Goal: Obtain resource: Obtain resource

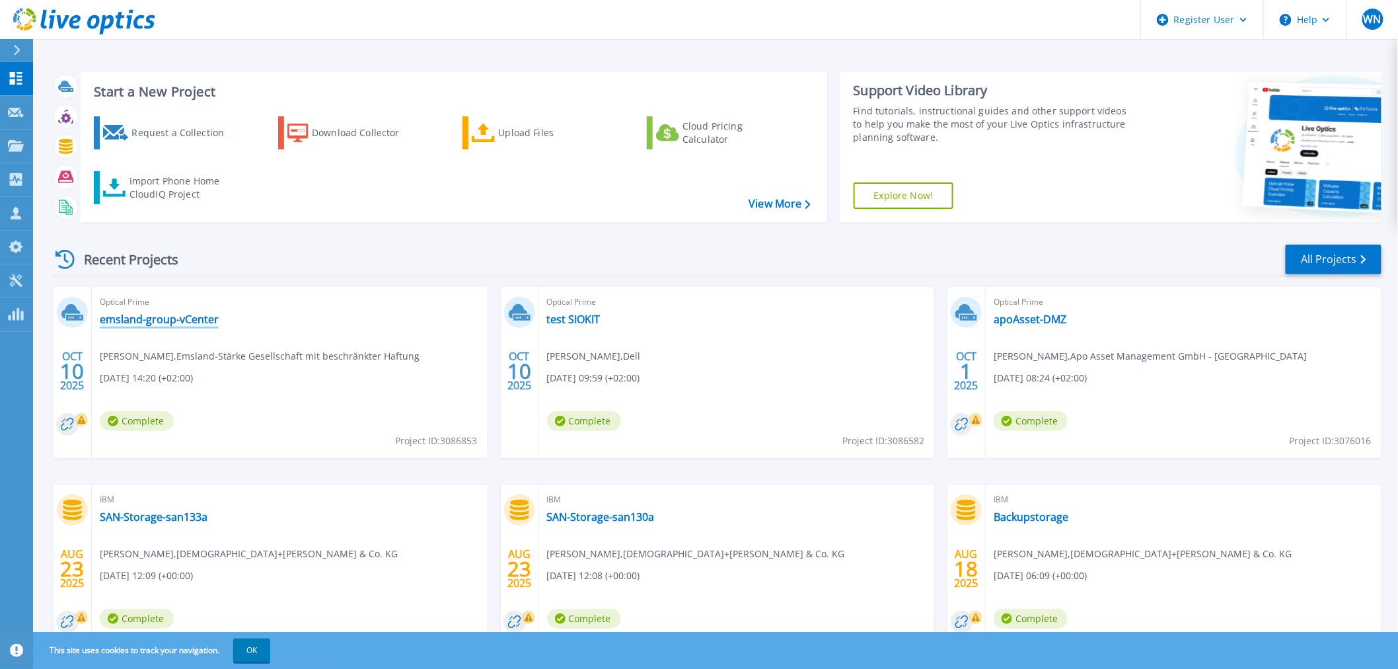
click at [165, 319] on link "emsland-group-vCenter" at bounding box center [159, 319] width 119 height 13
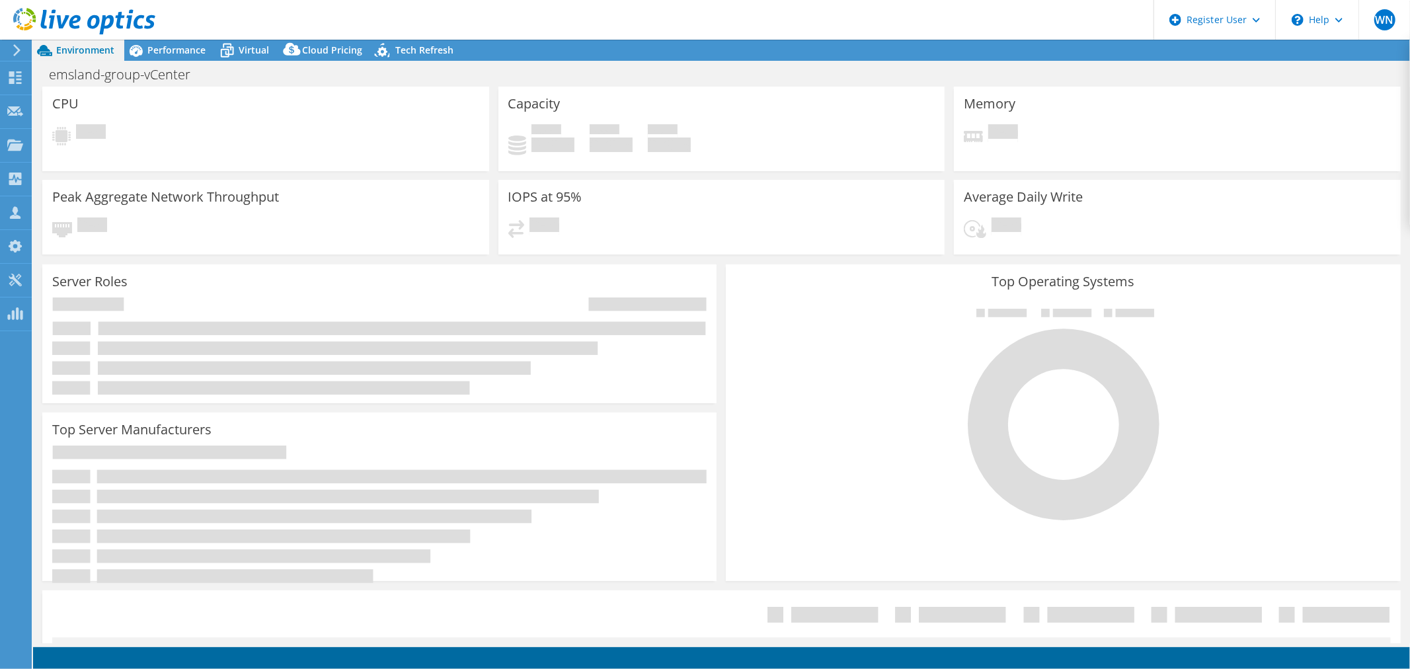
select select "USD"
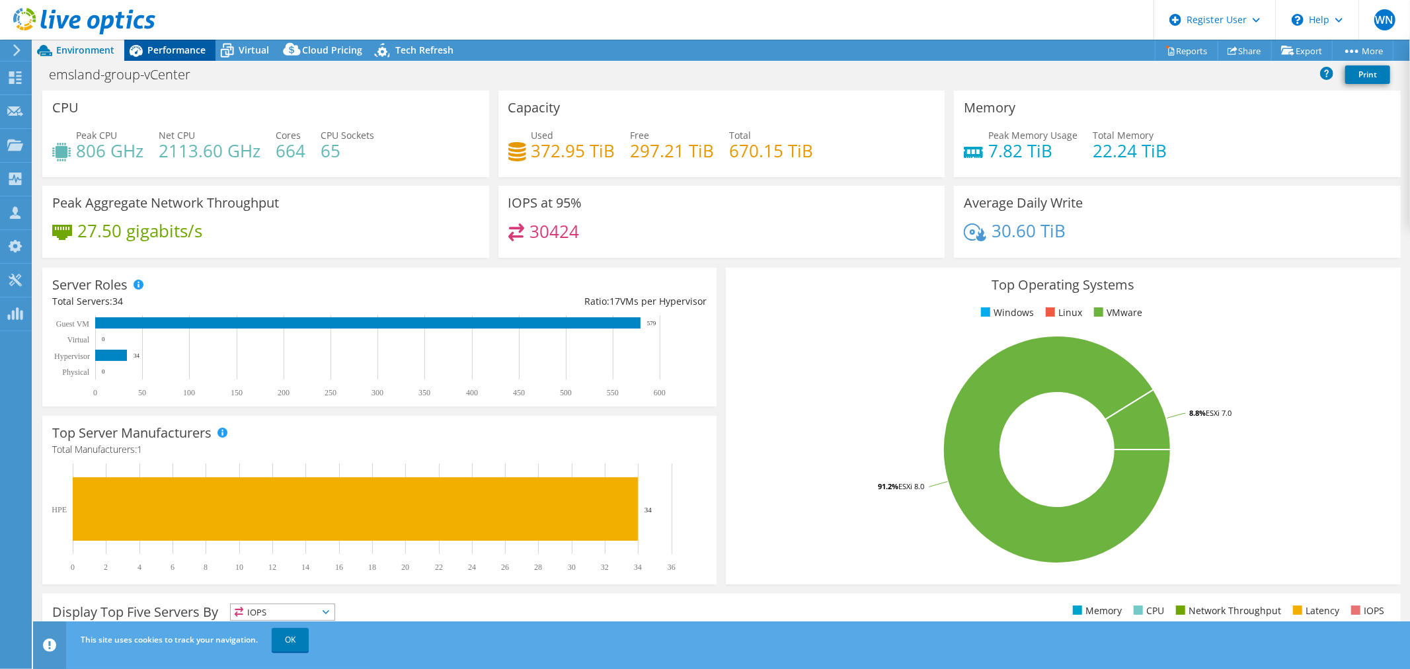
click at [167, 52] on span "Performance" at bounding box center [176, 50] width 58 height 13
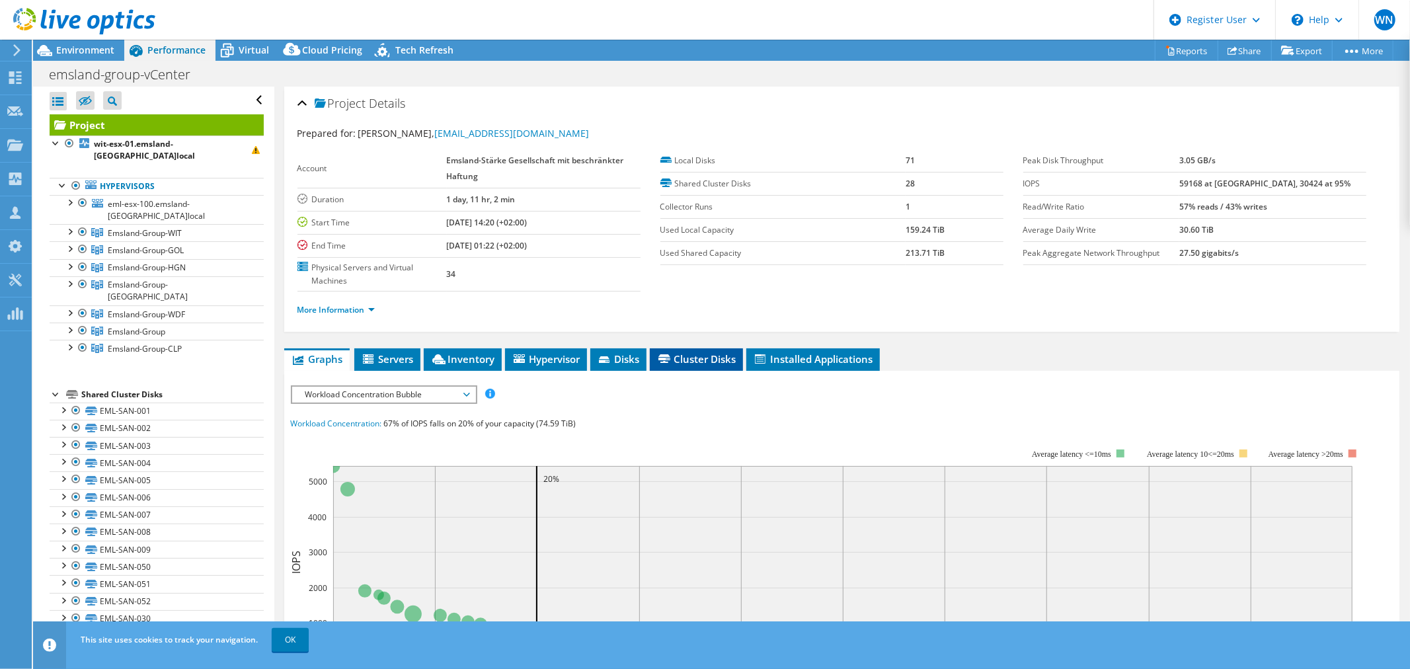
click at [695, 360] on span "Cluster Disks" at bounding box center [696, 358] width 80 height 13
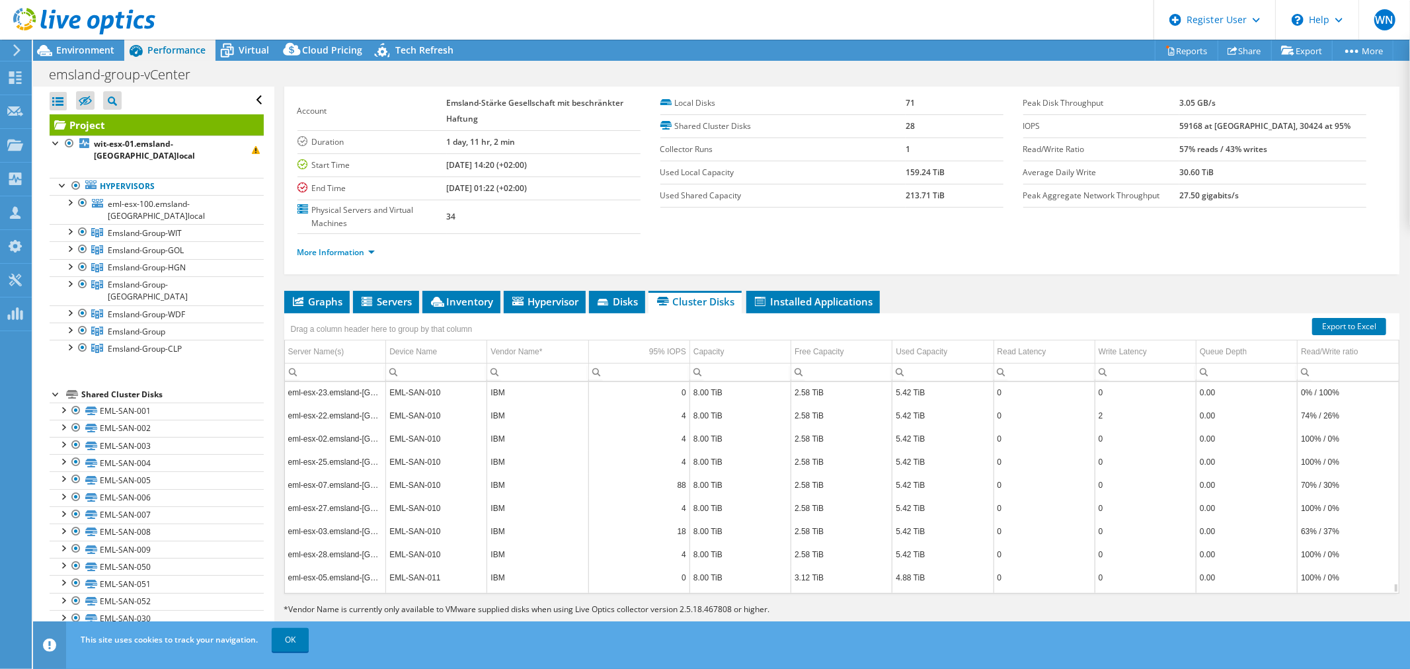
scroll to position [9928, 0]
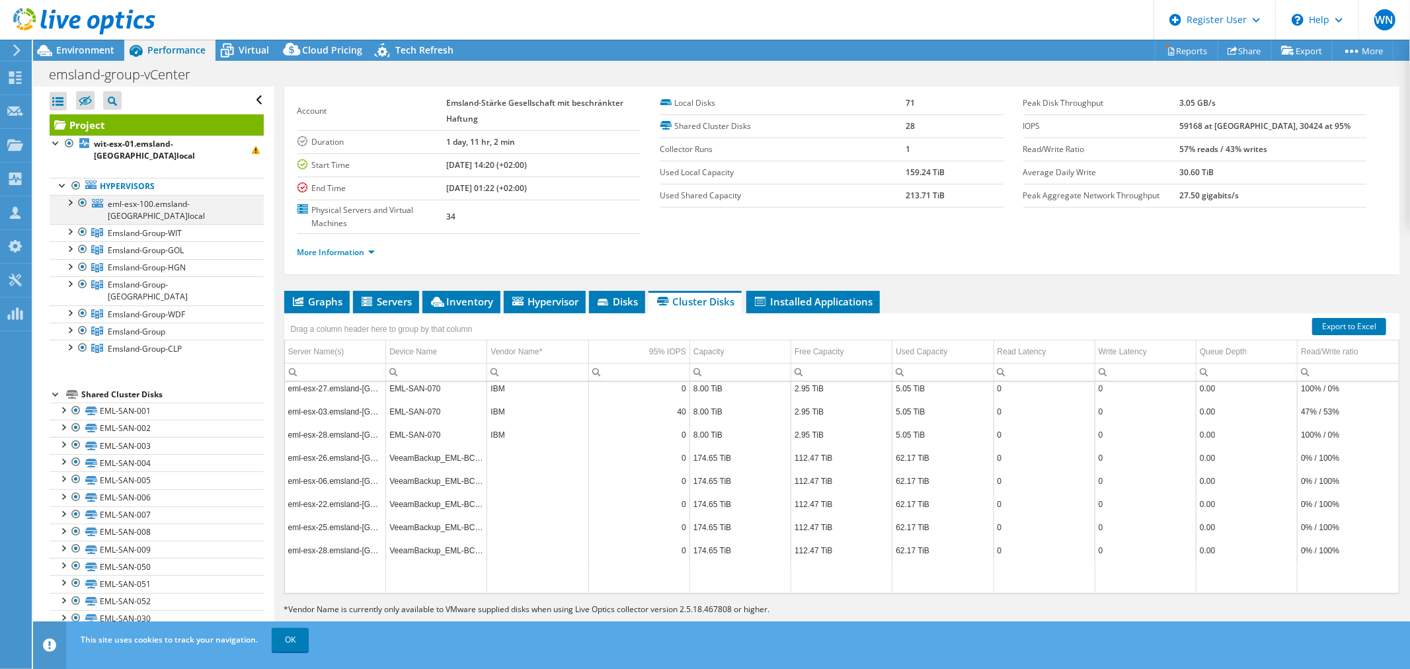
click at [69, 195] on div at bounding box center [69, 201] width 13 height 13
click at [70, 224] on div at bounding box center [69, 230] width 13 height 13
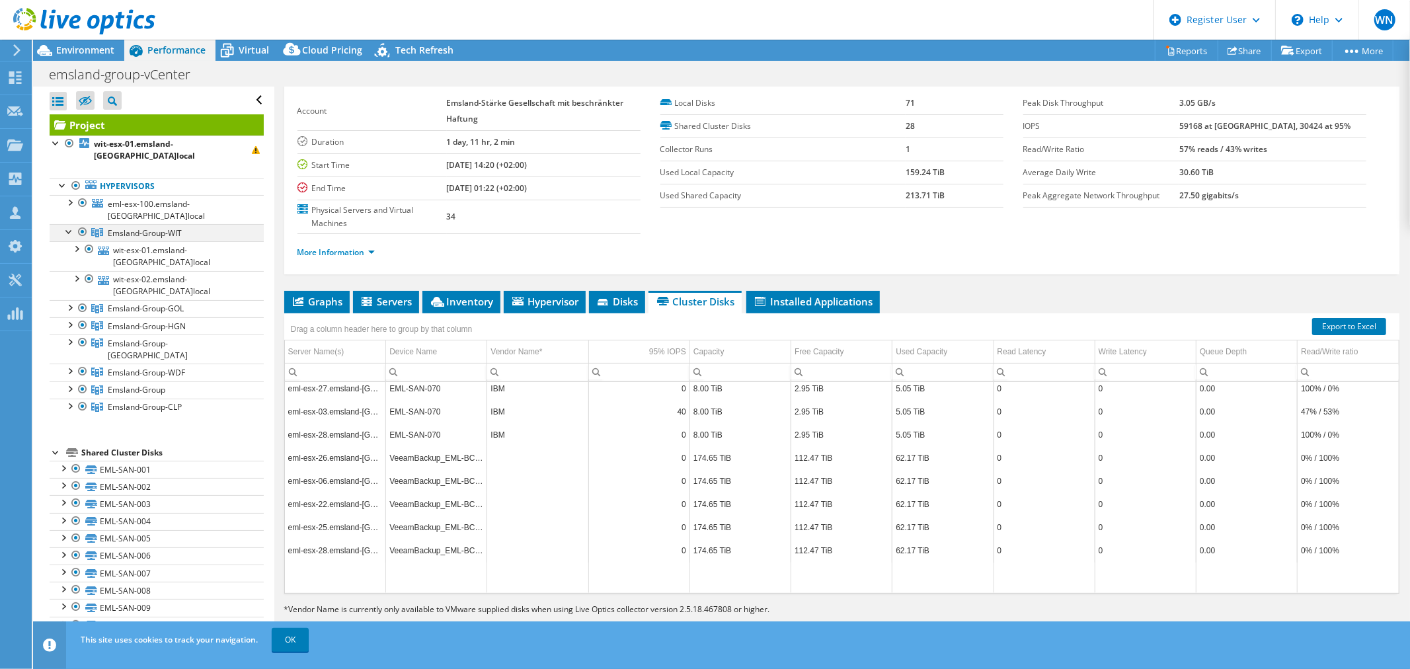
click at [70, 224] on div at bounding box center [69, 230] width 13 height 13
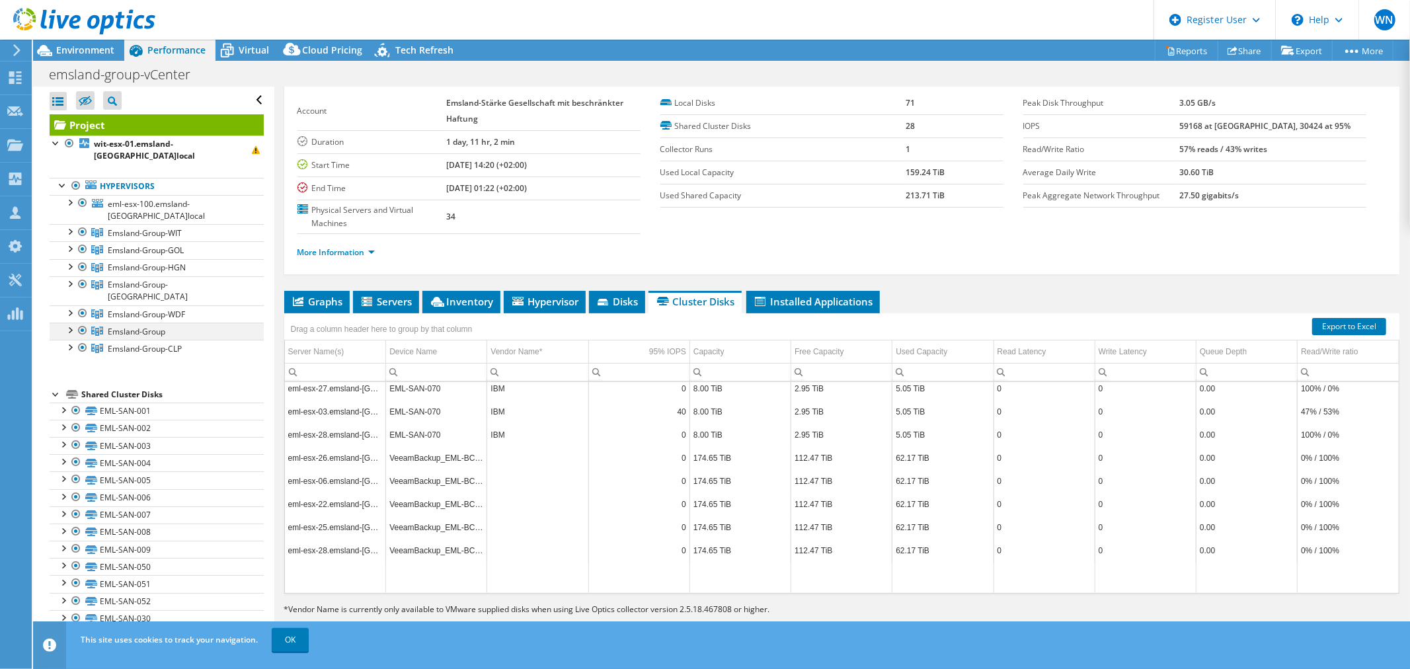
click at [67, 322] on div at bounding box center [69, 328] width 13 height 13
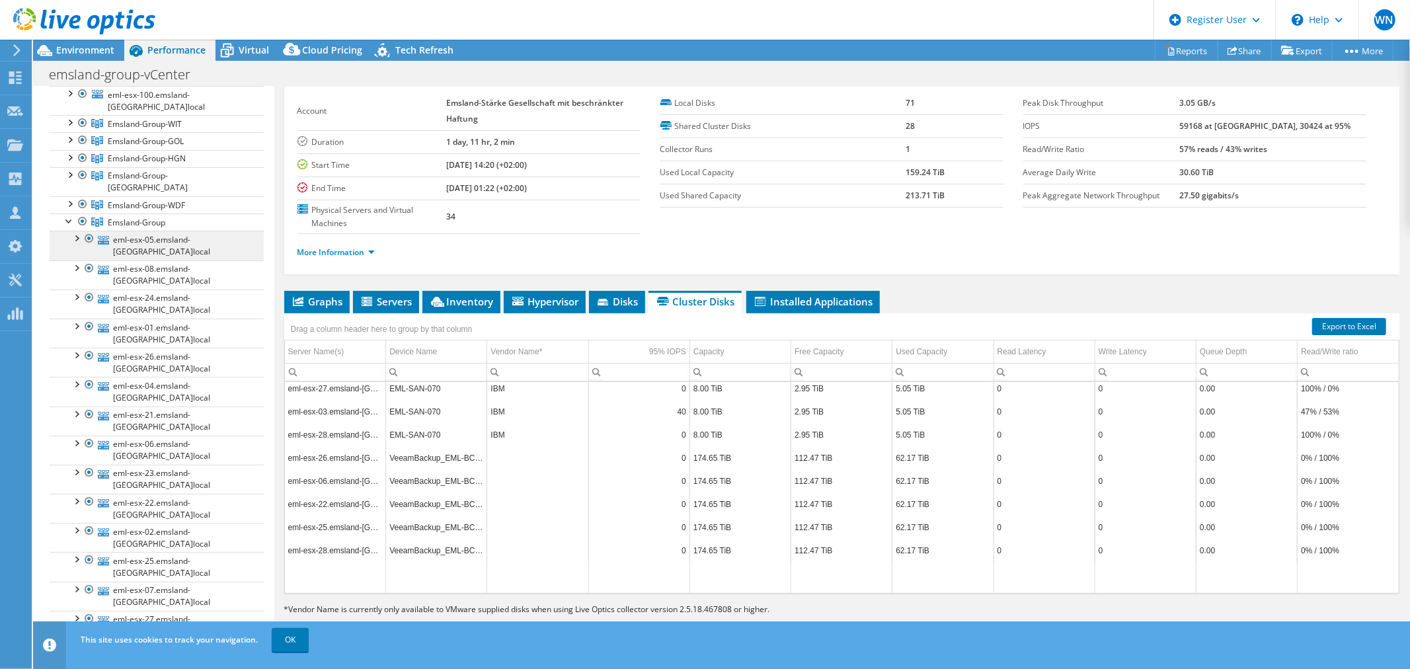
scroll to position [0, 0]
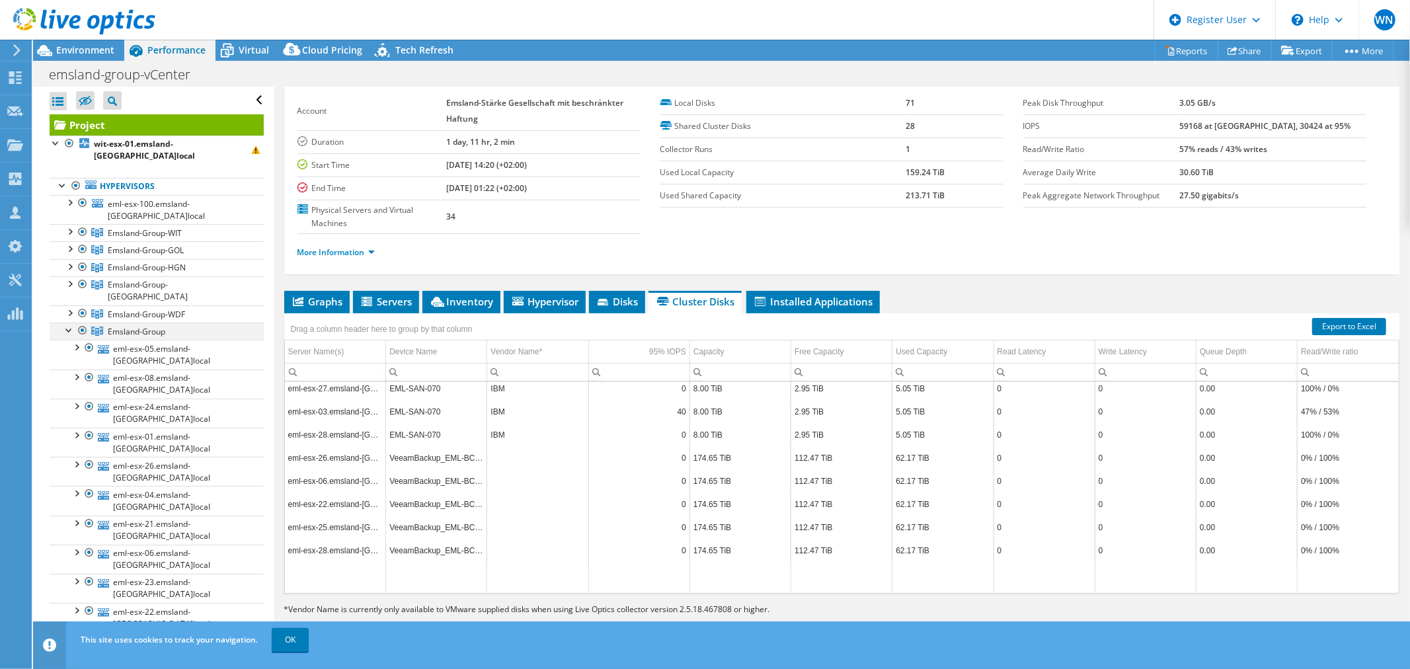
click at [67, 322] on div at bounding box center [69, 328] width 13 height 13
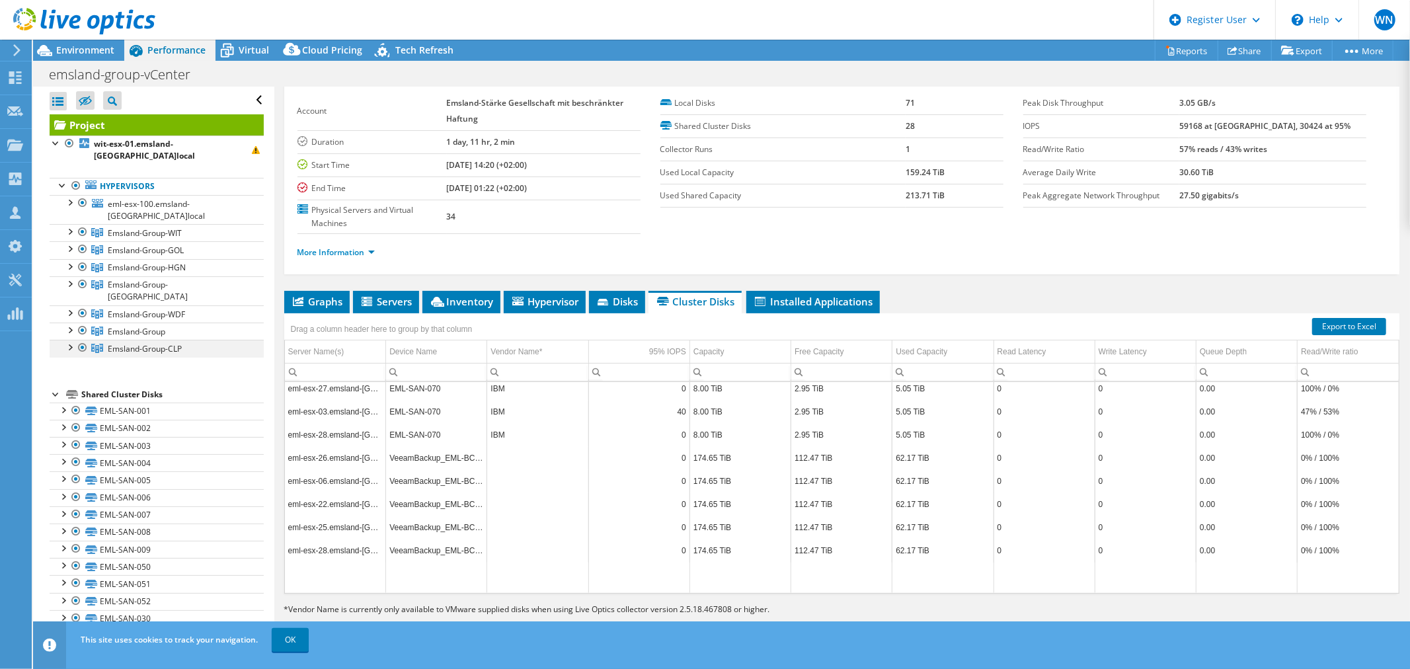
click at [69, 340] on div at bounding box center [69, 346] width 13 height 13
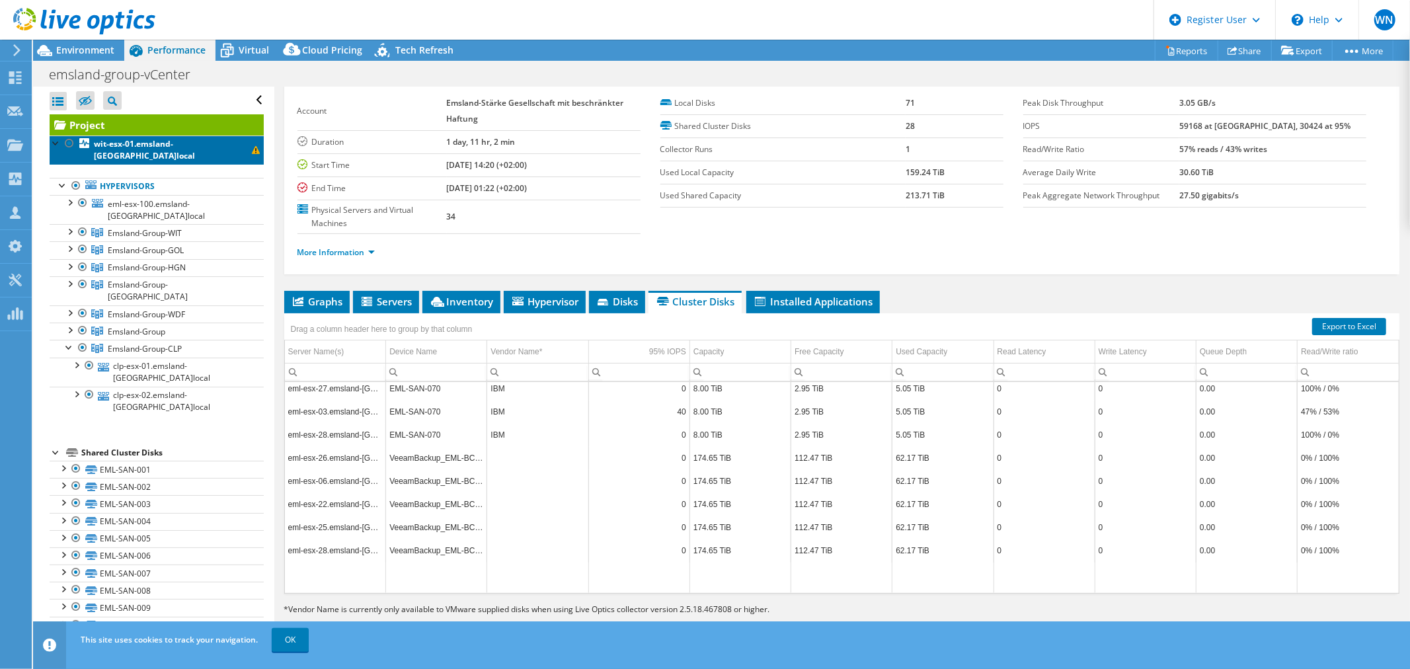
click at [252, 146] on span at bounding box center [256, 150] width 8 height 8
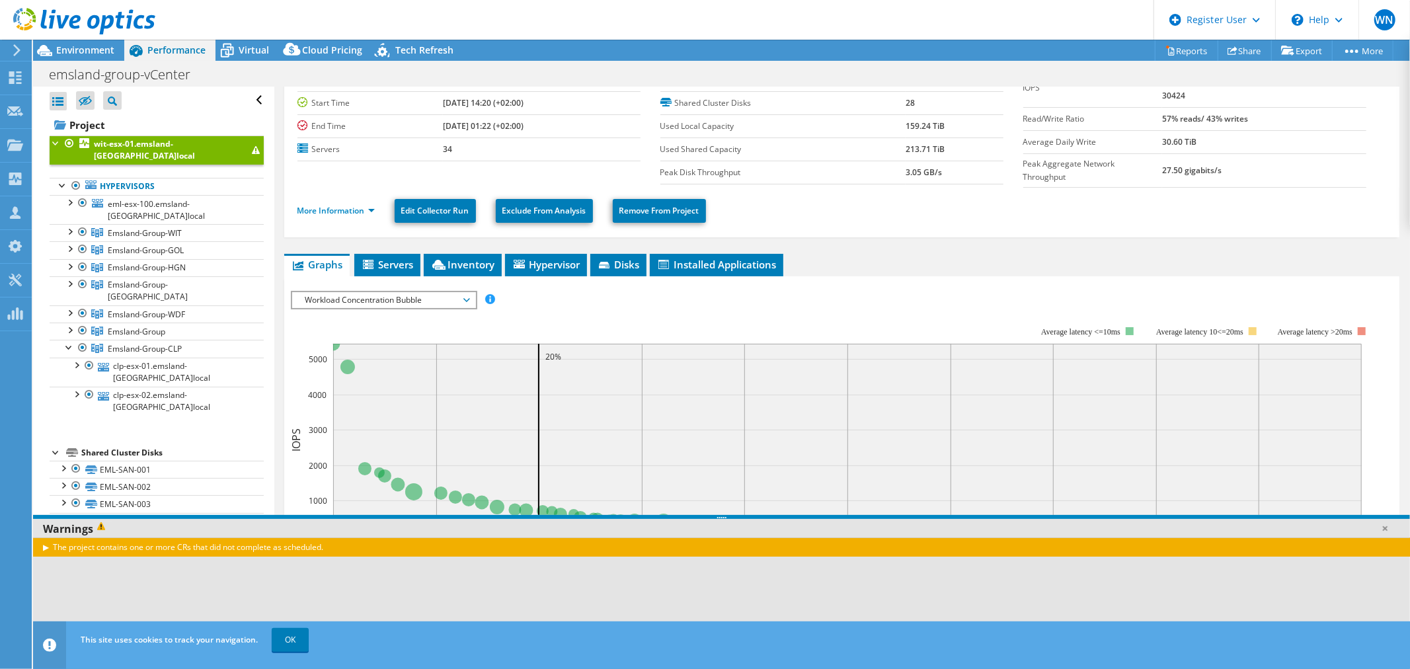
click at [468, 298] on icon at bounding box center [466, 300] width 7 height 4
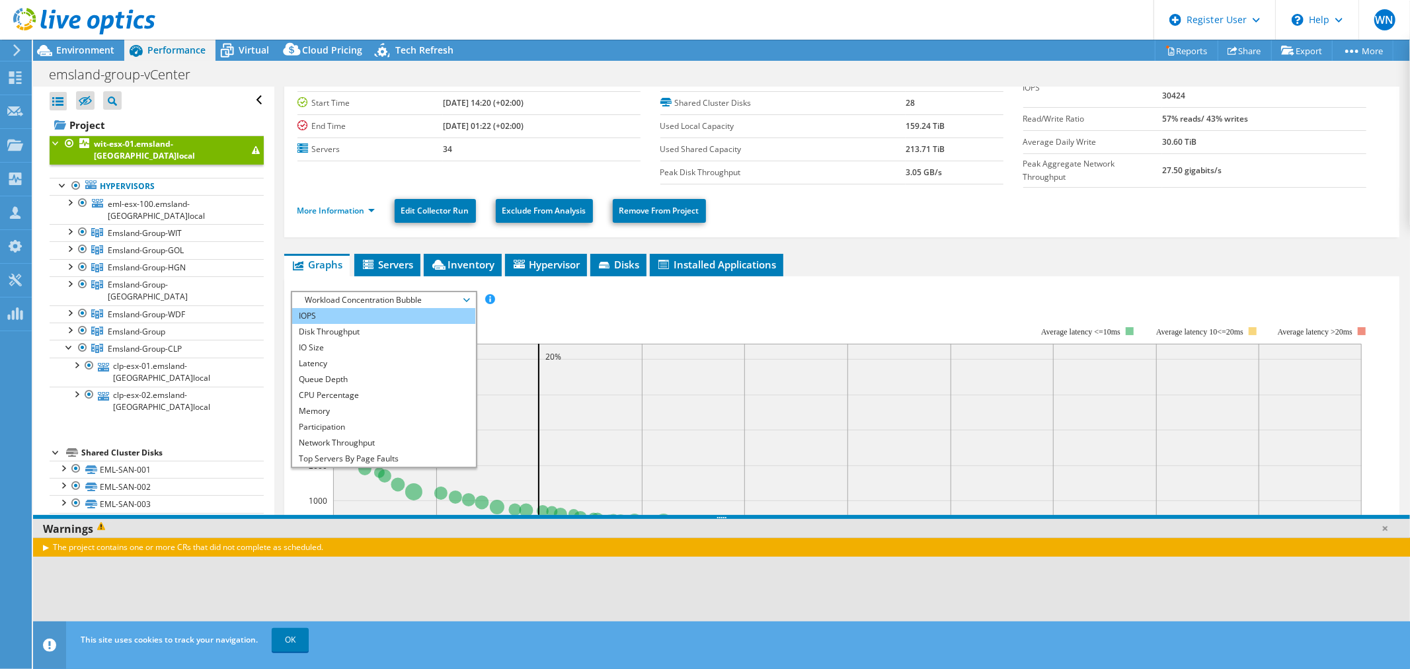
click at [385, 309] on li "IOPS" at bounding box center [383, 316] width 183 height 16
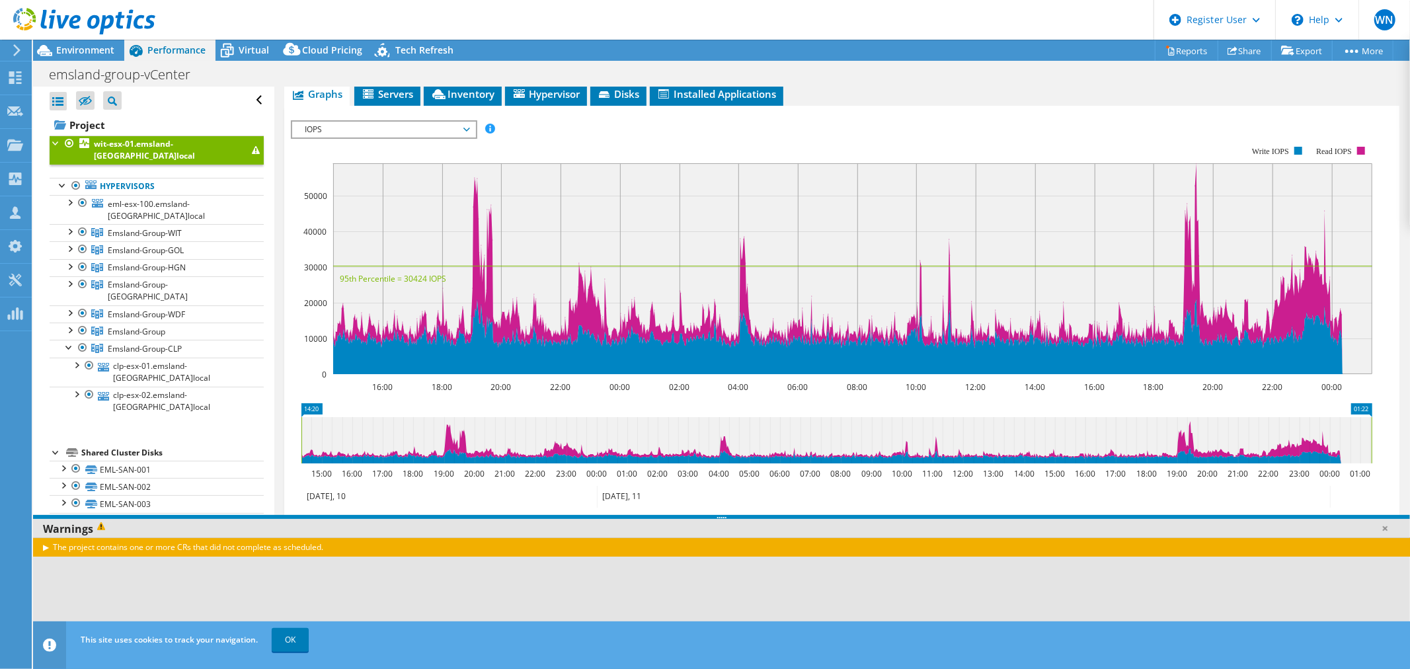
scroll to position [242, 0]
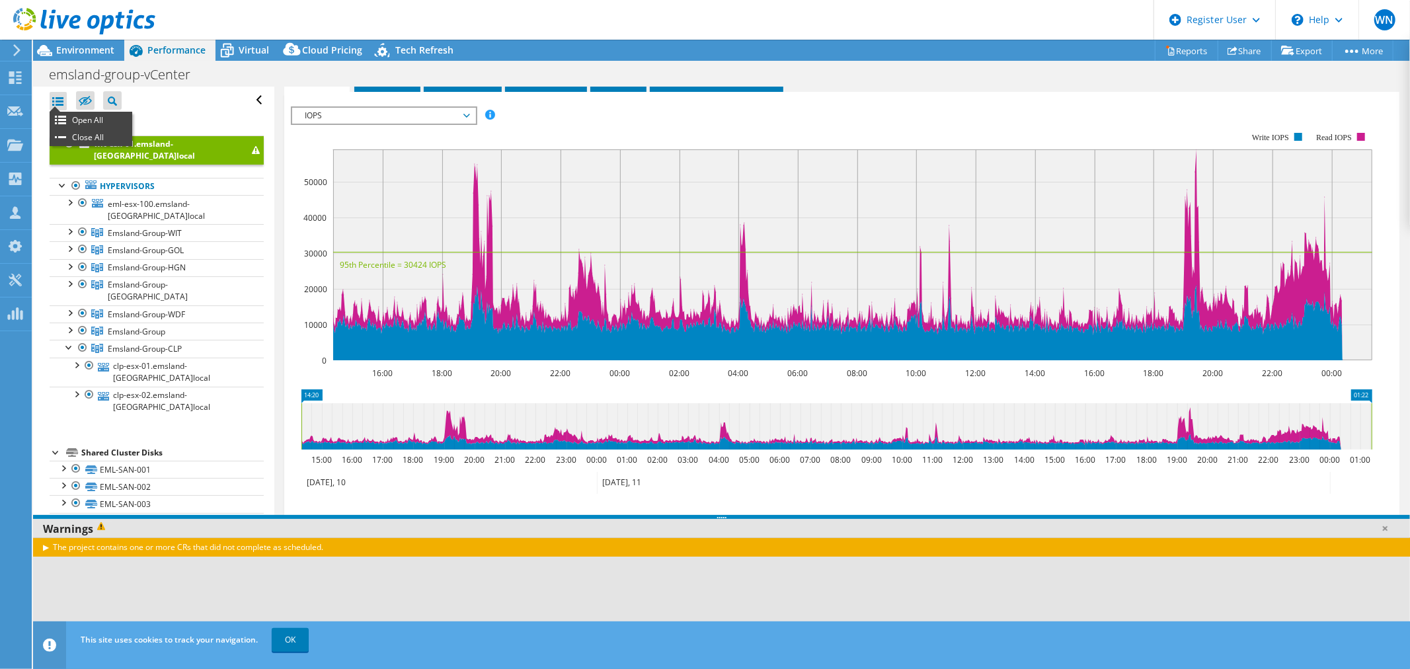
click at [61, 96] on div at bounding box center [58, 101] width 17 height 19
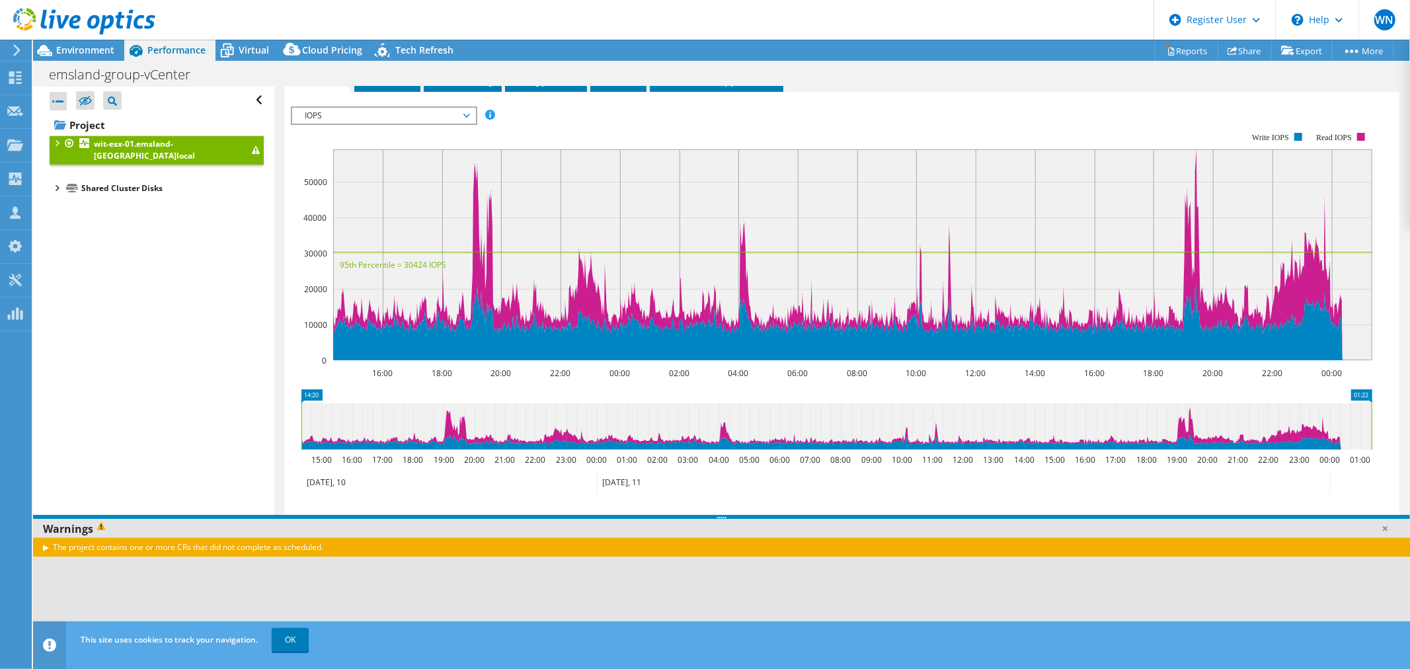
click at [61, 96] on div at bounding box center [58, 101] width 17 height 19
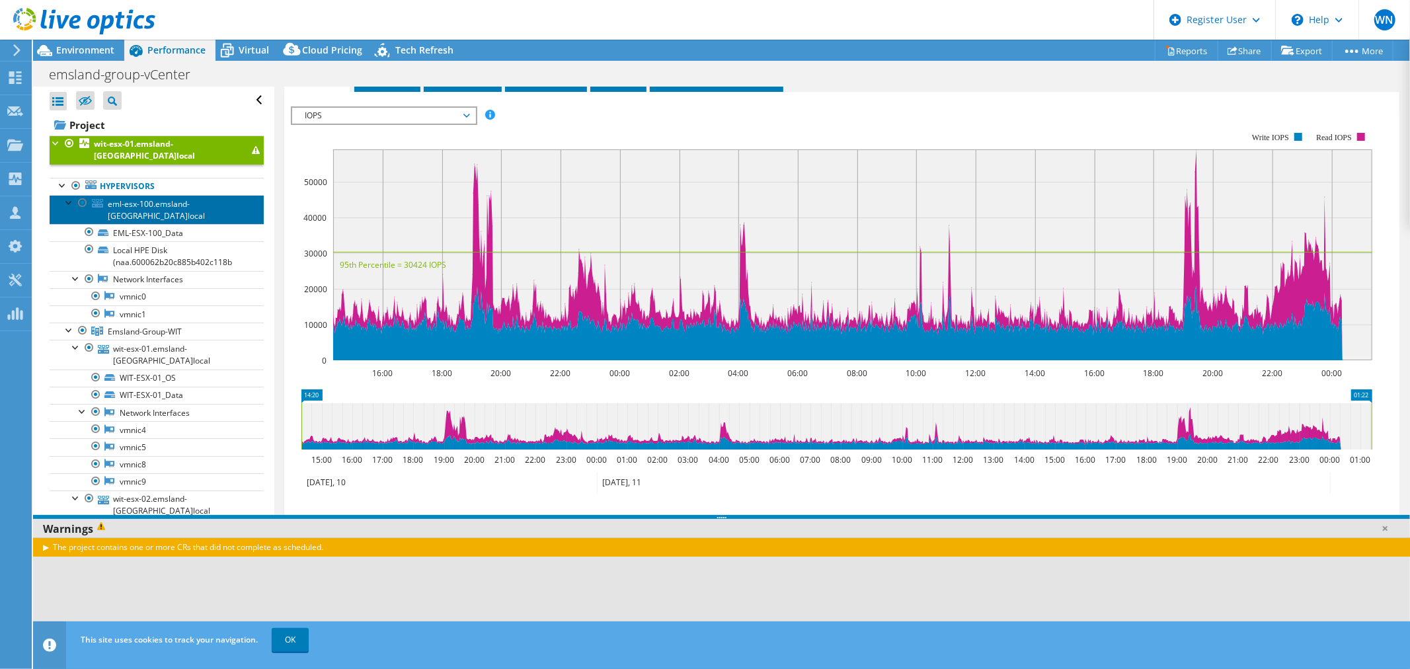
click at [155, 198] on span "eml-esx-100.emsland-[GEOGRAPHIC_DATA]local" at bounding box center [156, 209] width 97 height 23
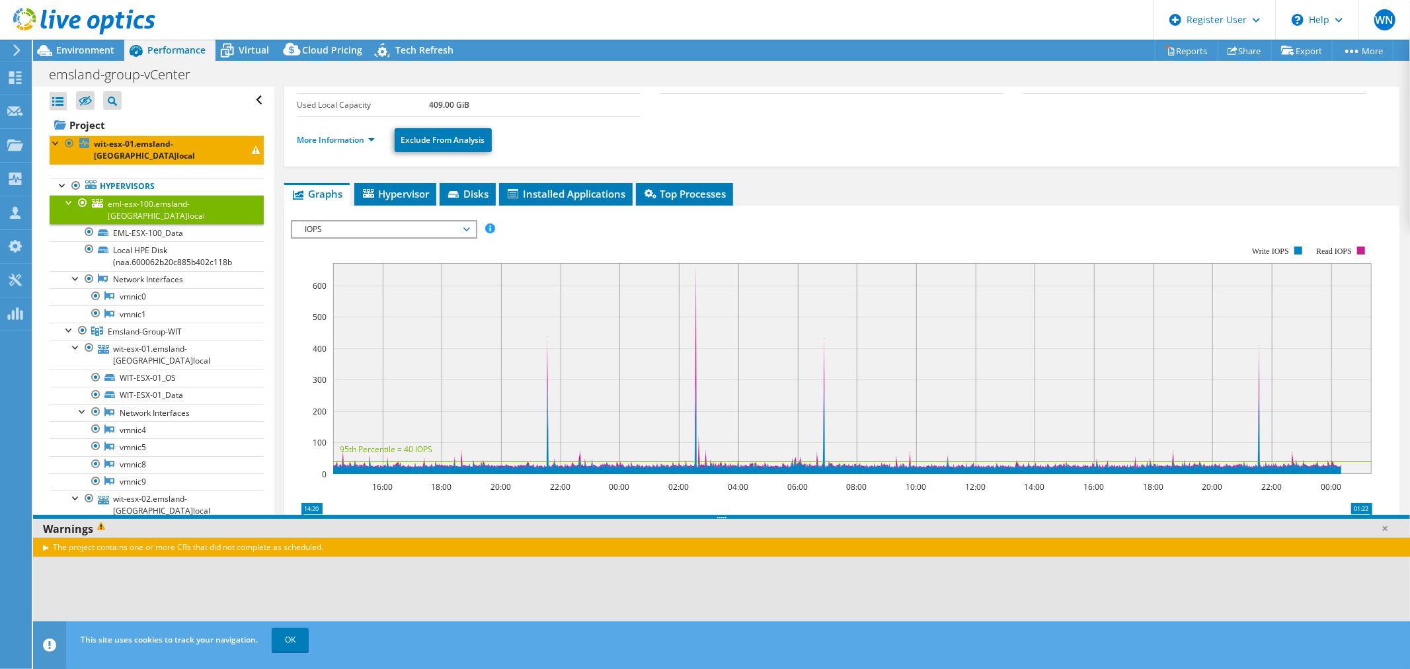
scroll to position [0, 0]
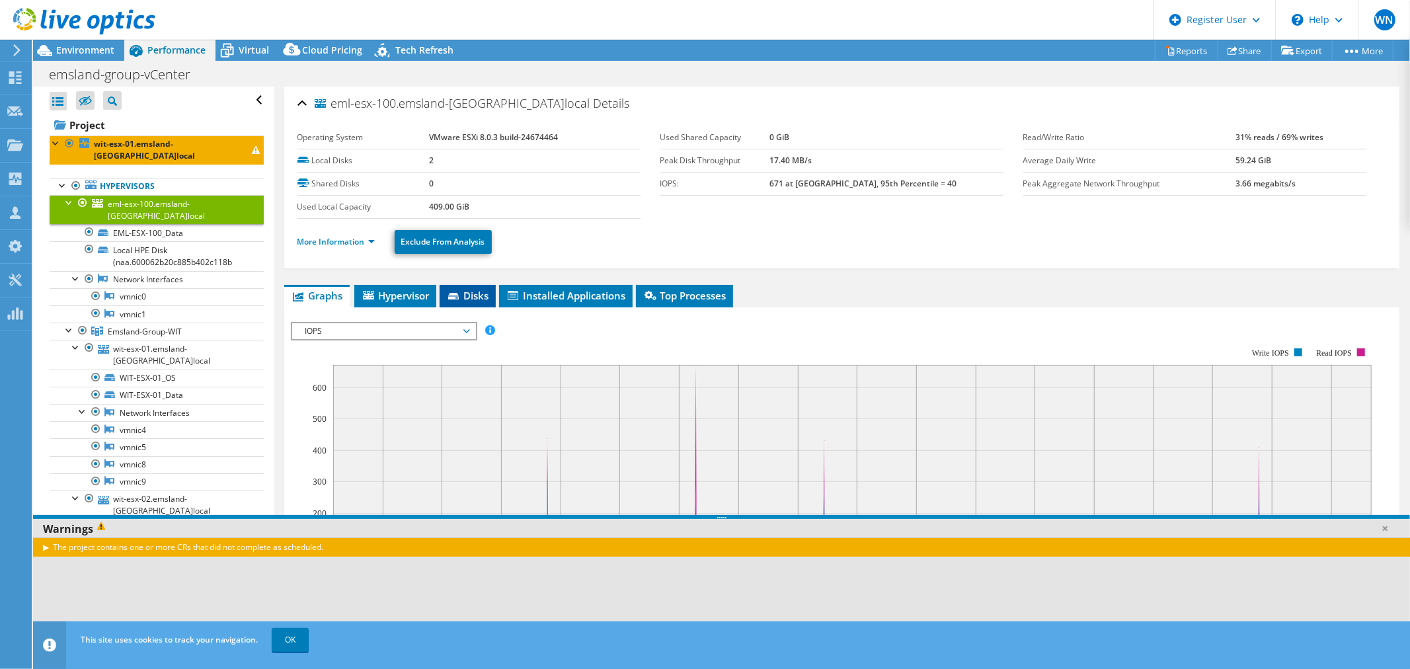
click at [478, 295] on span "Disks" at bounding box center [467, 295] width 43 height 13
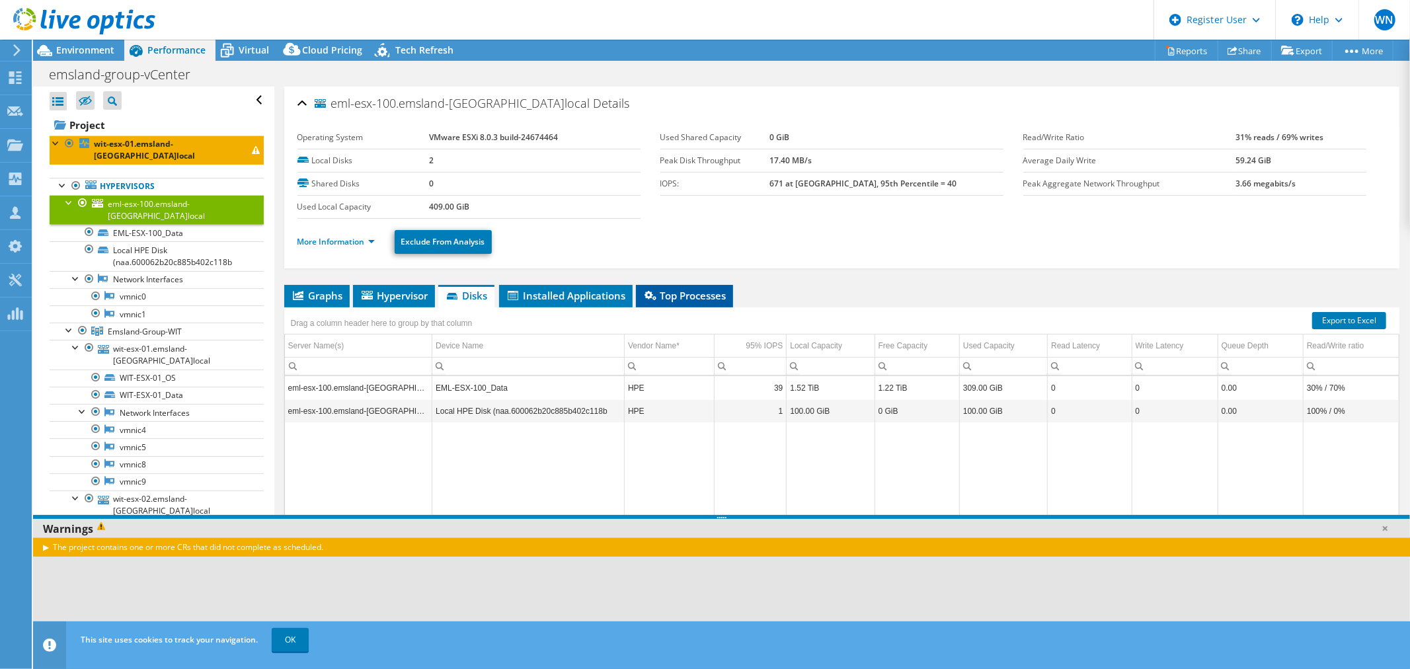
click at [718, 299] on span "Top Processes" at bounding box center [684, 295] width 84 height 13
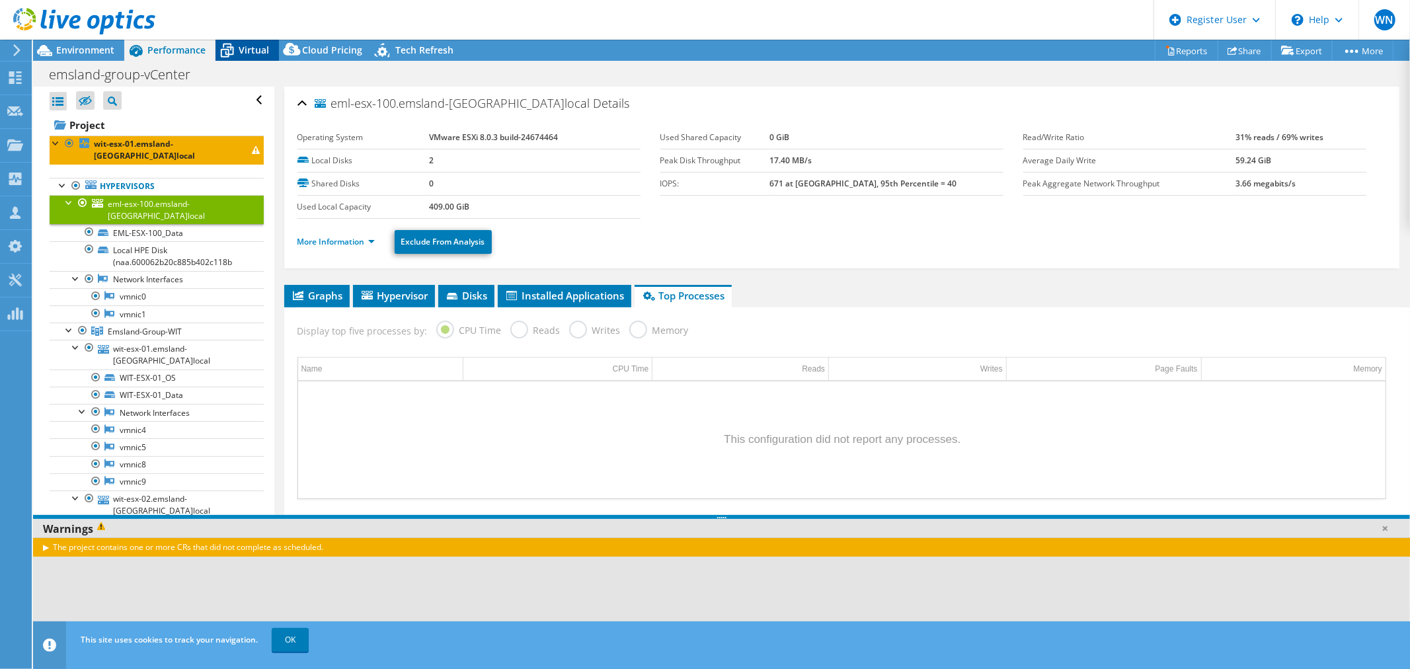
click at [259, 44] on span "Virtual" at bounding box center [254, 50] width 30 height 13
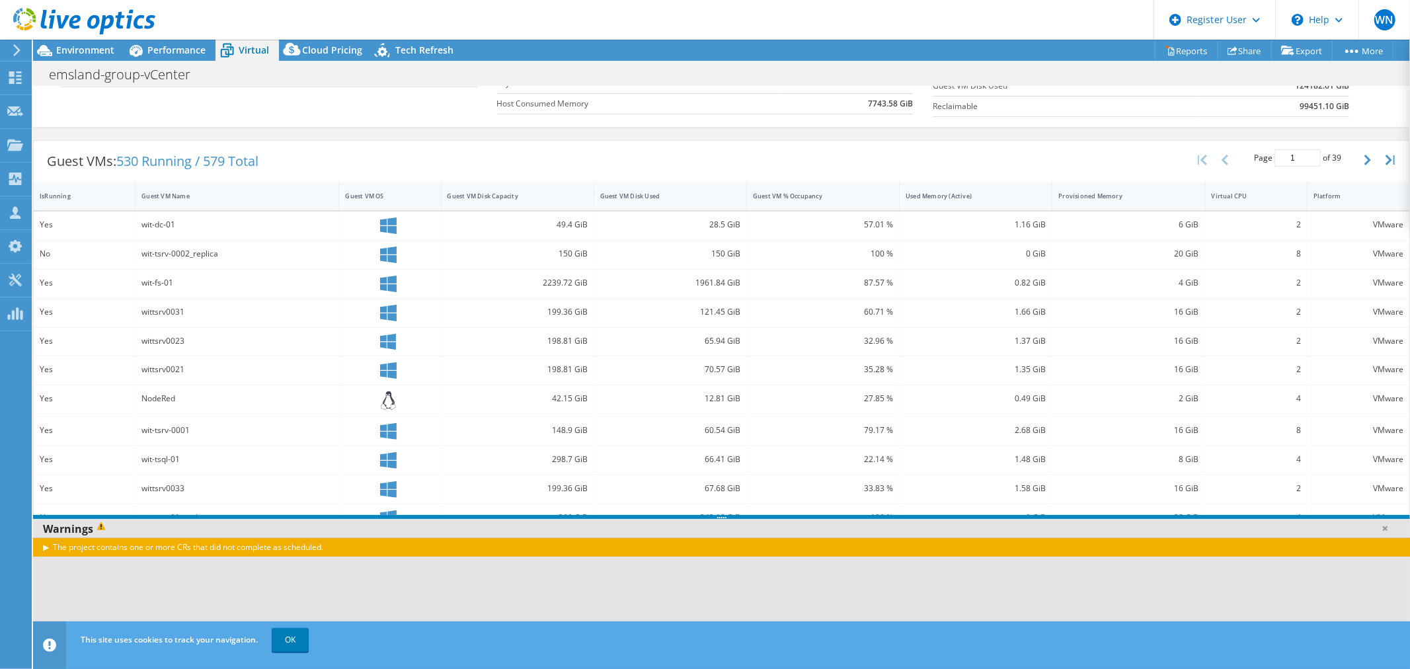
scroll to position [214, 0]
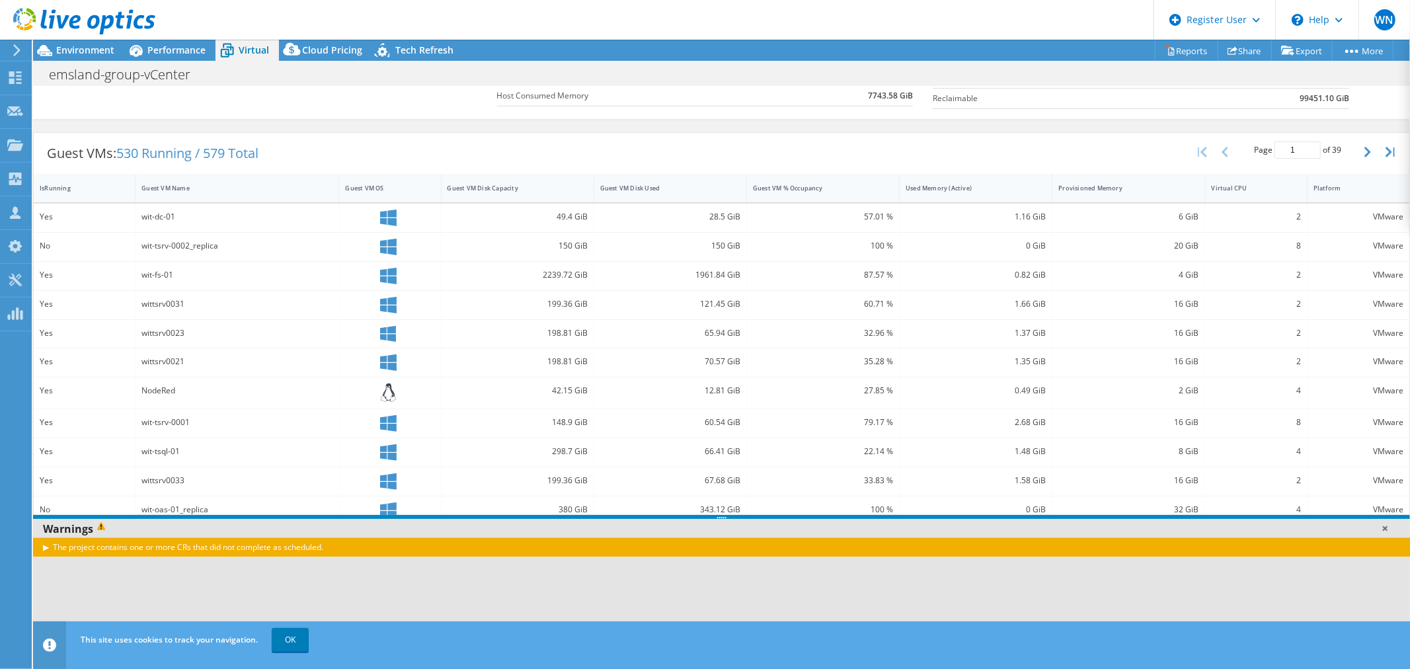
click at [1386, 527] on link at bounding box center [1384, 527] width 13 height 13
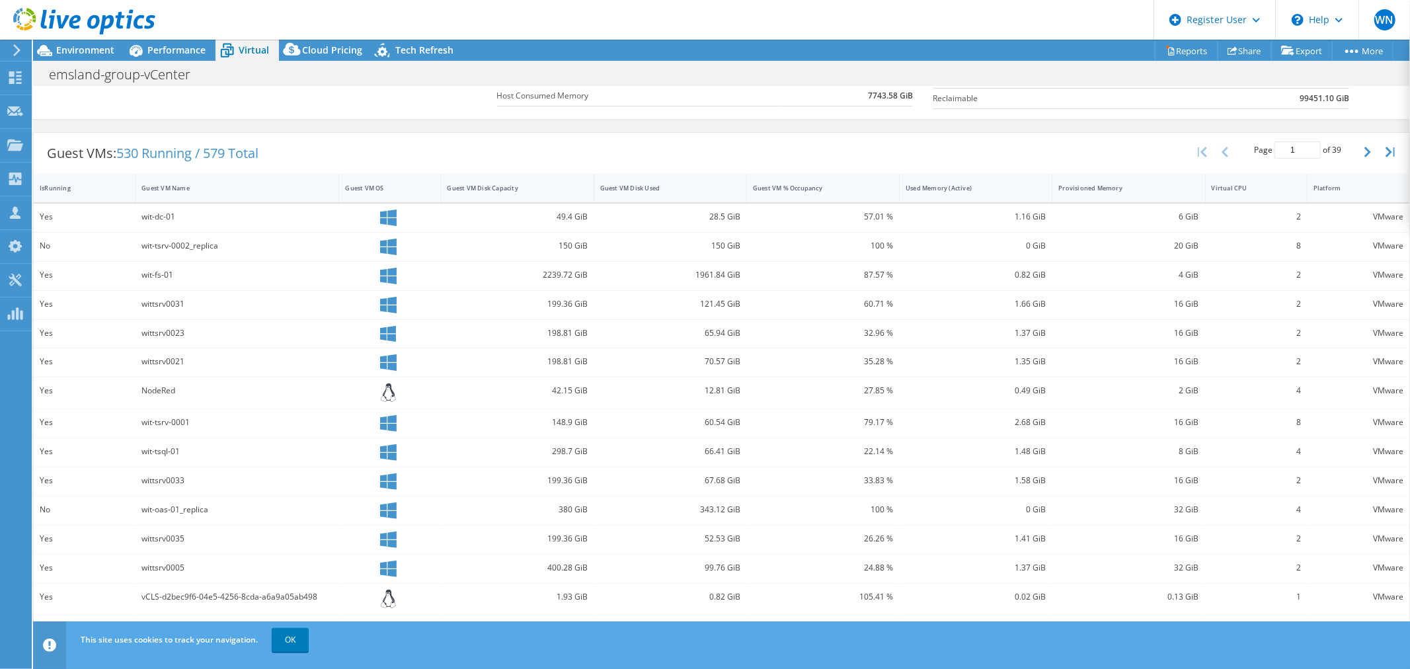
scroll to position [221, 0]
click at [299, 638] on link "OK" at bounding box center [290, 640] width 37 height 24
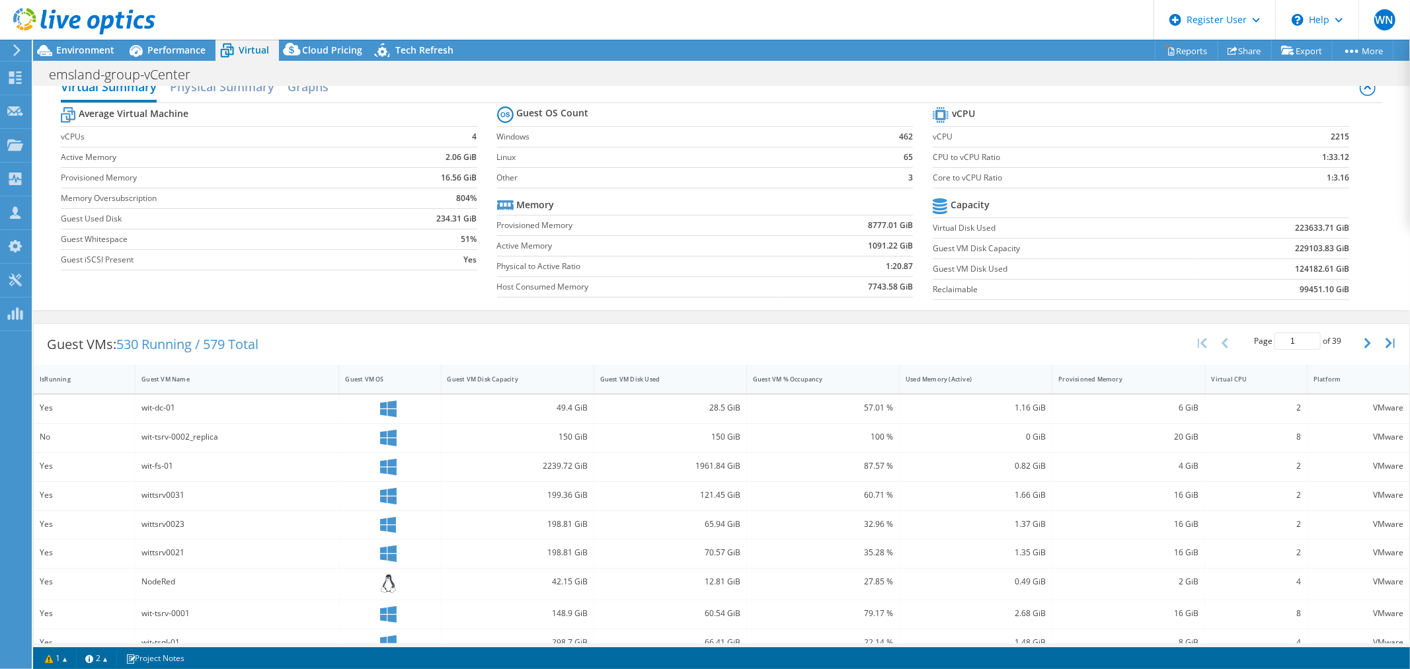
scroll to position [0, 0]
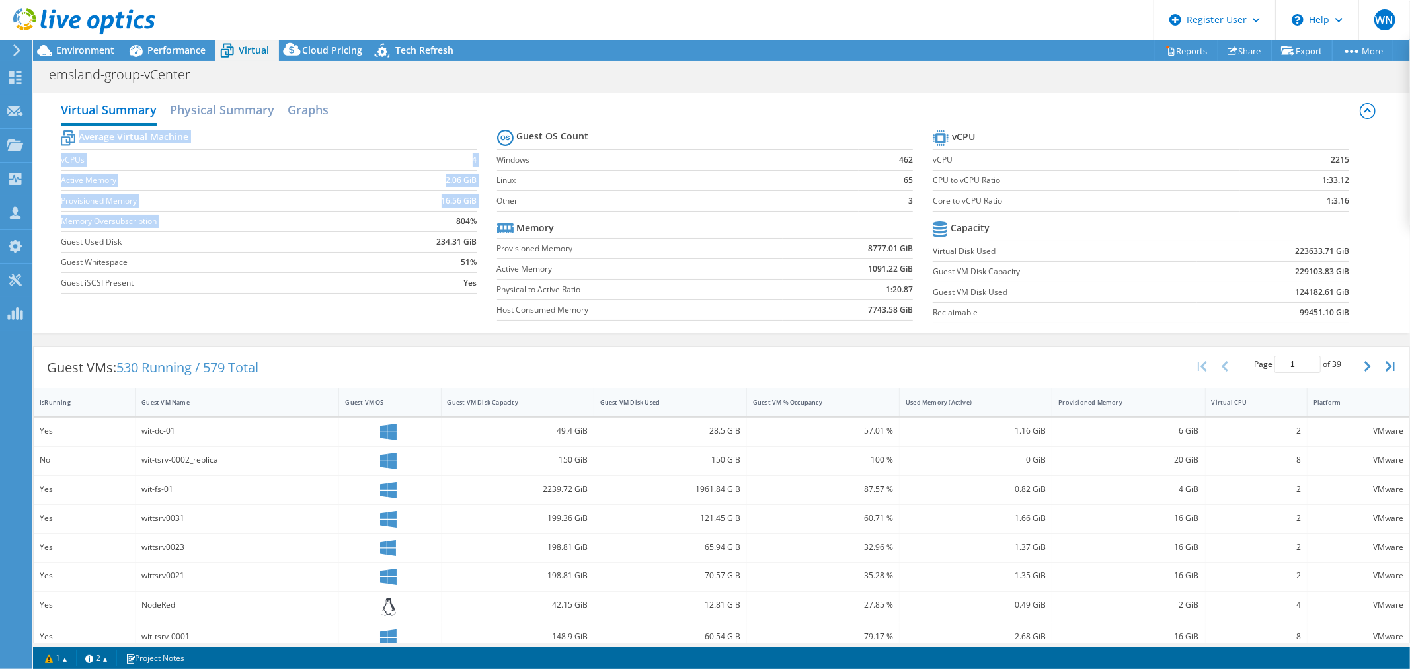
drag, startPoint x: 449, startPoint y: 225, endPoint x: 482, endPoint y: 225, distance: 33.0
click at [482, 223] on section "Average Virtual Machine vCPUs 4 Active Memory 2.06 GiB Provisioned Memory 16.56…" at bounding box center [279, 213] width 436 height 173
click at [303, 112] on h2 "Graphs" at bounding box center [307, 110] width 41 height 29
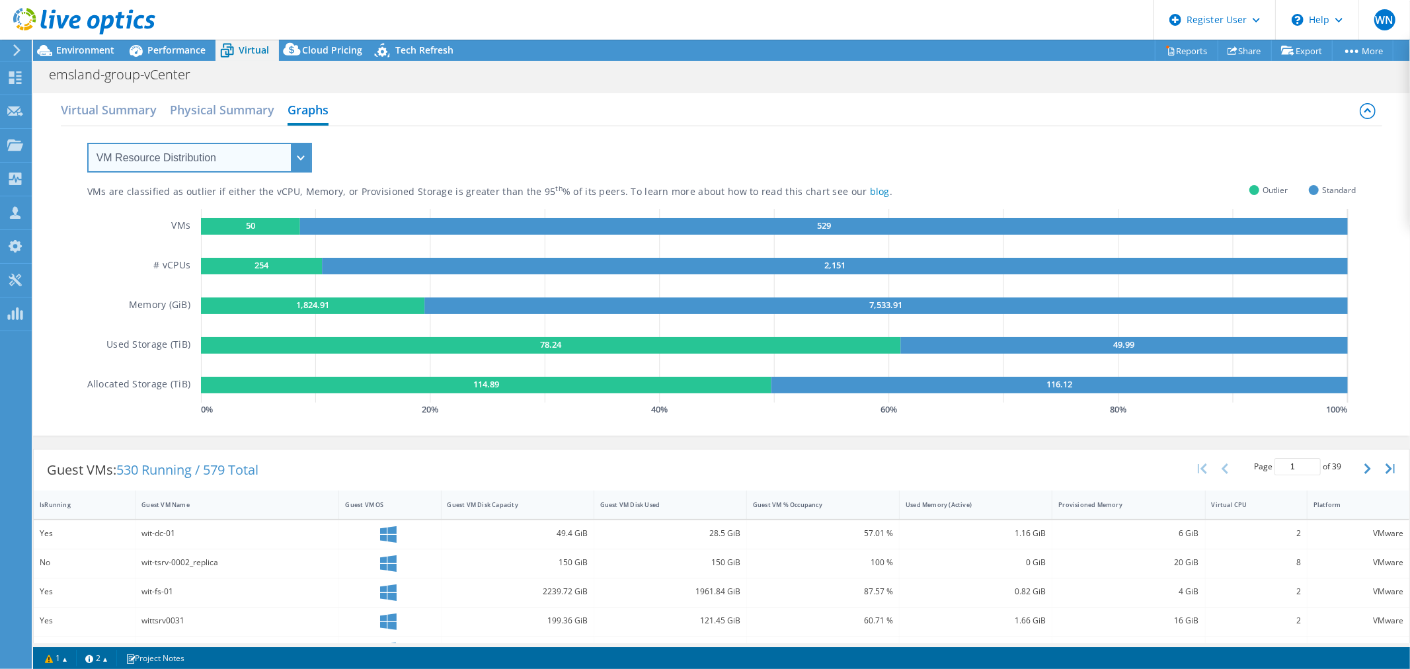
click at [294, 165] on select "VM Resource Distribution Provisioning Contrast Over Provisioning" at bounding box center [199, 158] width 225 height 30
select select "Over Provisioning"
click at [87, 143] on select "VM Resource Distribution Provisioning Contrast Over Provisioning" at bounding box center [199, 158] width 225 height 30
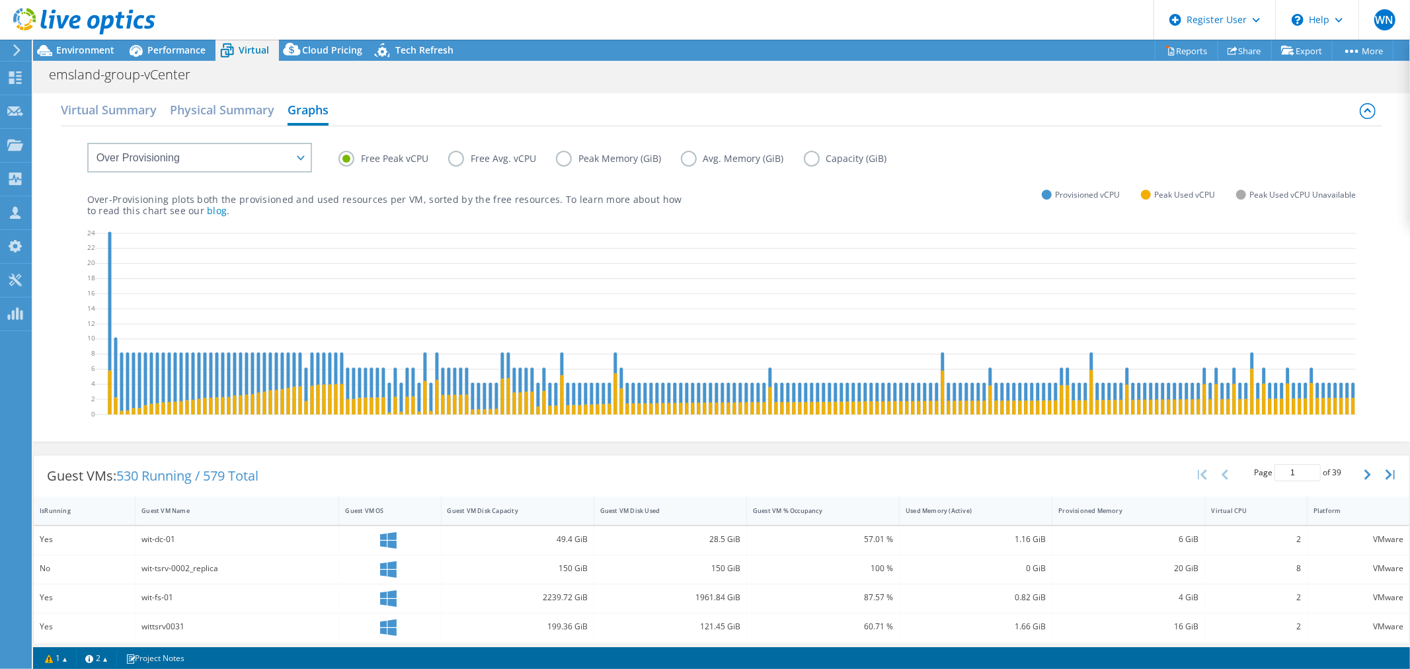
click at [556, 157] on label "Peak Memory (GiB)" at bounding box center [618, 159] width 125 height 16
click at [0, 0] on input "Peak Memory (GiB)" at bounding box center [0, 0] width 0 height 0
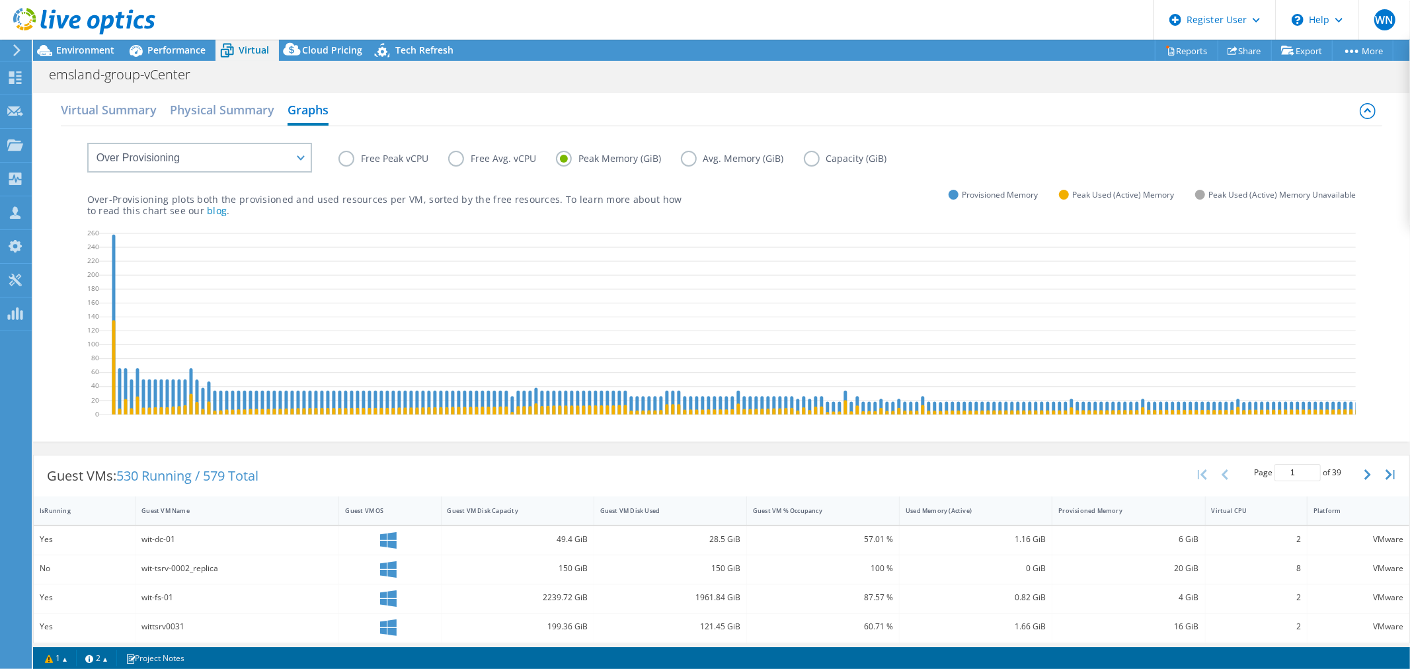
click at [685, 157] on label "Avg. Memory (GiB)" at bounding box center [742, 159] width 123 height 16
click at [0, 0] on input "Avg. Memory (GiB)" at bounding box center [0, 0] width 0 height 0
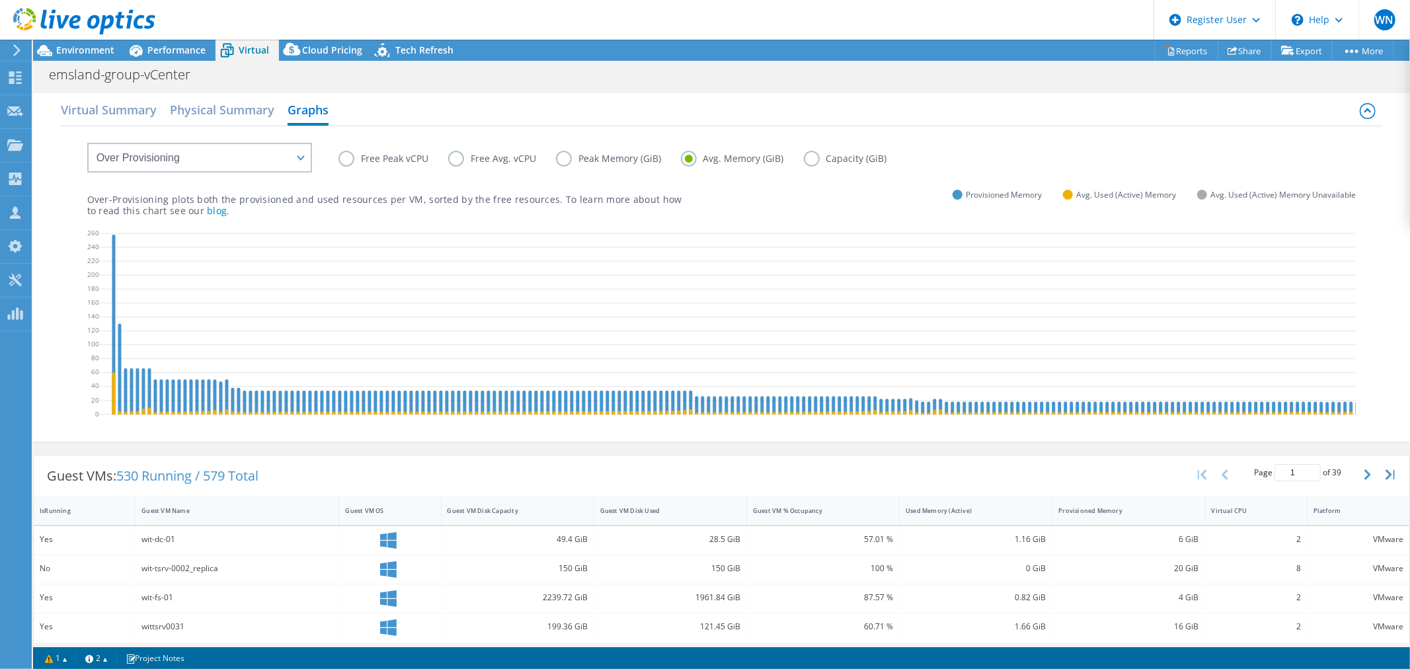
click at [808, 156] on label "Capacity (GiB)" at bounding box center [855, 159] width 103 height 16
click at [0, 0] on input "Capacity (GiB)" at bounding box center [0, 0] width 0 height 0
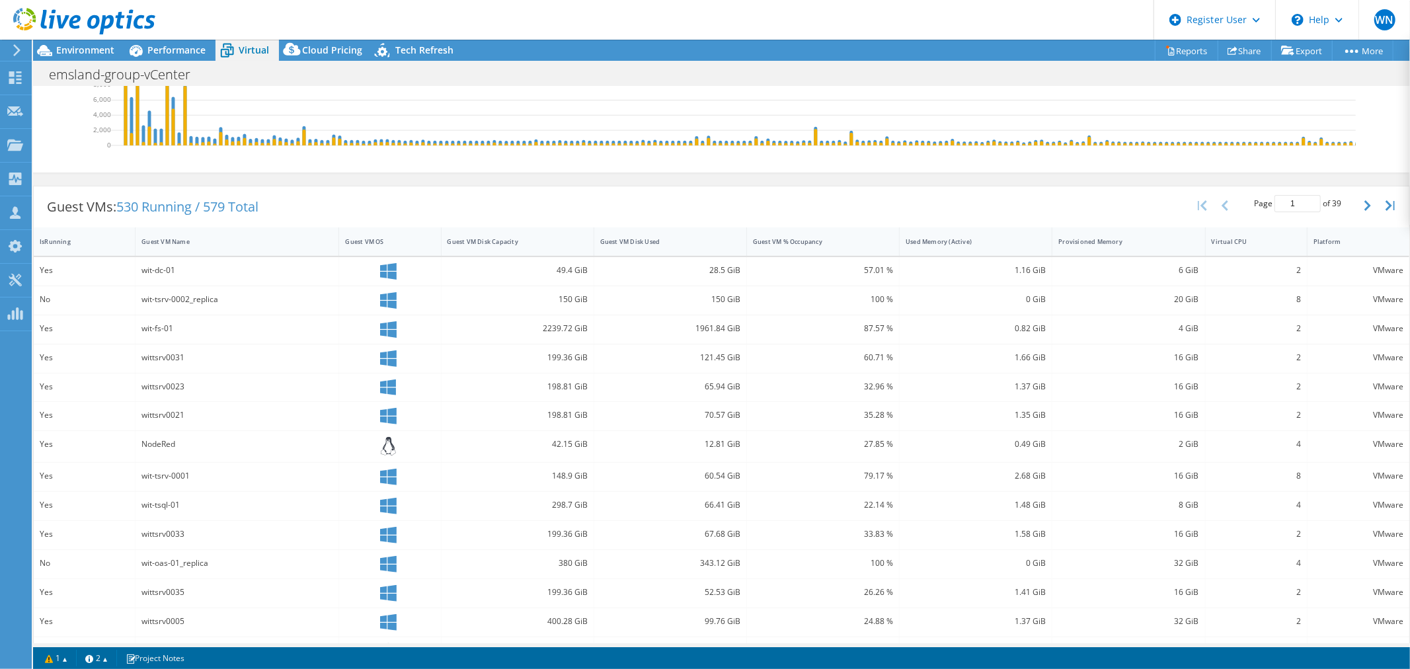
scroll to position [340, 0]
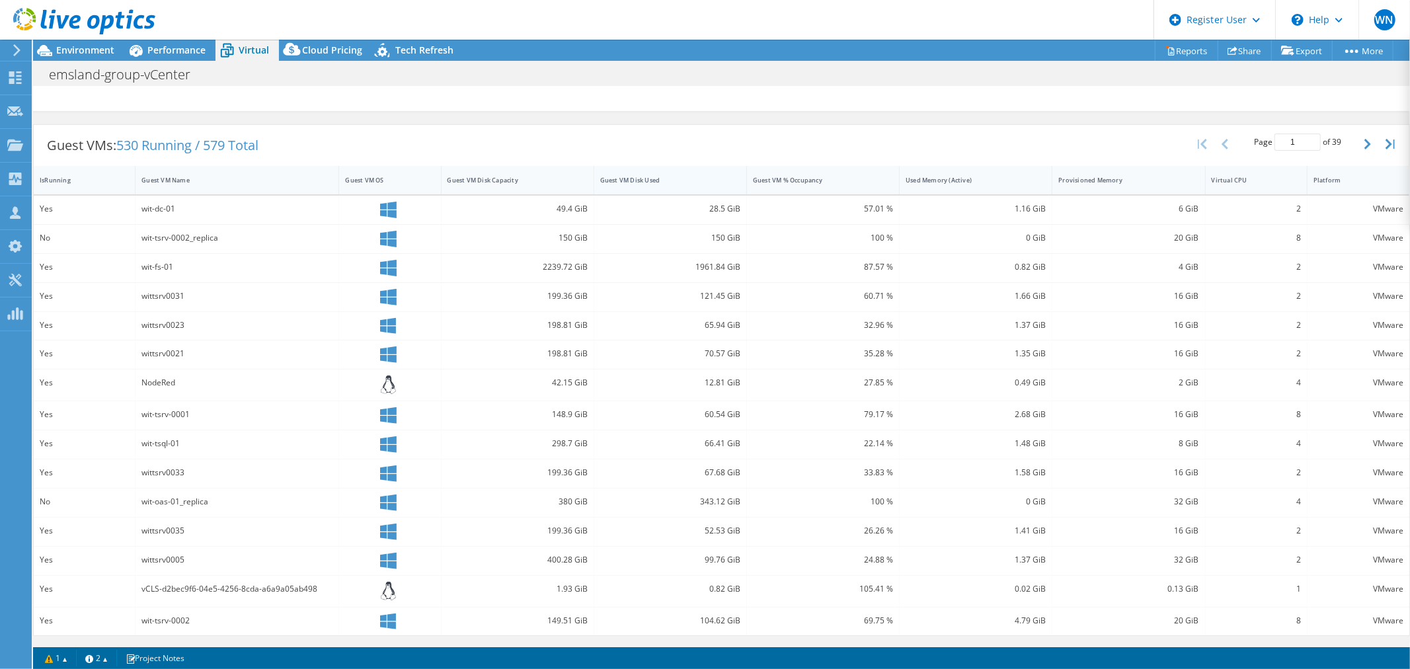
click at [682, 181] on div "Guest VM Disk Used" at bounding box center [662, 180] width 124 height 9
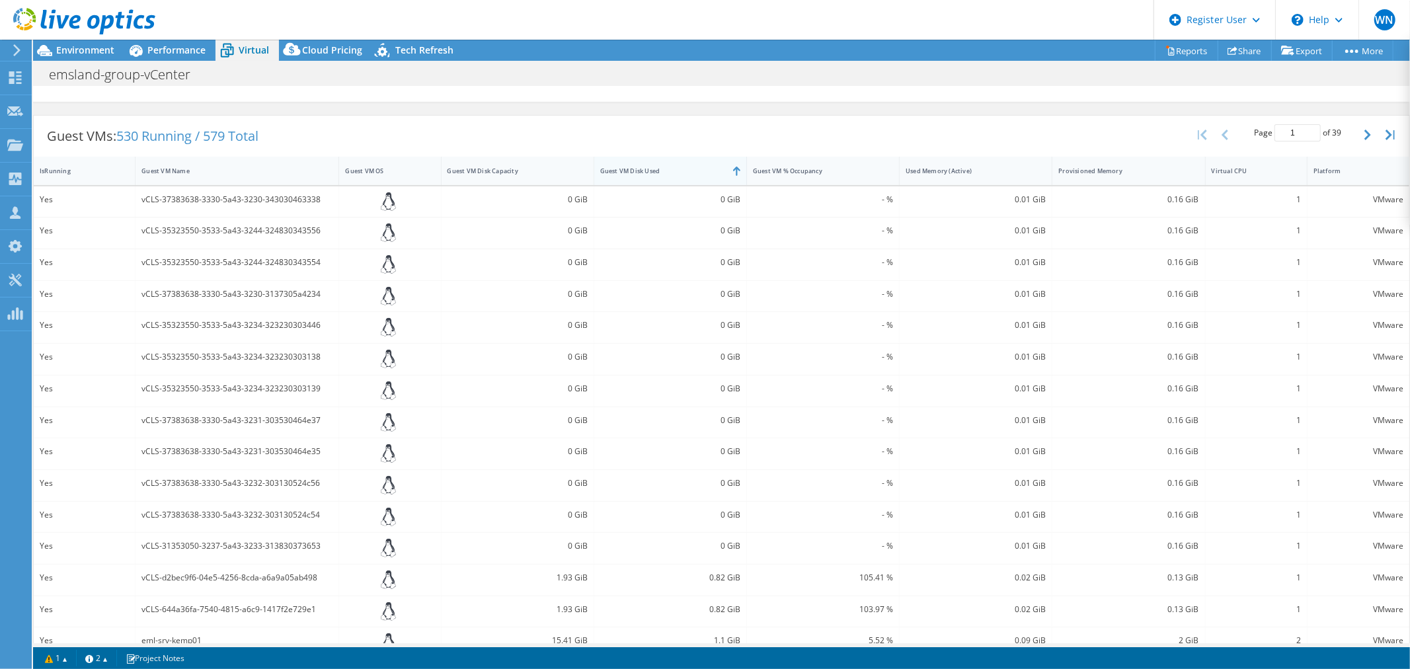
click at [682, 175] on div "Guest VM Disk Used" at bounding box center [662, 171] width 124 height 9
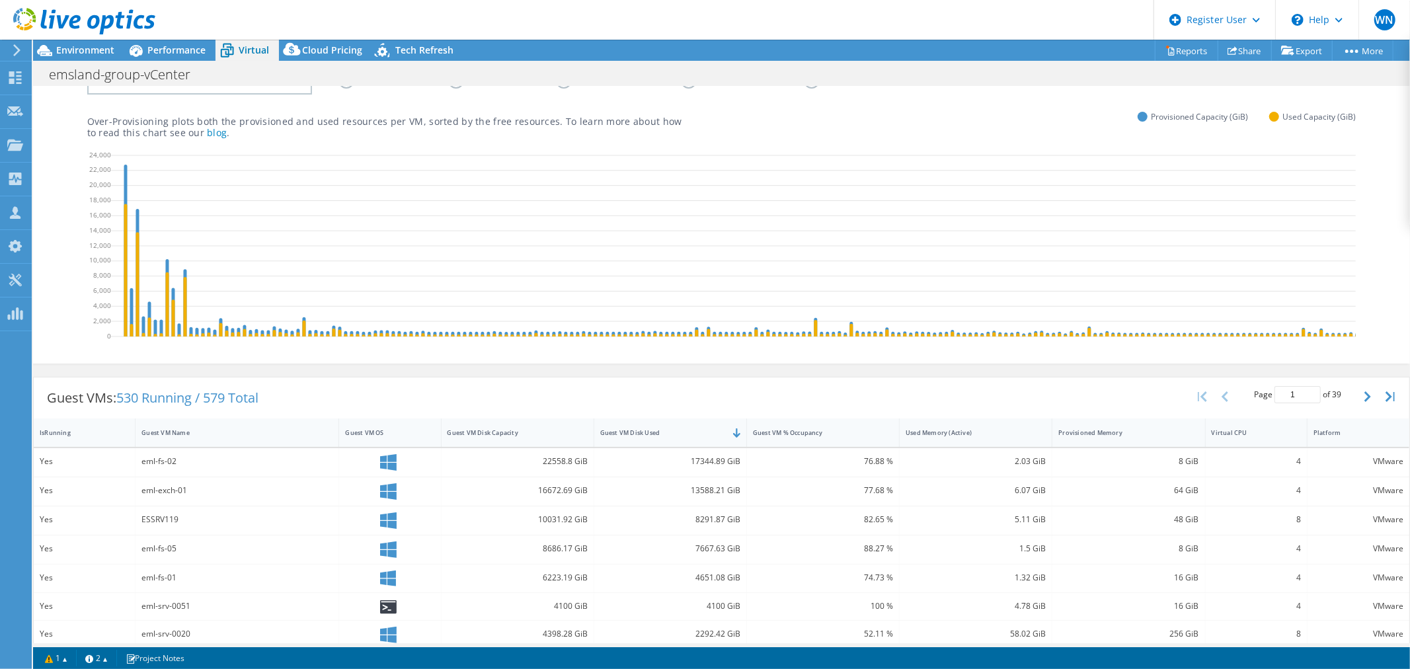
scroll to position [0, 0]
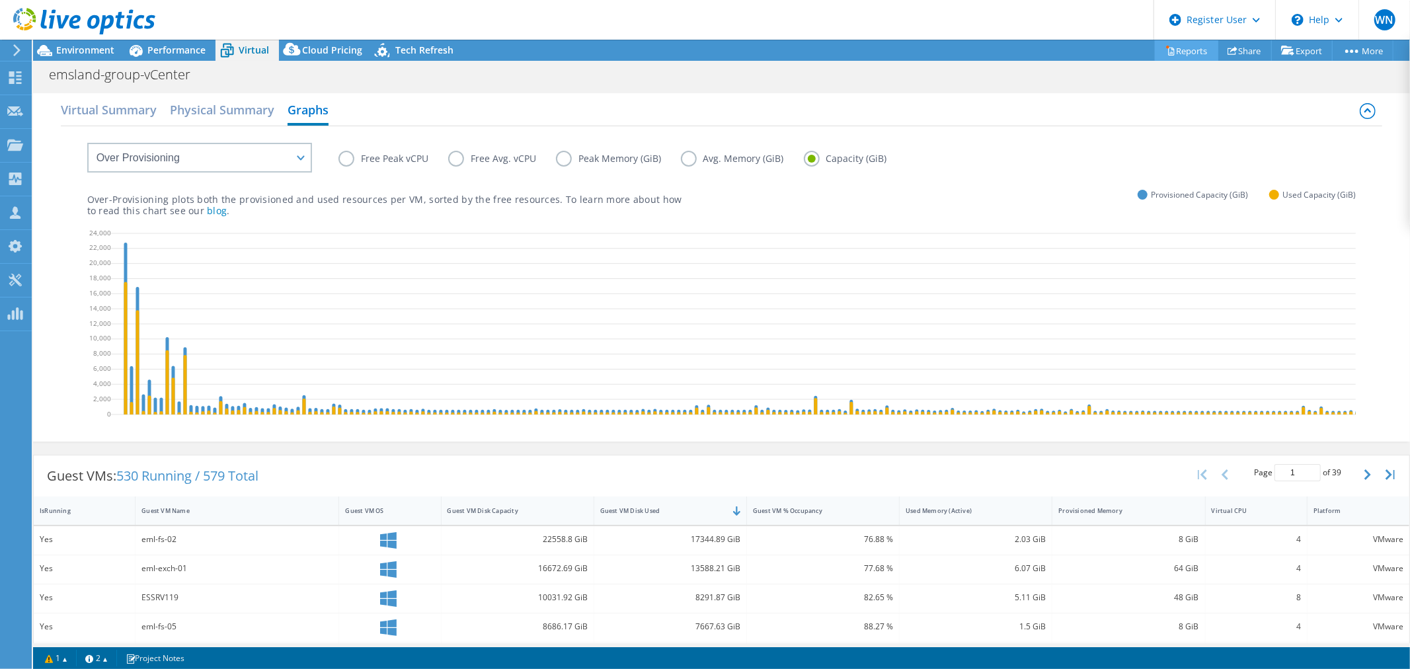
click at [1190, 55] on link "Reports" at bounding box center [1185, 50] width 63 height 20
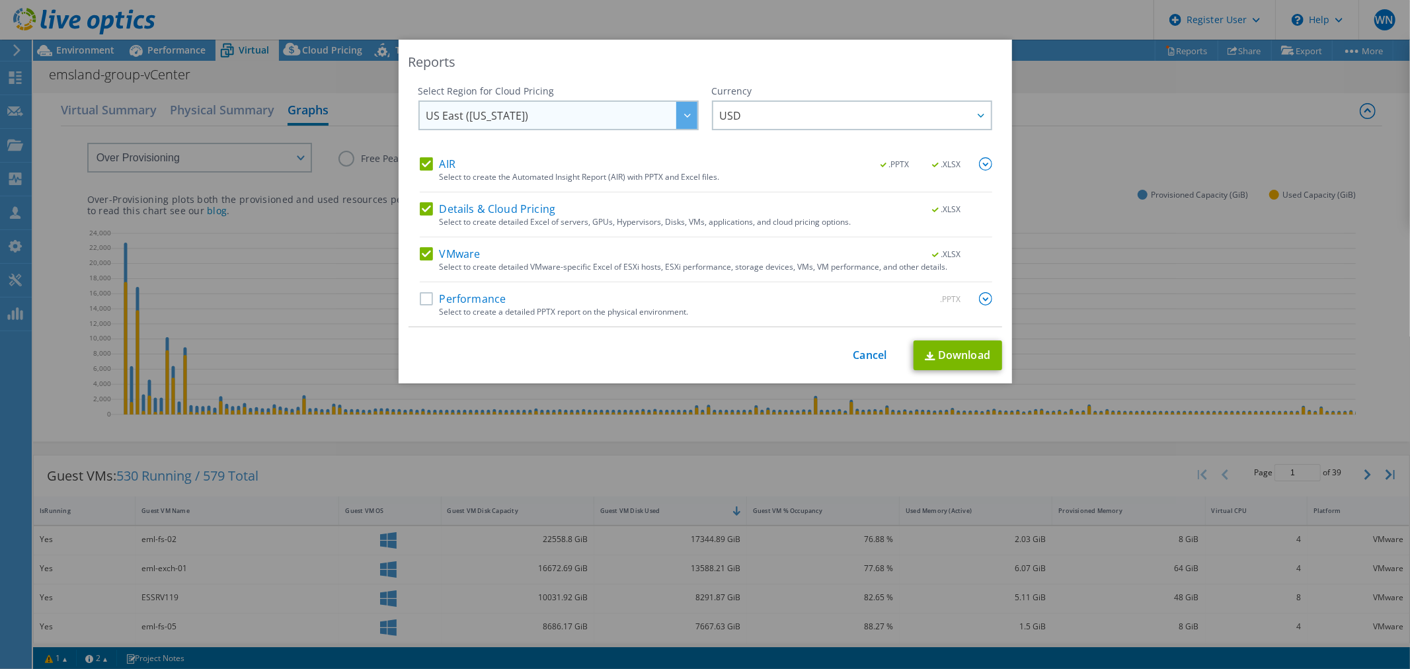
click at [683, 106] on div at bounding box center [686, 115] width 21 height 27
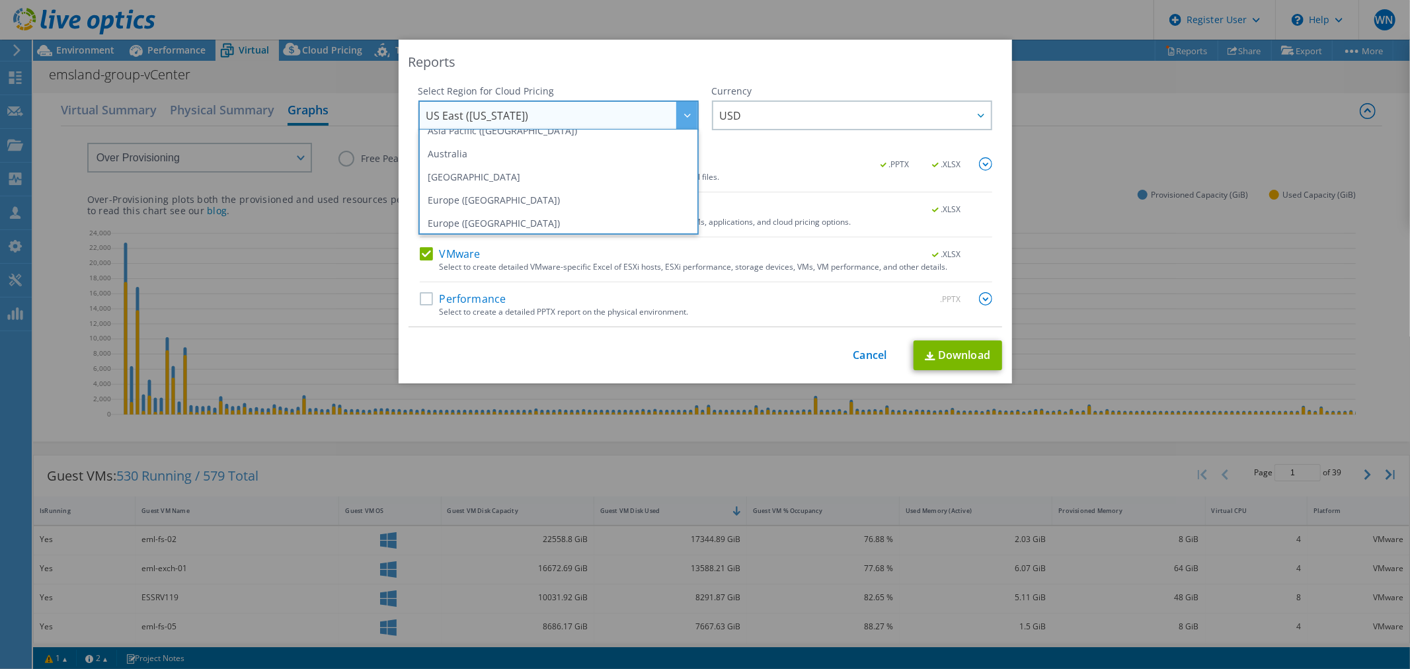
scroll to position [137, 0]
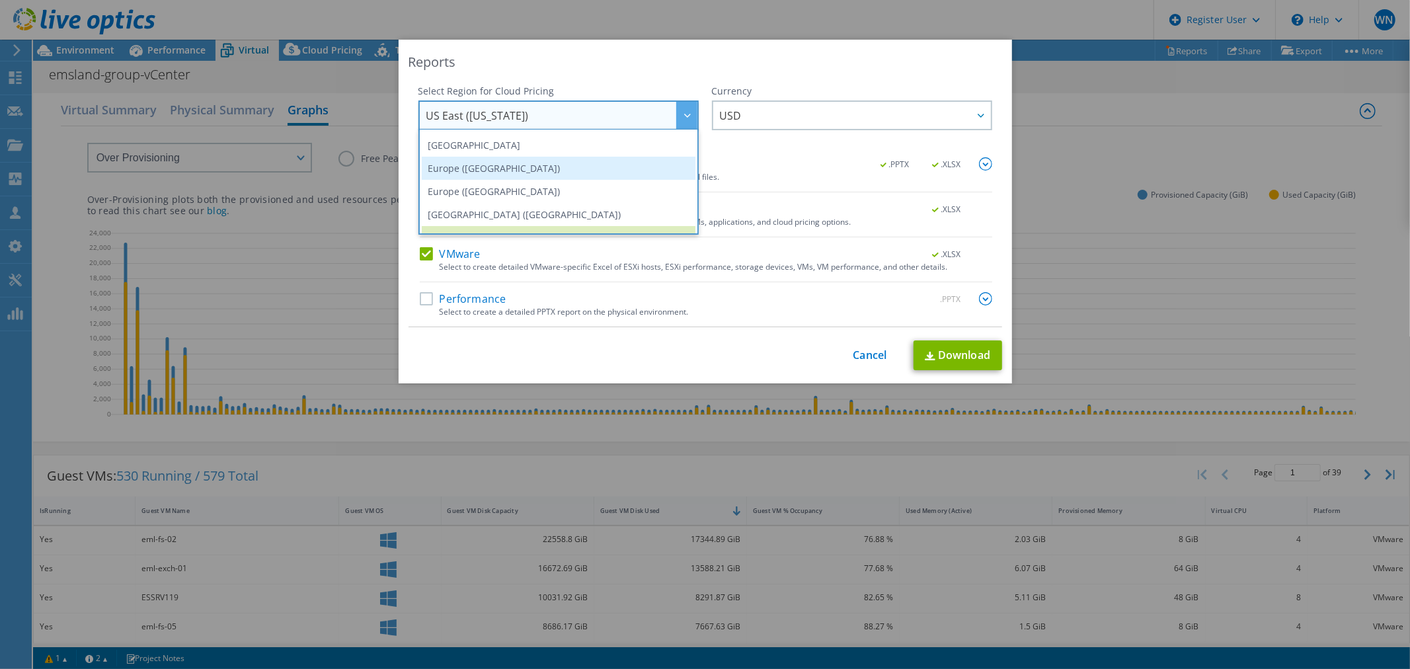
click at [543, 174] on li "Europe ([GEOGRAPHIC_DATA])" at bounding box center [559, 168] width 274 height 23
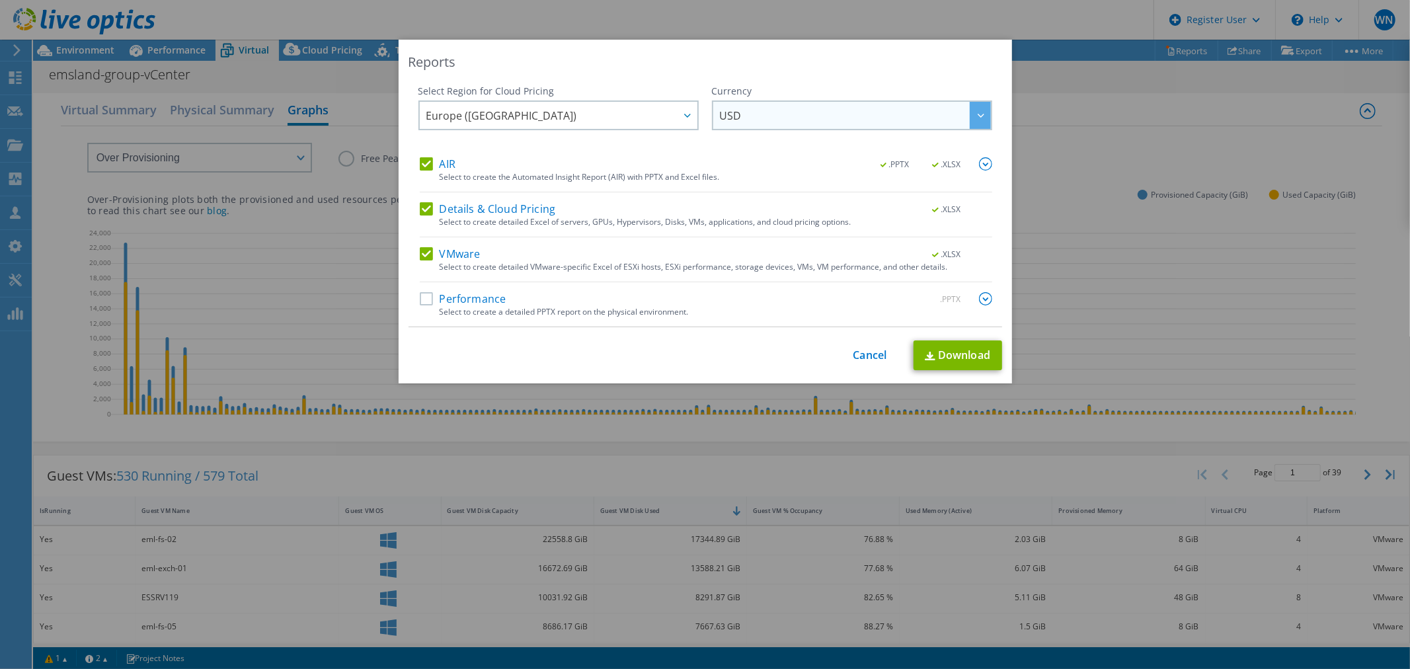
click at [977, 115] on icon at bounding box center [980, 116] width 7 height 4
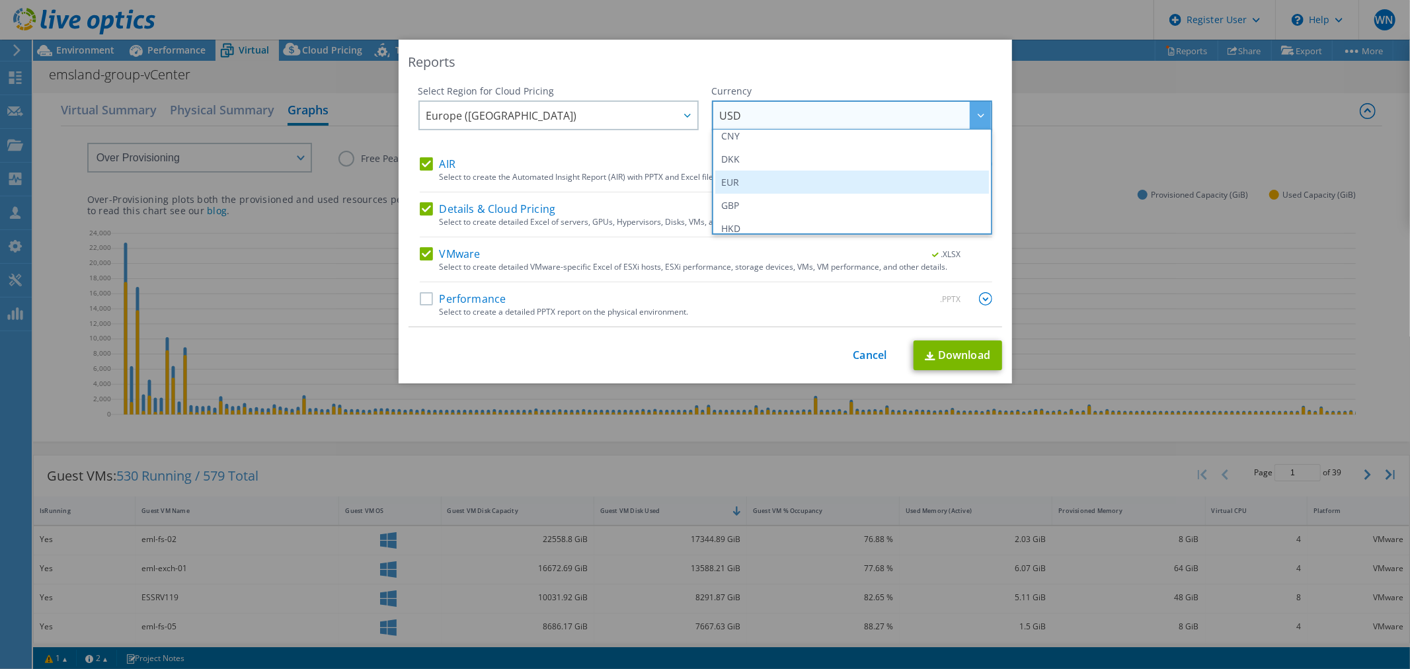
click at [805, 174] on li "EUR" at bounding box center [852, 181] width 274 height 23
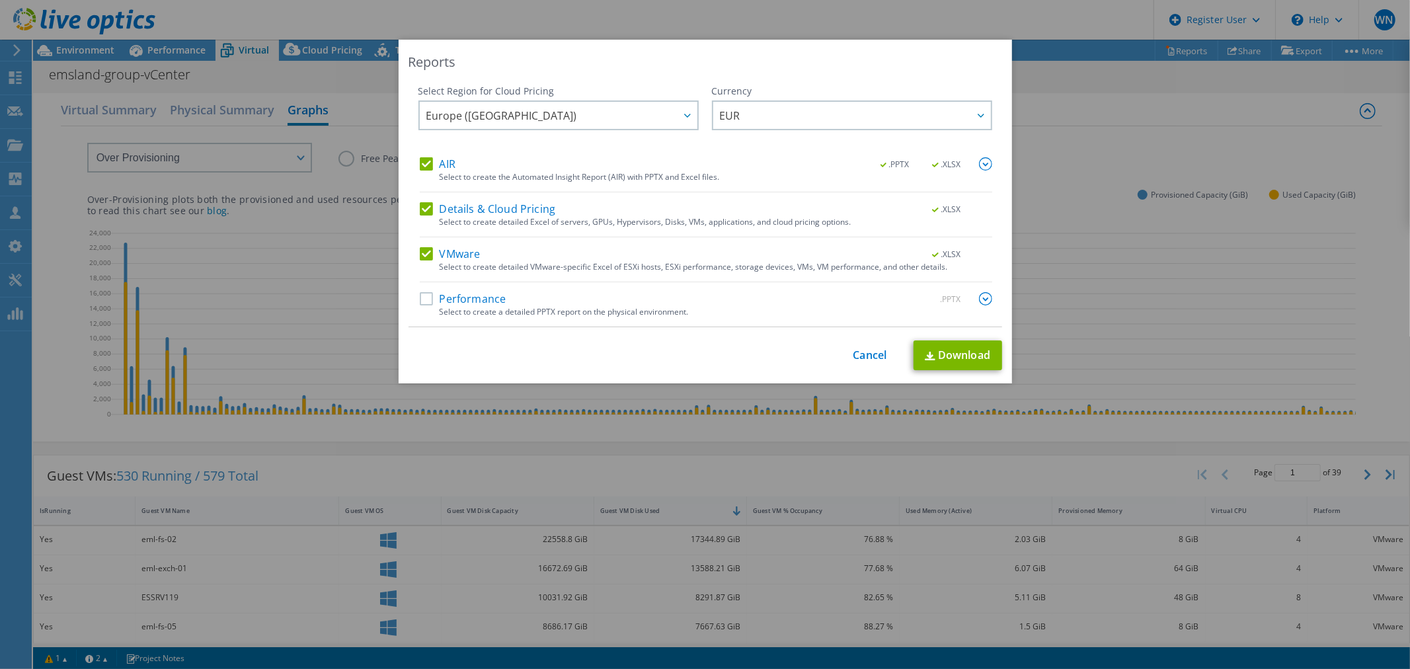
click at [980, 298] on img at bounding box center [985, 298] width 13 height 13
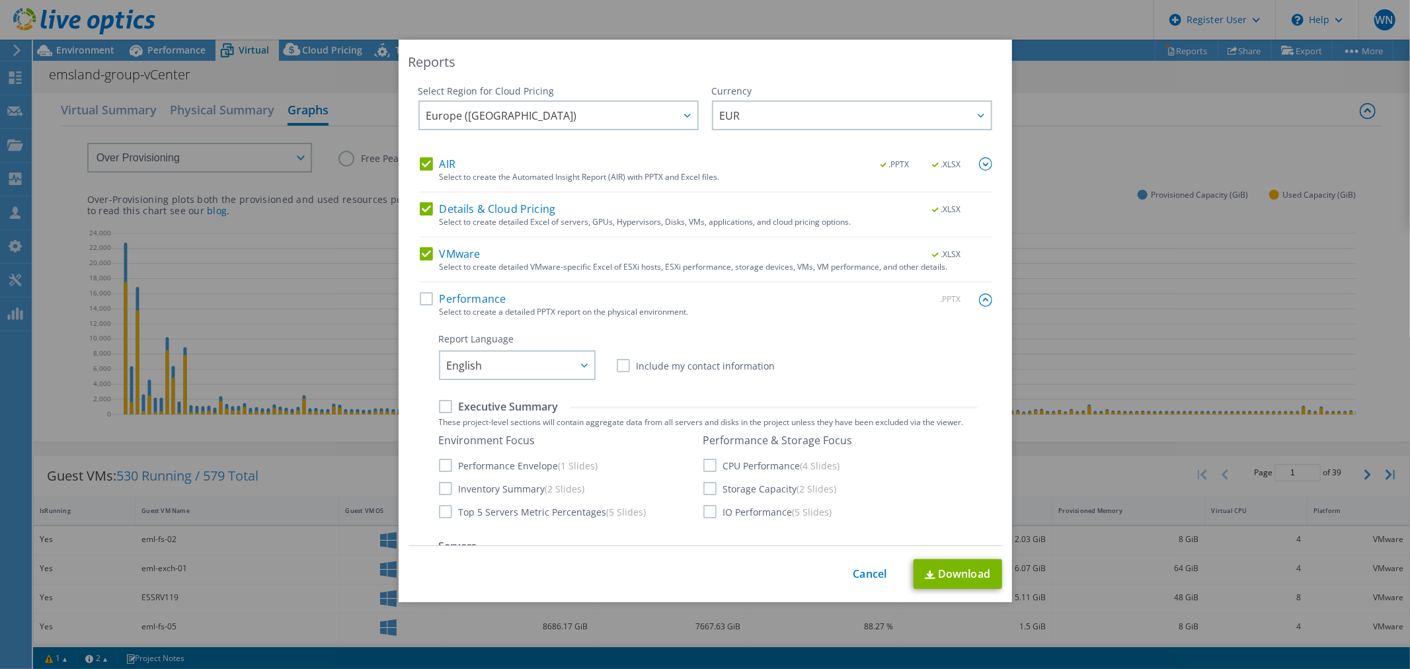
click at [423, 299] on label "Performance" at bounding box center [463, 298] width 87 height 13
click at [0, 0] on input "Performance" at bounding box center [0, 0] width 0 height 0
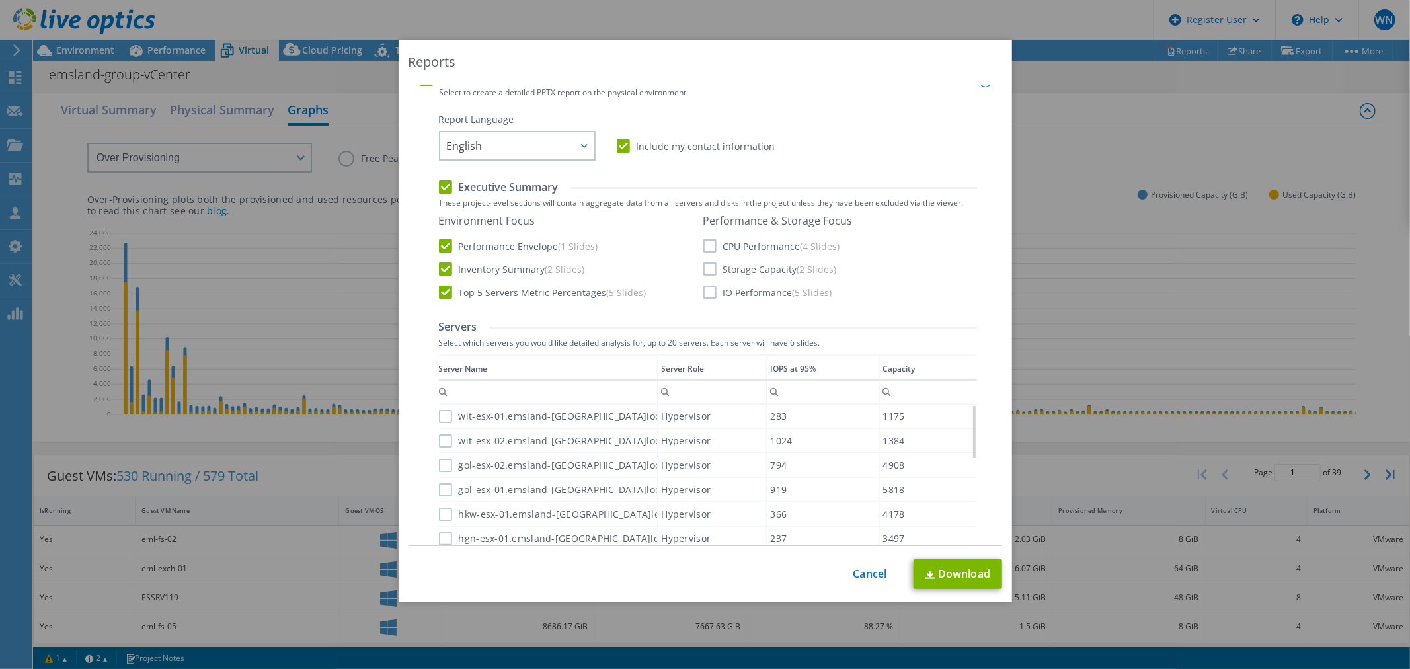
scroll to position [220, 0]
click at [816, 371] on td "IOPS at 95%" at bounding box center [823, 366] width 112 height 25
click at [818, 368] on td "IOPS at 95%" at bounding box center [824, 366] width 111 height 25
click at [915, 363] on td "Capacity" at bounding box center [928, 366] width 97 height 25
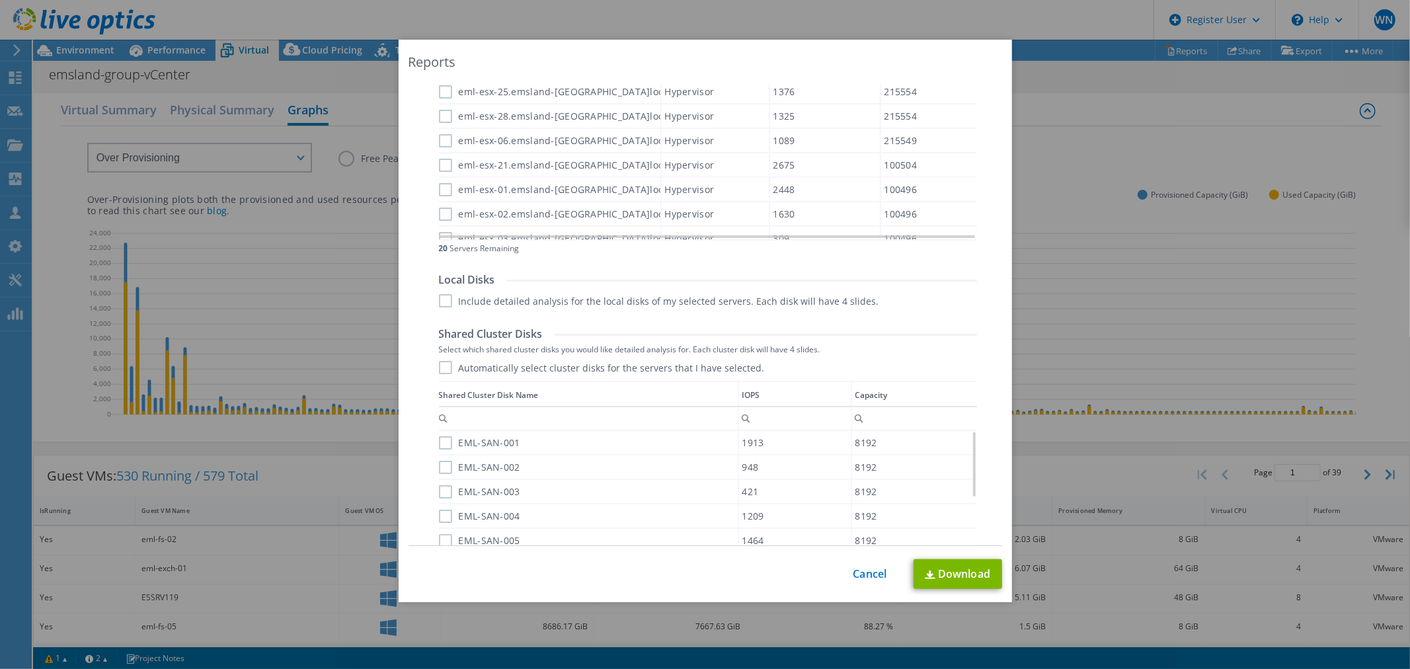
scroll to position [603, 0]
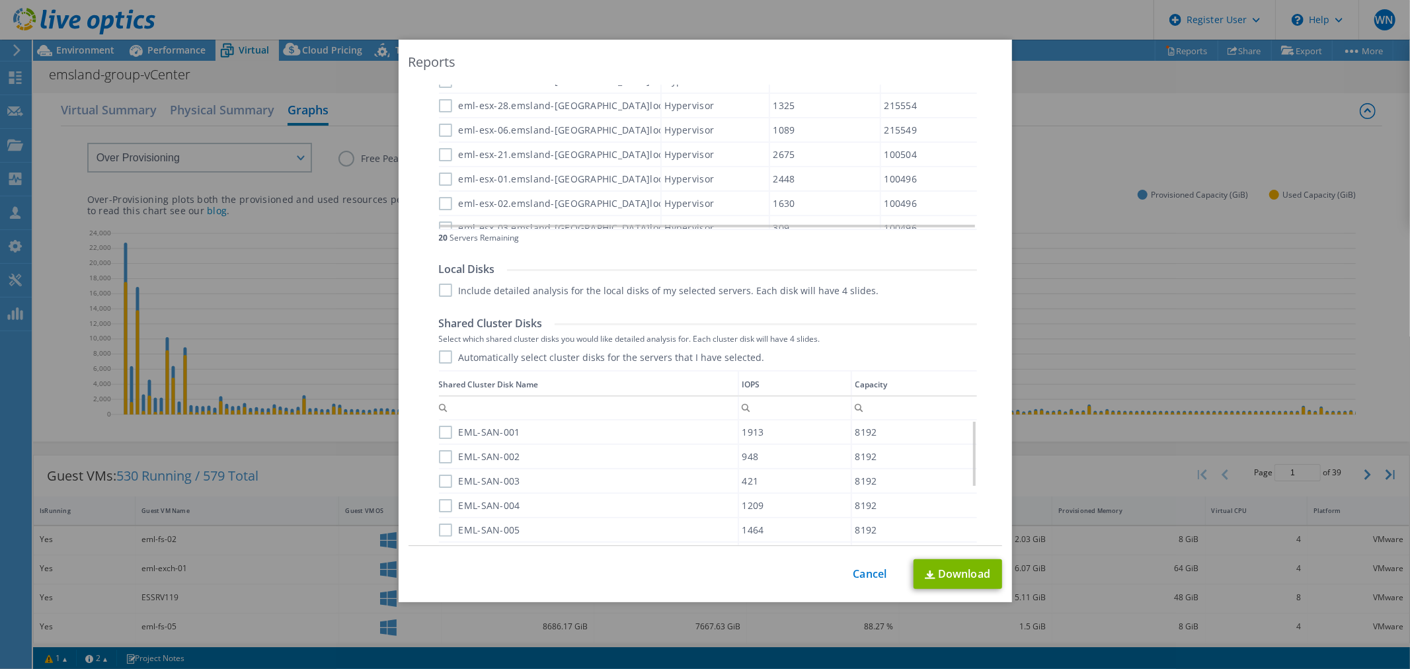
click at [902, 383] on td "Capacity" at bounding box center [914, 383] width 126 height 25
click at [902, 383] on td "Capacity" at bounding box center [915, 383] width 123 height 25
click at [441, 430] on label "VeeamBackup_EML-BCK-01.emsland-staerke.lo_" at bounding box center [558, 432] width 239 height 13
click at [0, 0] on input "VeeamBackup_EML-BCK-01.emsland-staerke.lo_" at bounding box center [0, 0] width 0 height 0
click at [784, 384] on td "IOPS" at bounding box center [799, 383] width 109 height 25
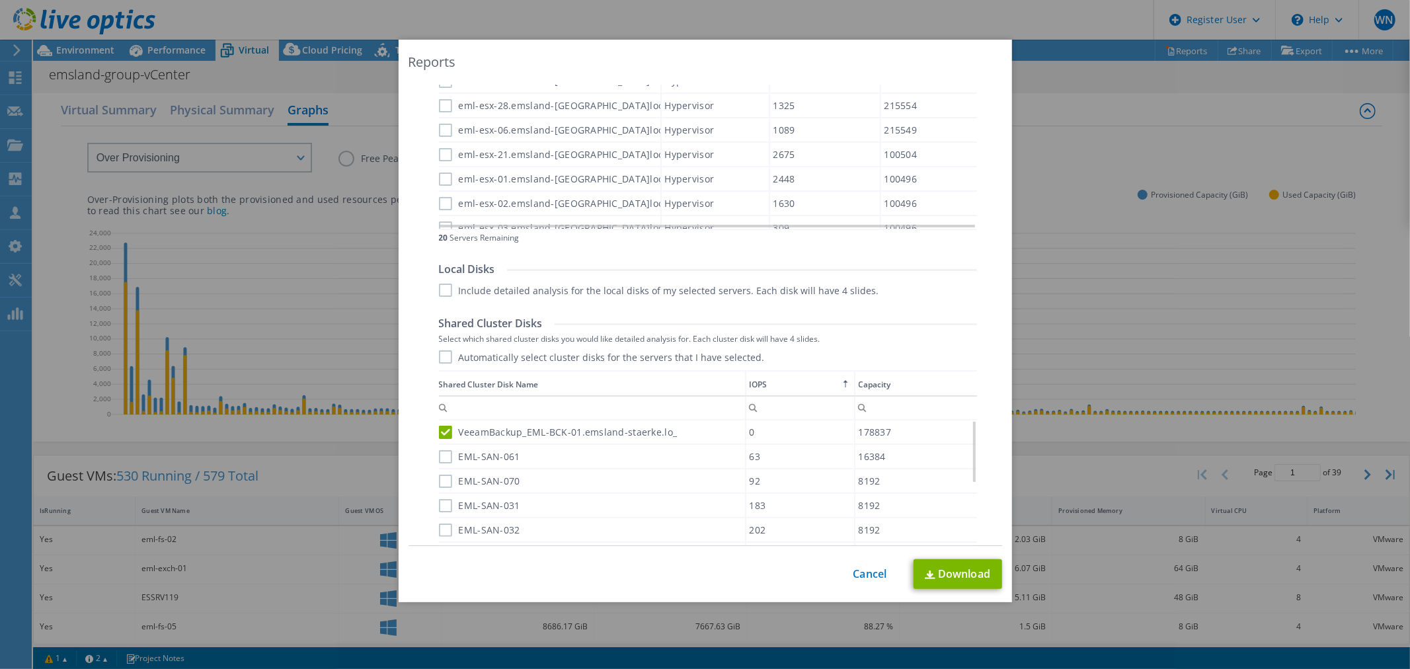
click at [784, 384] on td "IOPS" at bounding box center [799, 383] width 109 height 25
click at [439, 430] on label "EML-SAN-008" at bounding box center [479, 432] width 81 height 13
click at [0, 0] on input "EML-SAN-008" at bounding box center [0, 0] width 0 height 0
click at [441, 457] on label "EML-SAN-009" at bounding box center [479, 456] width 81 height 13
click at [0, 0] on input "EML-SAN-009" at bounding box center [0, 0] width 0 height 0
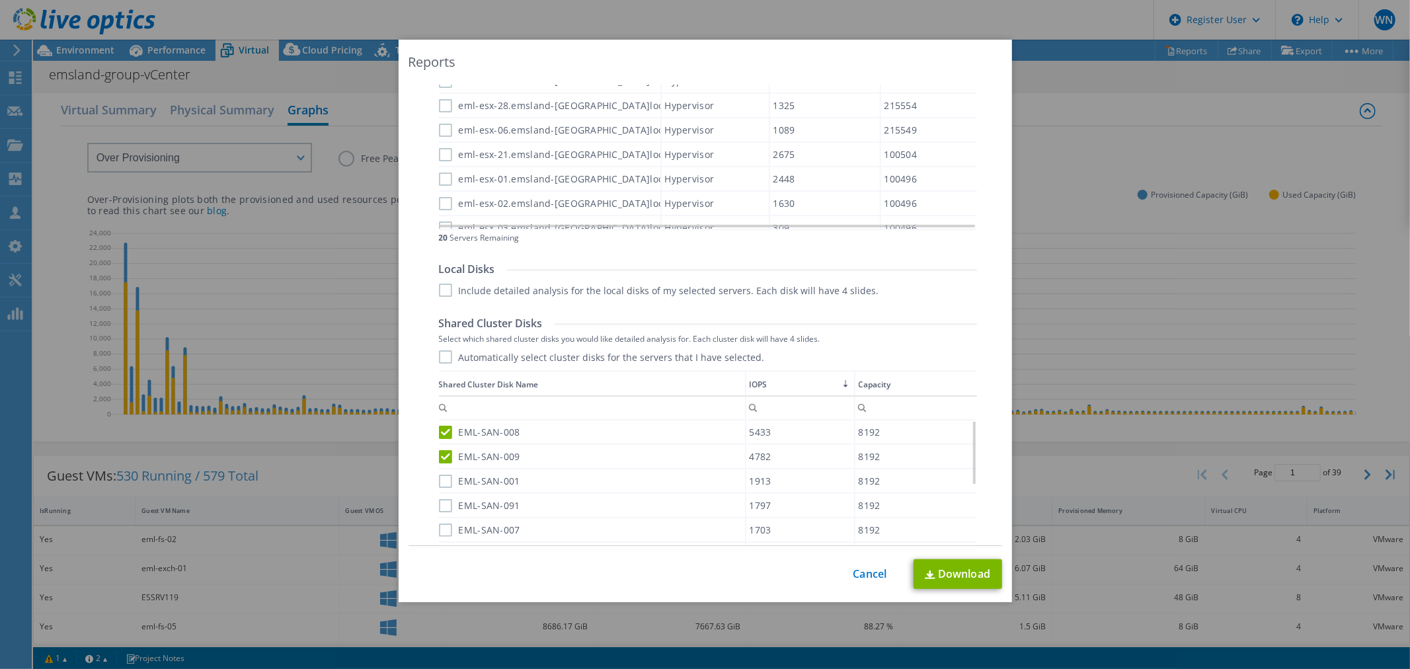
click at [441, 481] on label "EML-SAN-001" at bounding box center [479, 480] width 81 height 13
click at [0, 0] on input "EML-SAN-001" at bounding box center [0, 0] width 0 height 0
drag, startPoint x: 438, startPoint y: 504, endPoint x: 431, endPoint y: 513, distance: 12.3
click at [439, 504] on label "EML-SAN-091" at bounding box center [479, 505] width 81 height 13
click at [0, 0] on input "EML-SAN-091" at bounding box center [0, 0] width 0 height 0
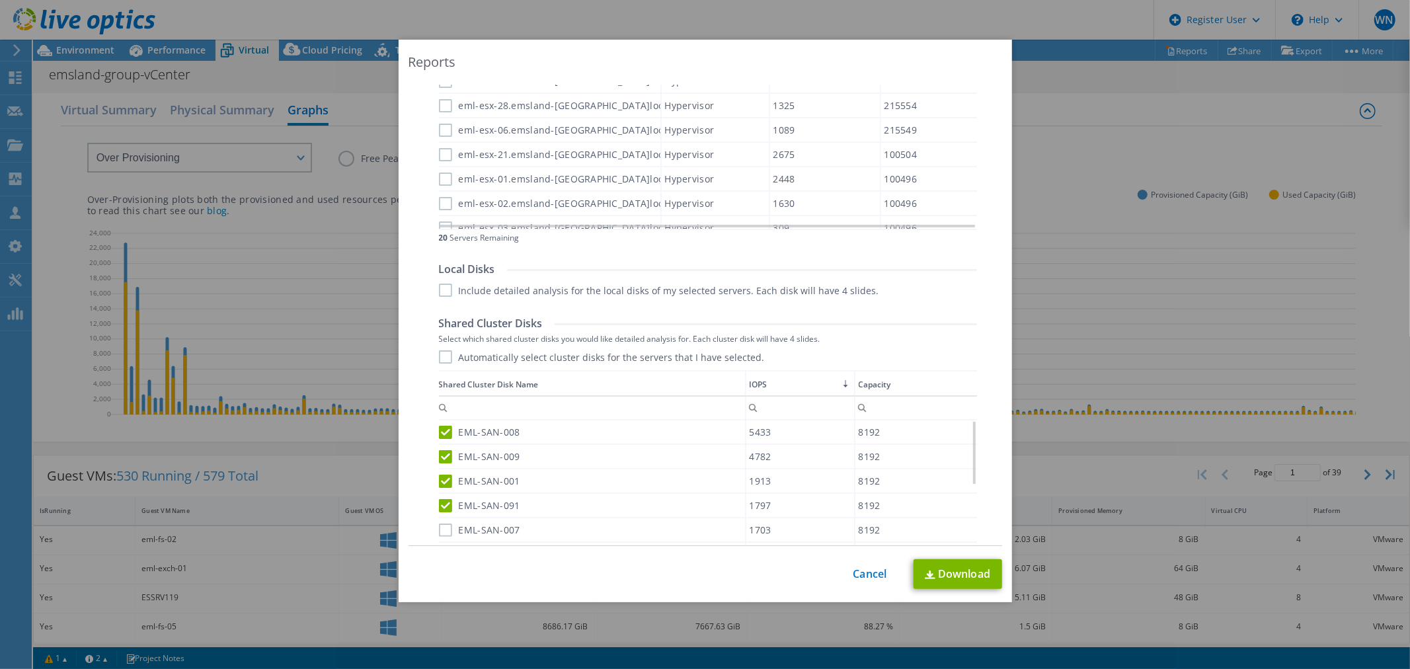
click at [446, 525] on label "EML-SAN-007" at bounding box center [479, 529] width 81 height 13
click at [0, 0] on input "EML-SAN-007" at bounding box center [0, 0] width 0 height 0
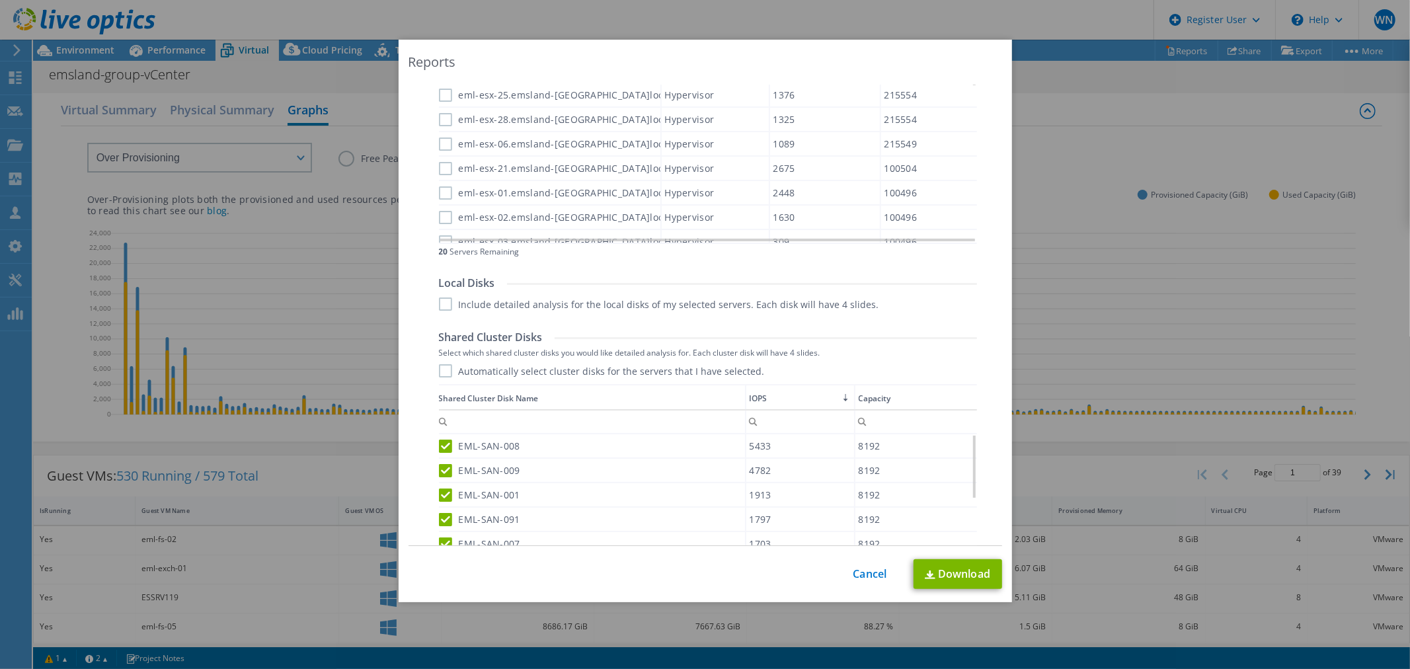
click at [440, 494] on label "EML-SAN-001" at bounding box center [479, 494] width 81 height 13
click at [0, 0] on input "EML-SAN-001" at bounding box center [0, 0] width 0 height 0
click at [439, 513] on label "EML-SAN-091" at bounding box center [479, 519] width 81 height 13
click at [0, 0] on input "EML-SAN-091" at bounding box center [0, 0] width 0 height 0
click at [439, 541] on label "EML-SAN-007" at bounding box center [479, 543] width 81 height 13
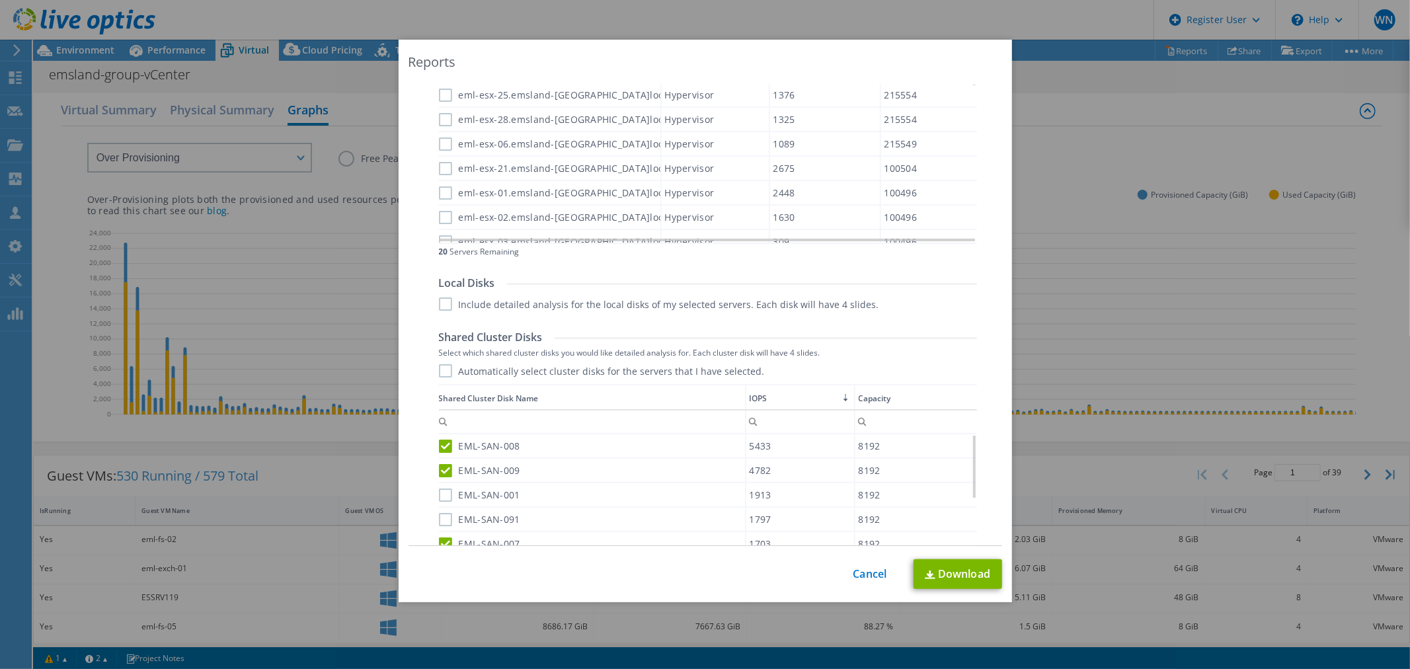
click at [0, 0] on input "EML-SAN-007" at bounding box center [0, 0] width 0 height 0
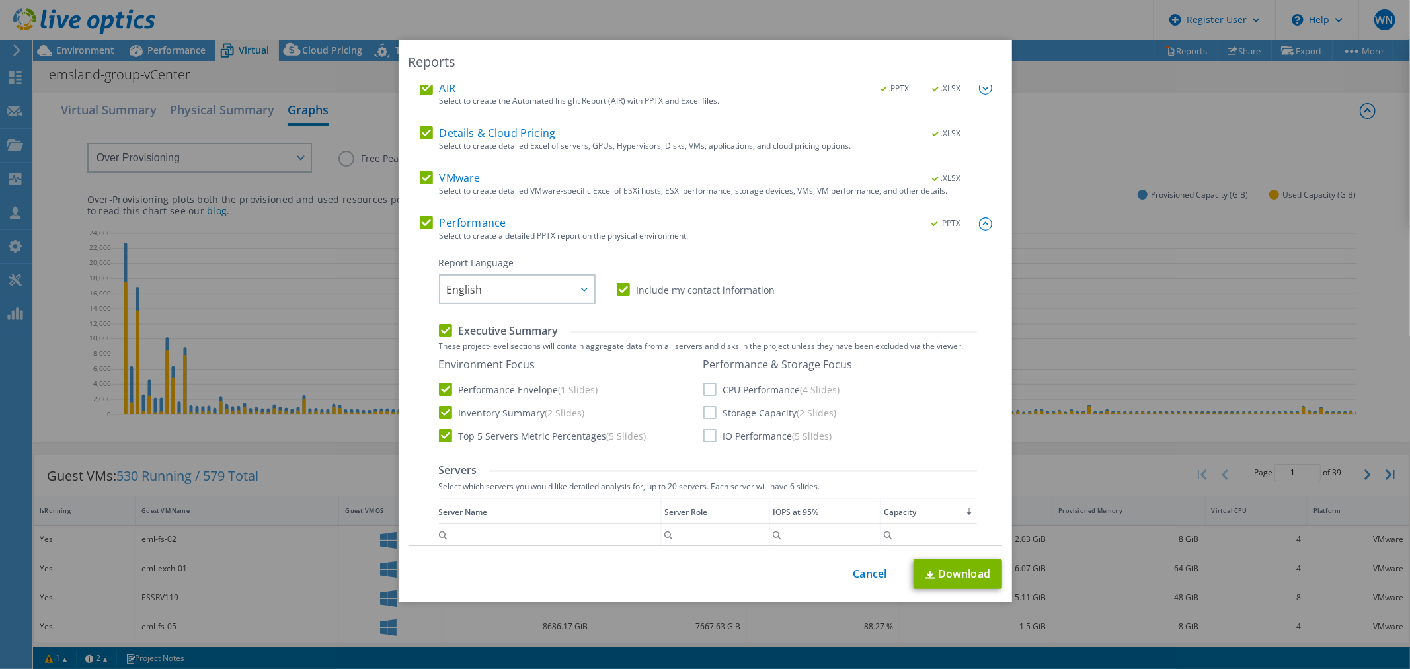
scroll to position [75, 0]
click at [705, 393] on label "CPU Performance (4 Slides)" at bounding box center [771, 389] width 137 height 13
click at [0, 0] on input "CPU Performance (4 Slides)" at bounding box center [0, 0] width 0 height 0
click at [708, 418] on label "Storage Capacity (2 Slides)" at bounding box center [769, 412] width 133 height 13
click at [0, 0] on input "Storage Capacity (2 Slides)" at bounding box center [0, 0] width 0 height 0
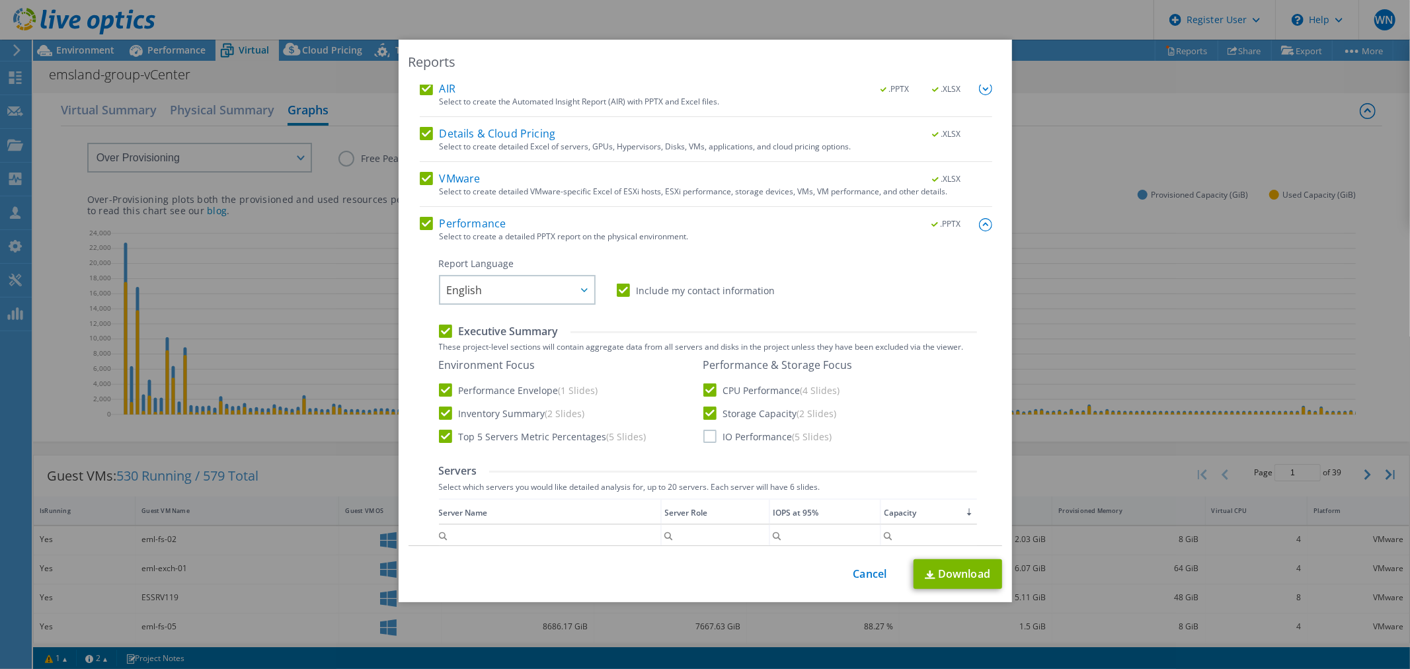
click at [703, 436] on label "IO Performance (5 Slides)" at bounding box center [767, 436] width 129 height 13
click at [0, 0] on input "IO Performance (5 Slides)" at bounding box center [0, 0] width 0 height 0
click at [952, 576] on link "Download" at bounding box center [957, 574] width 89 height 30
click at [866, 576] on link "Cancel" at bounding box center [870, 574] width 34 height 13
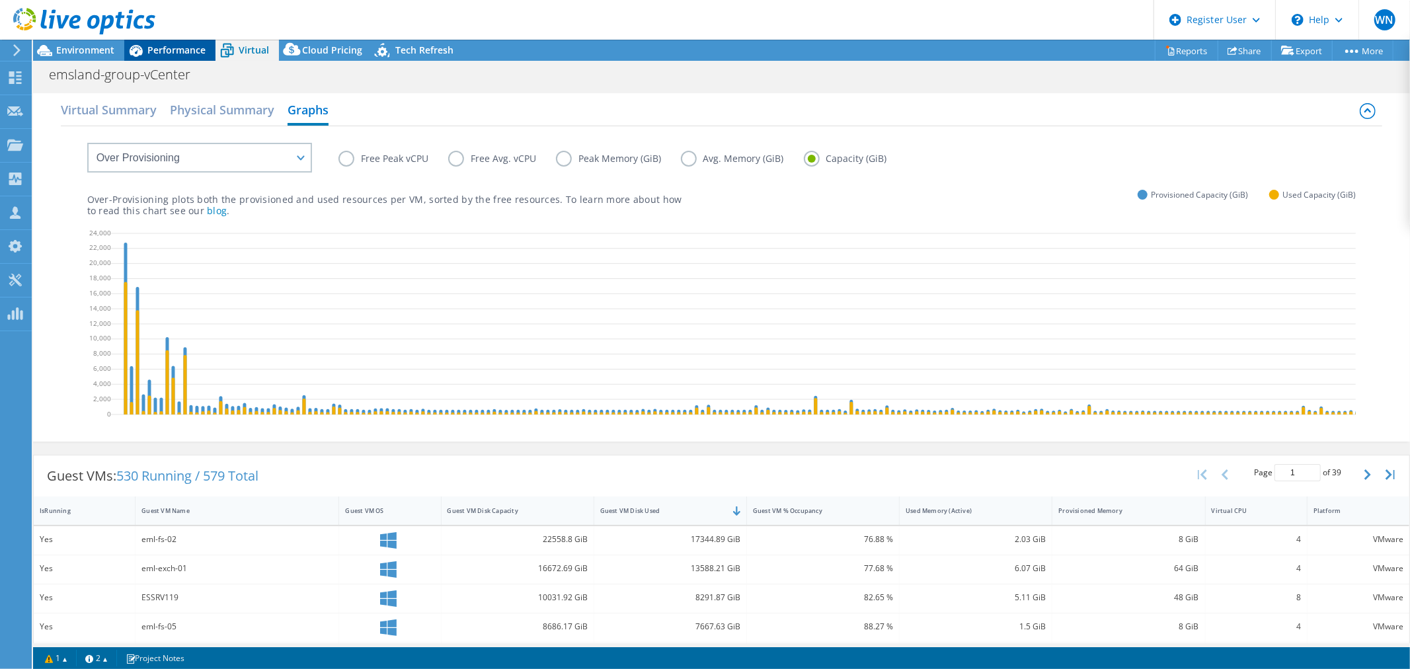
click at [172, 40] on div "Performance" at bounding box center [169, 50] width 91 height 21
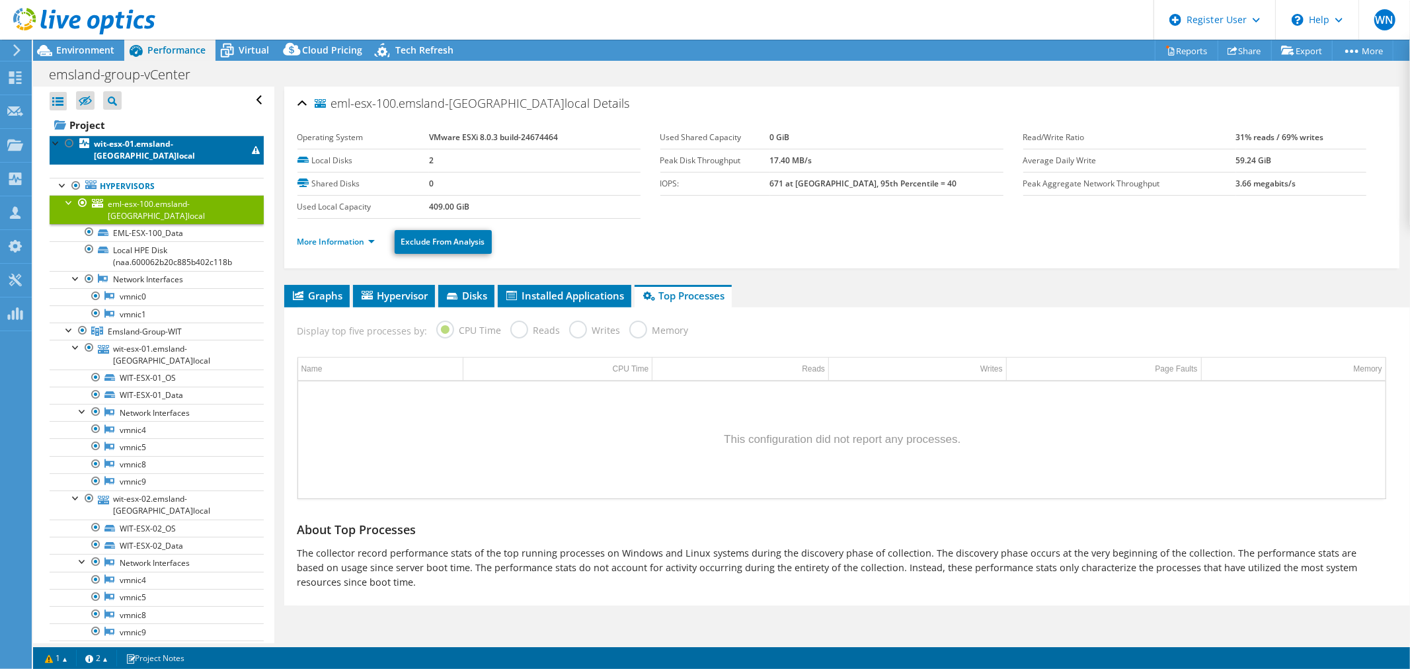
click at [159, 141] on b "wit-esx-01.emsland-[GEOGRAPHIC_DATA]local" at bounding box center [144, 149] width 101 height 23
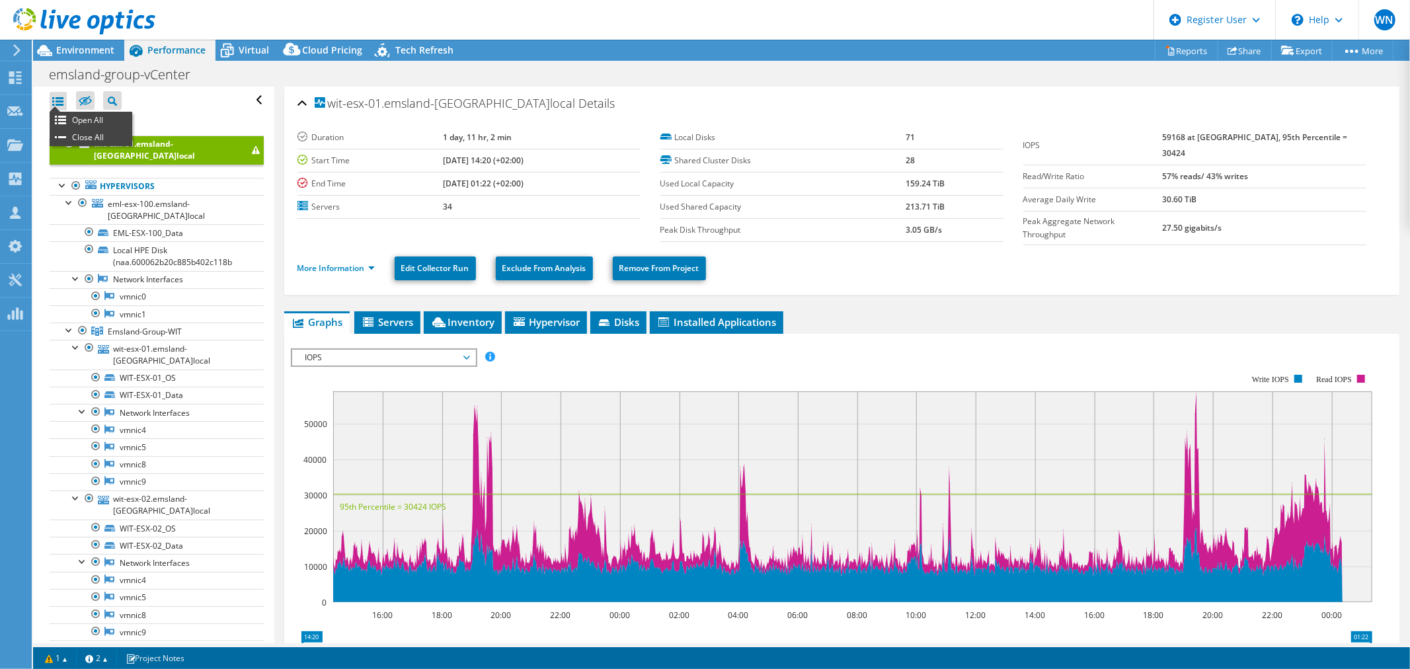
click at [55, 102] on div at bounding box center [58, 101] width 17 height 19
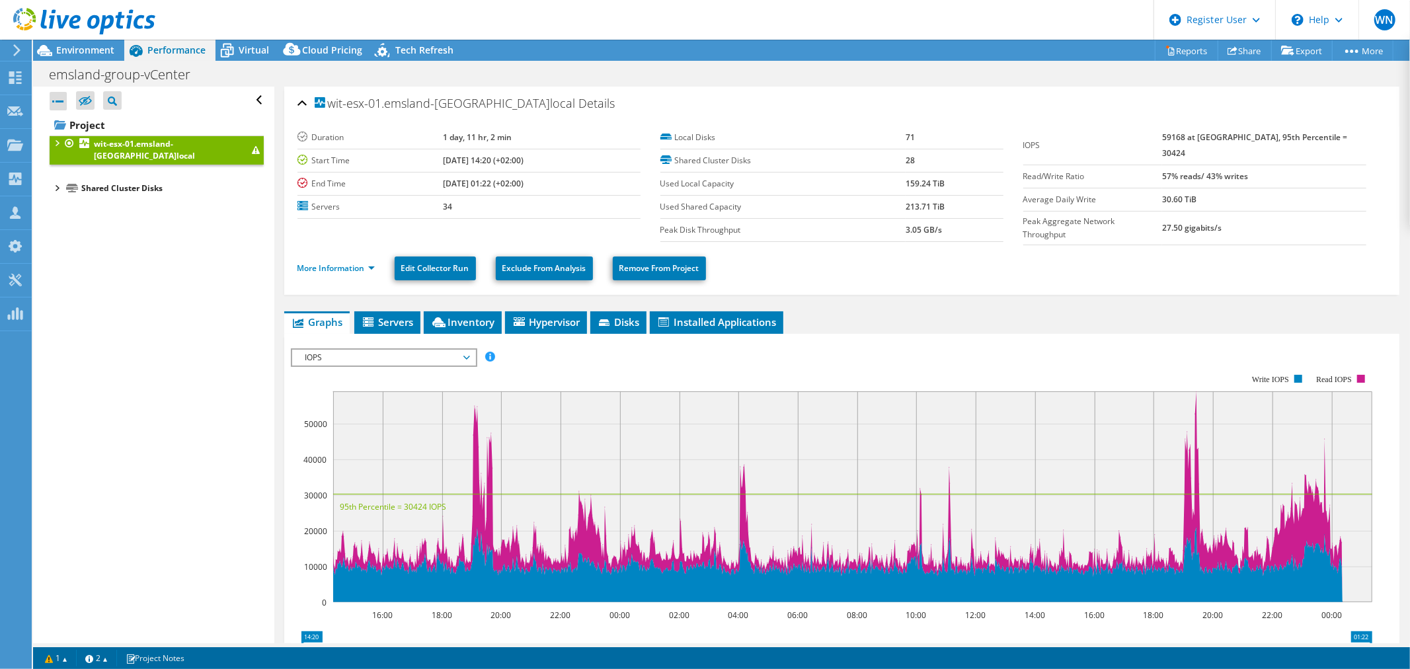
click at [56, 141] on div at bounding box center [56, 141] width 13 height 13
click at [63, 178] on div at bounding box center [62, 184] width 13 height 13
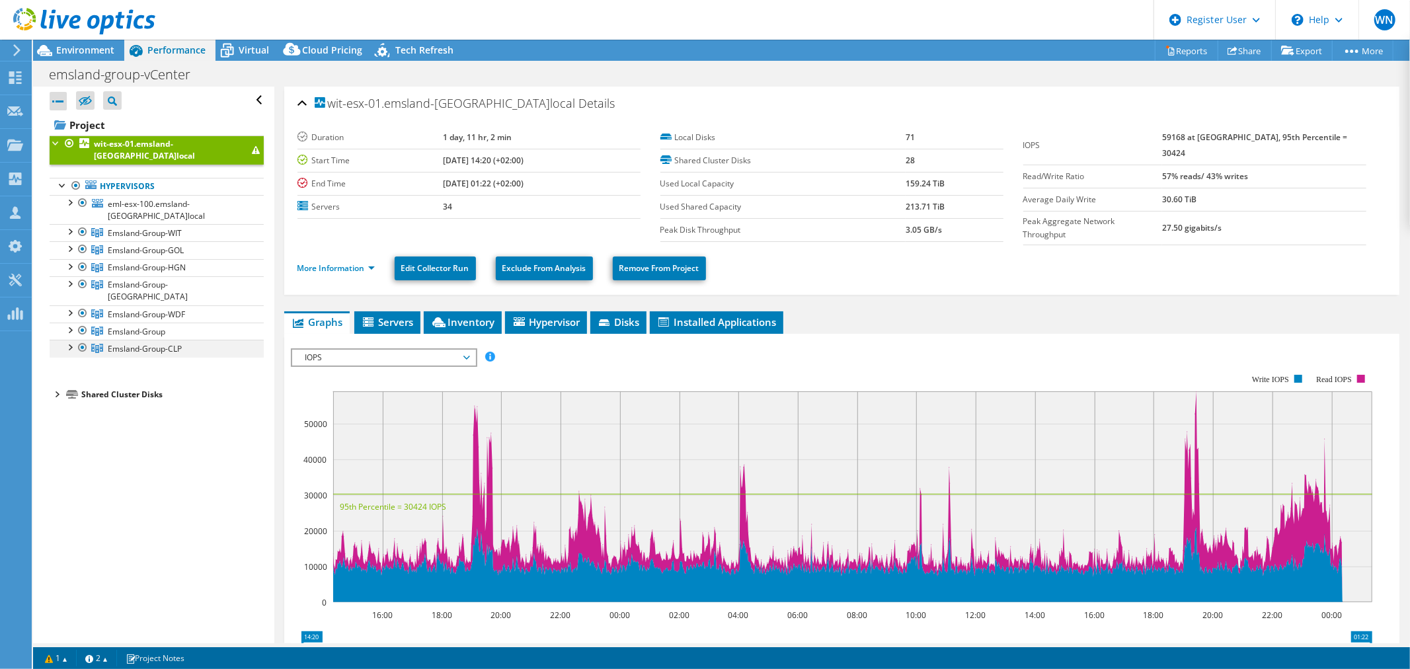
click at [70, 340] on div at bounding box center [69, 346] width 13 height 13
click at [130, 343] on span "Emsland-Group-CLP" at bounding box center [145, 348] width 74 height 11
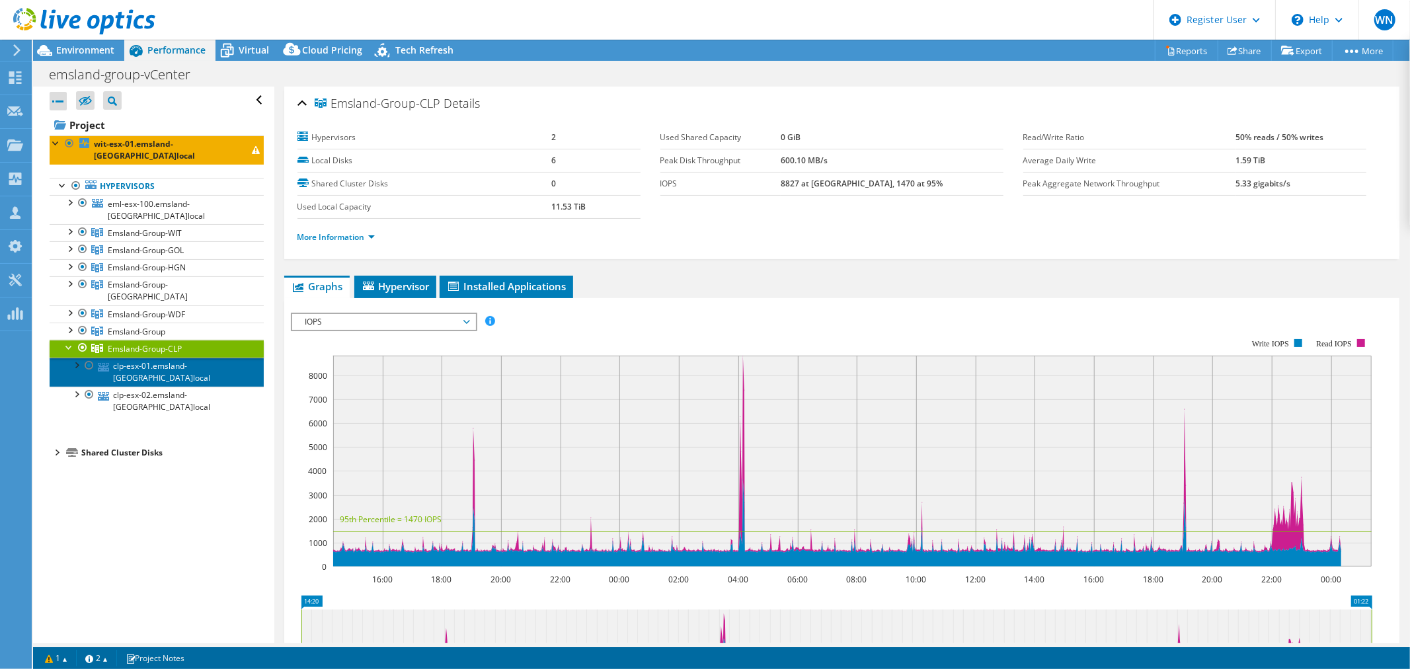
click at [209, 358] on link "clp-esx-01.emsland-[GEOGRAPHIC_DATA]local" at bounding box center [157, 372] width 214 height 29
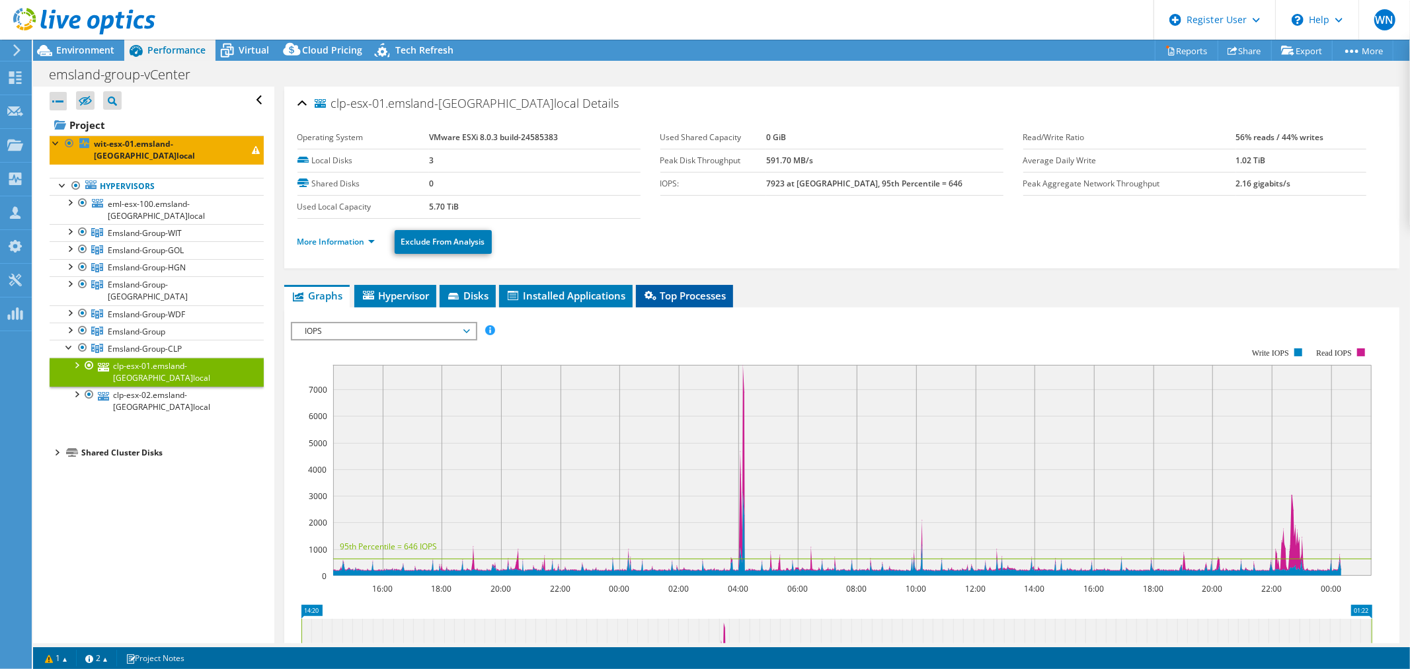
click at [725, 293] on span "Top Processes" at bounding box center [684, 295] width 84 height 13
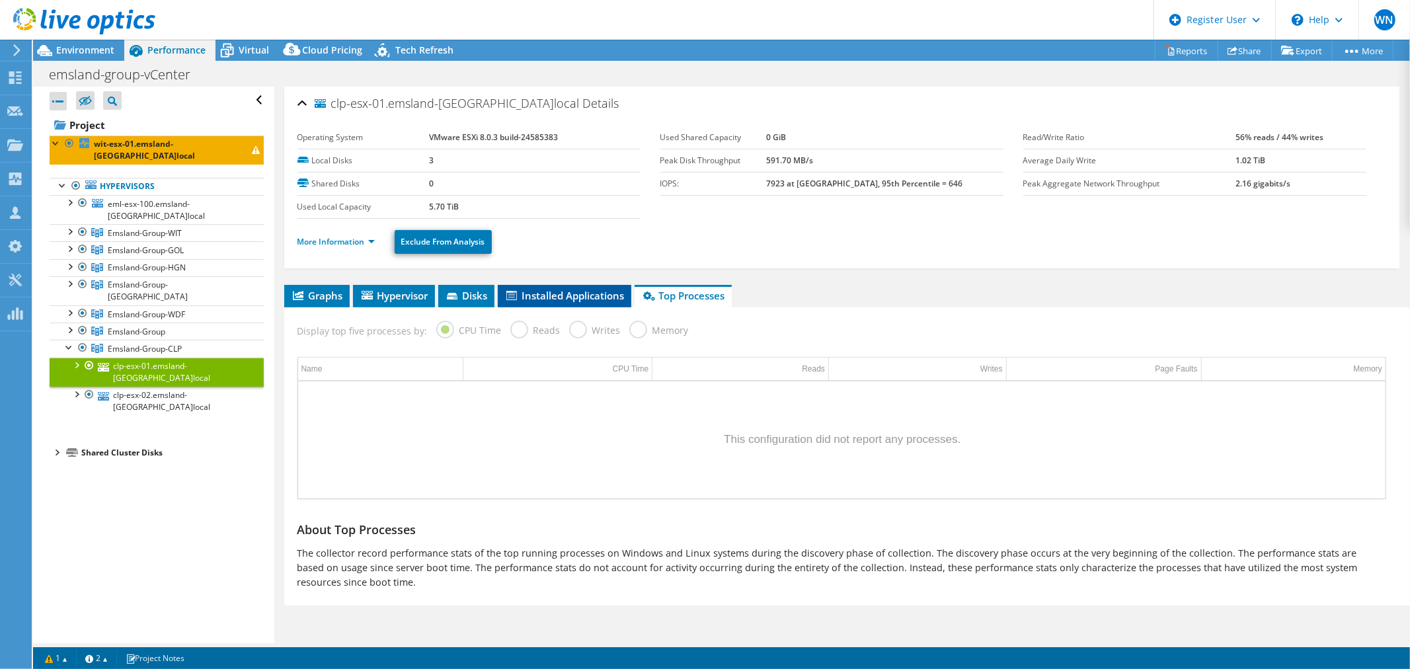
click at [527, 289] on span "Installed Applications" at bounding box center [564, 295] width 120 height 13
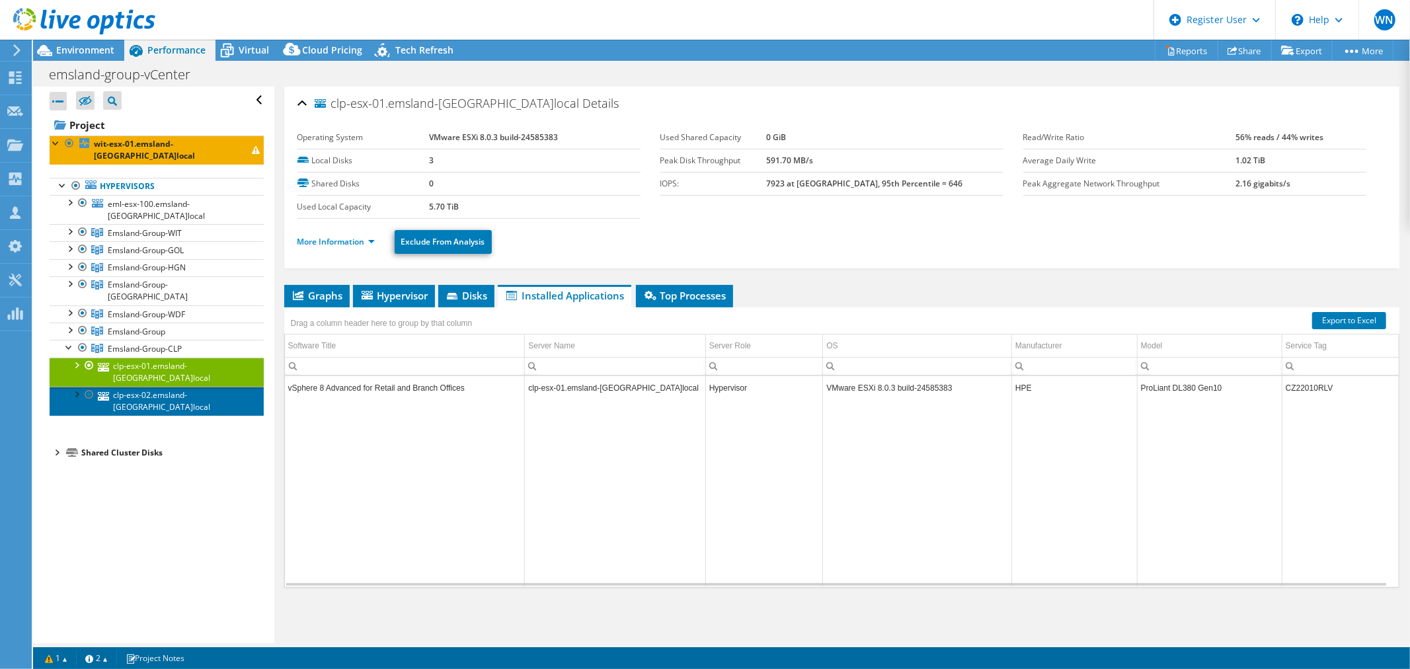
click at [190, 387] on link "clp-esx-02.emsland-[GEOGRAPHIC_DATA]local" at bounding box center [157, 401] width 214 height 29
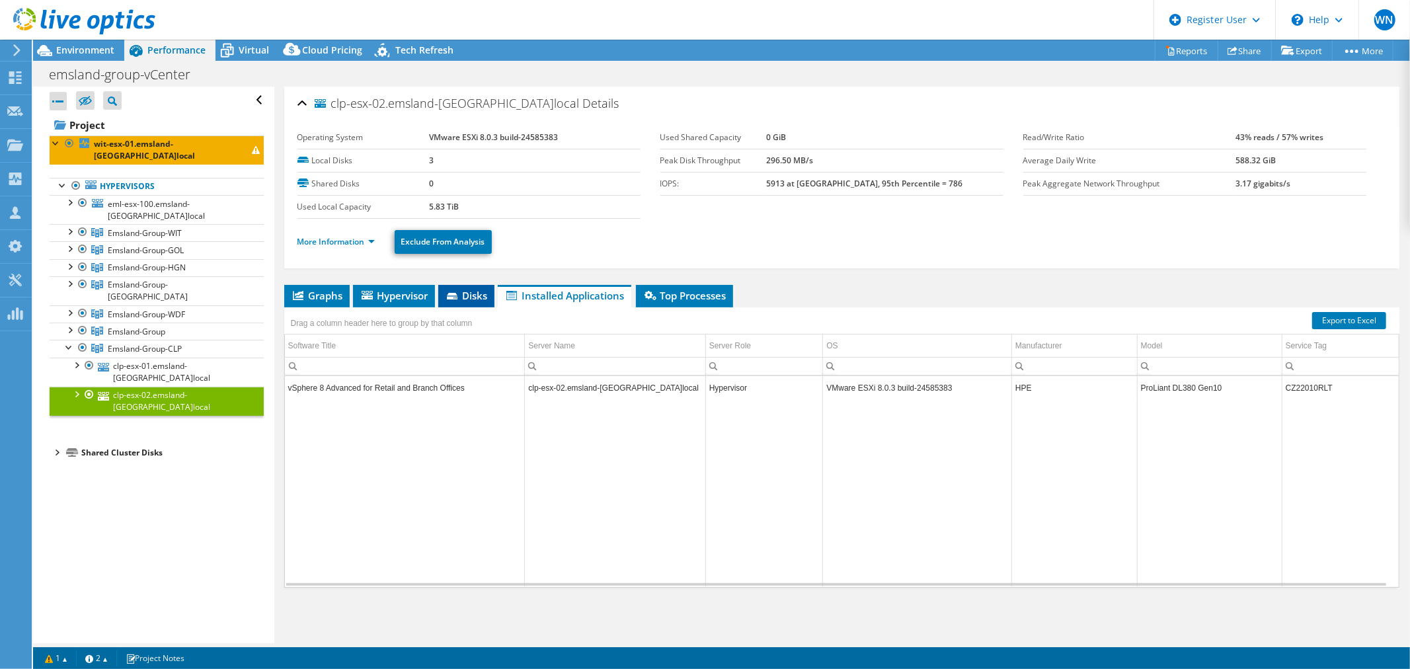
click at [474, 297] on span "Disks" at bounding box center [466, 295] width 43 height 13
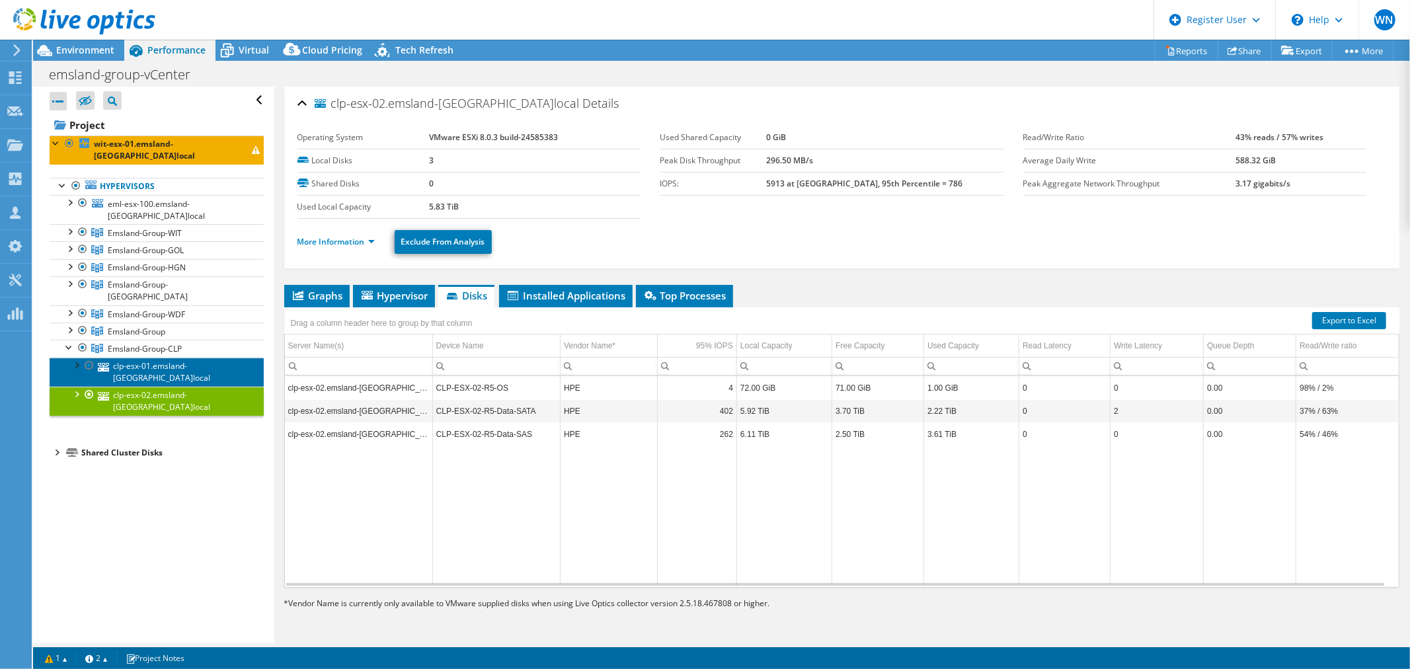
click at [203, 358] on link "clp-esx-01.emsland-[GEOGRAPHIC_DATA]local" at bounding box center [157, 372] width 214 height 29
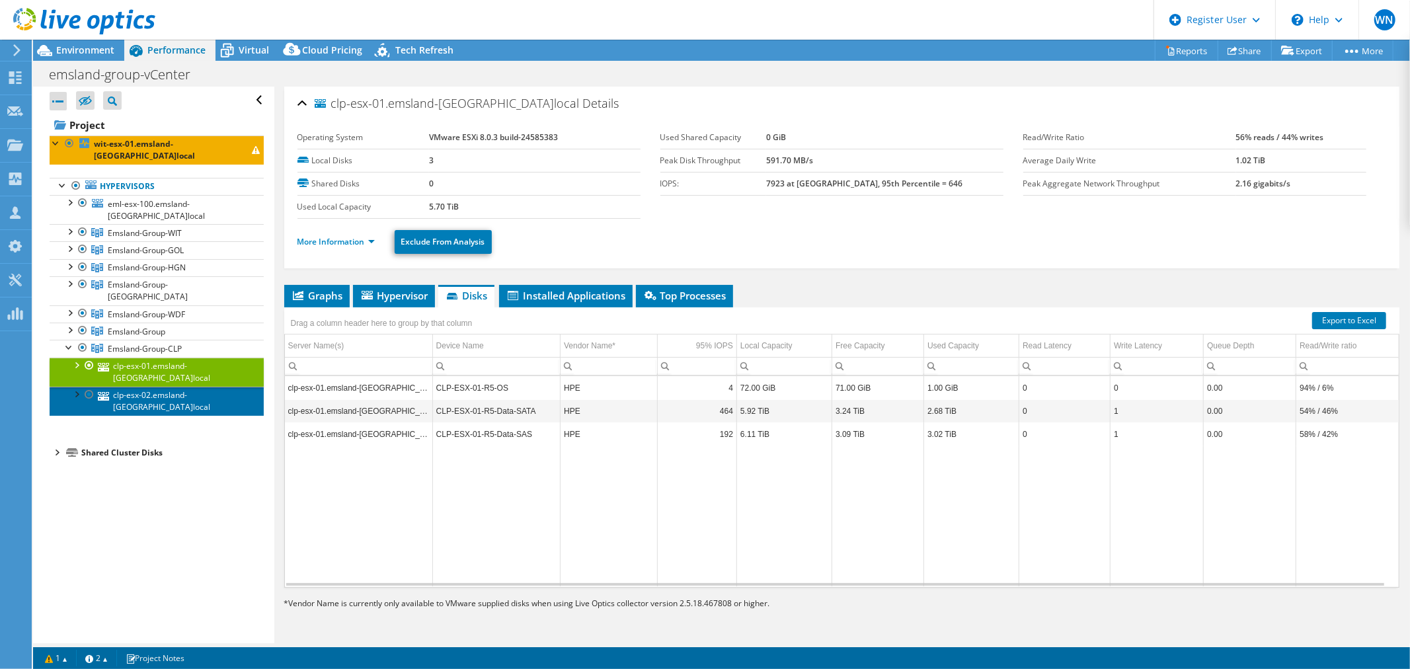
click at [196, 387] on link "clp-esx-02.emsland-[GEOGRAPHIC_DATA]local" at bounding box center [157, 401] width 214 height 29
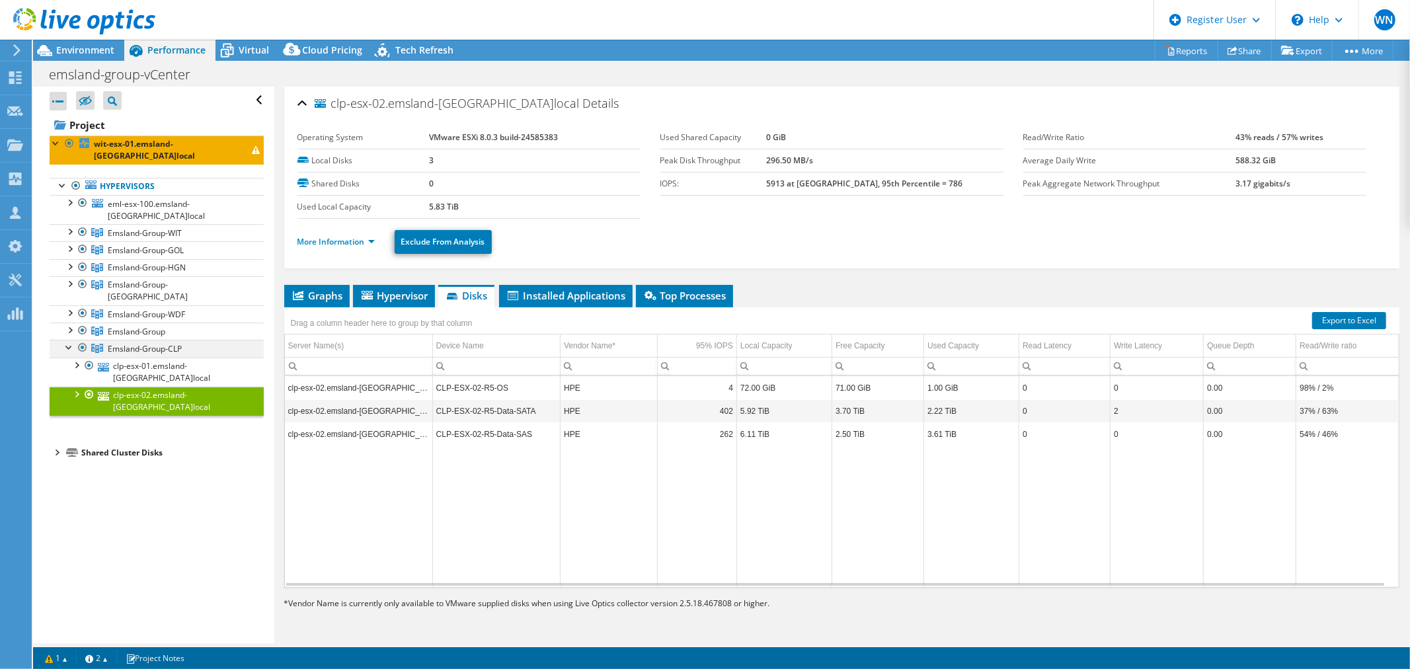
click at [73, 340] on div at bounding box center [69, 346] width 13 height 13
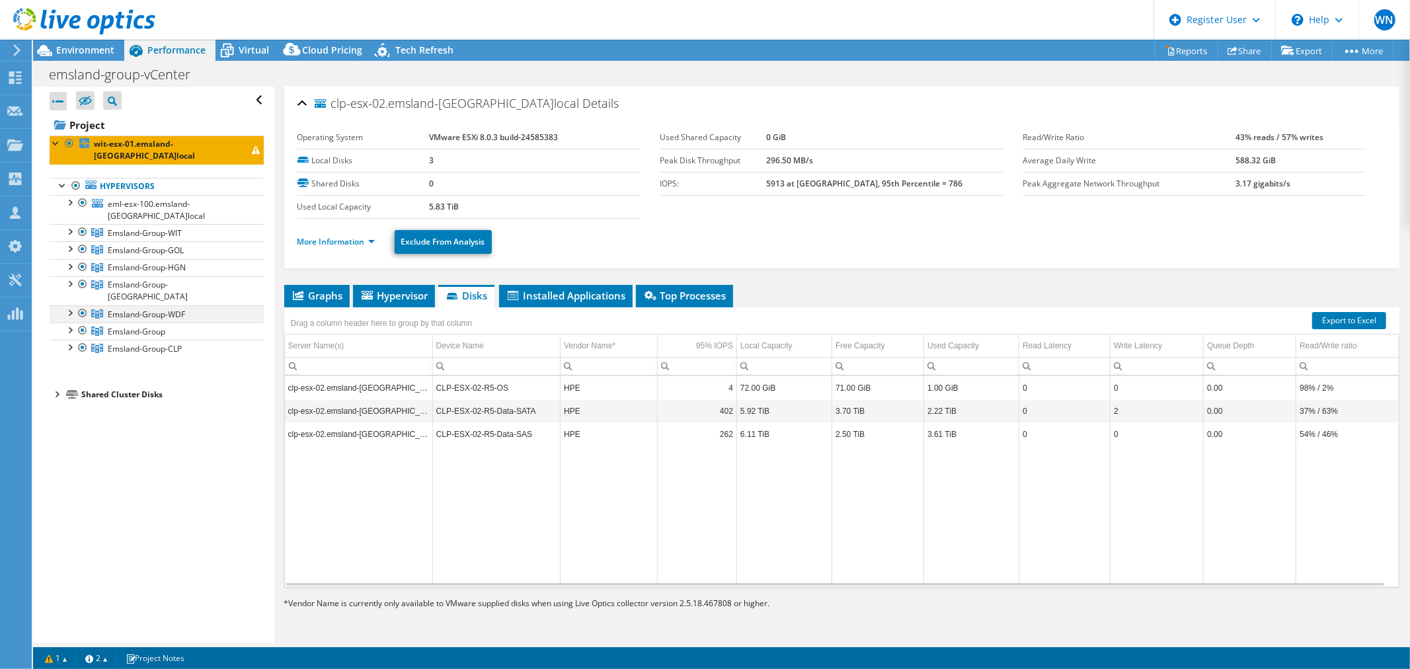
click at [70, 305] on div at bounding box center [69, 311] width 13 height 13
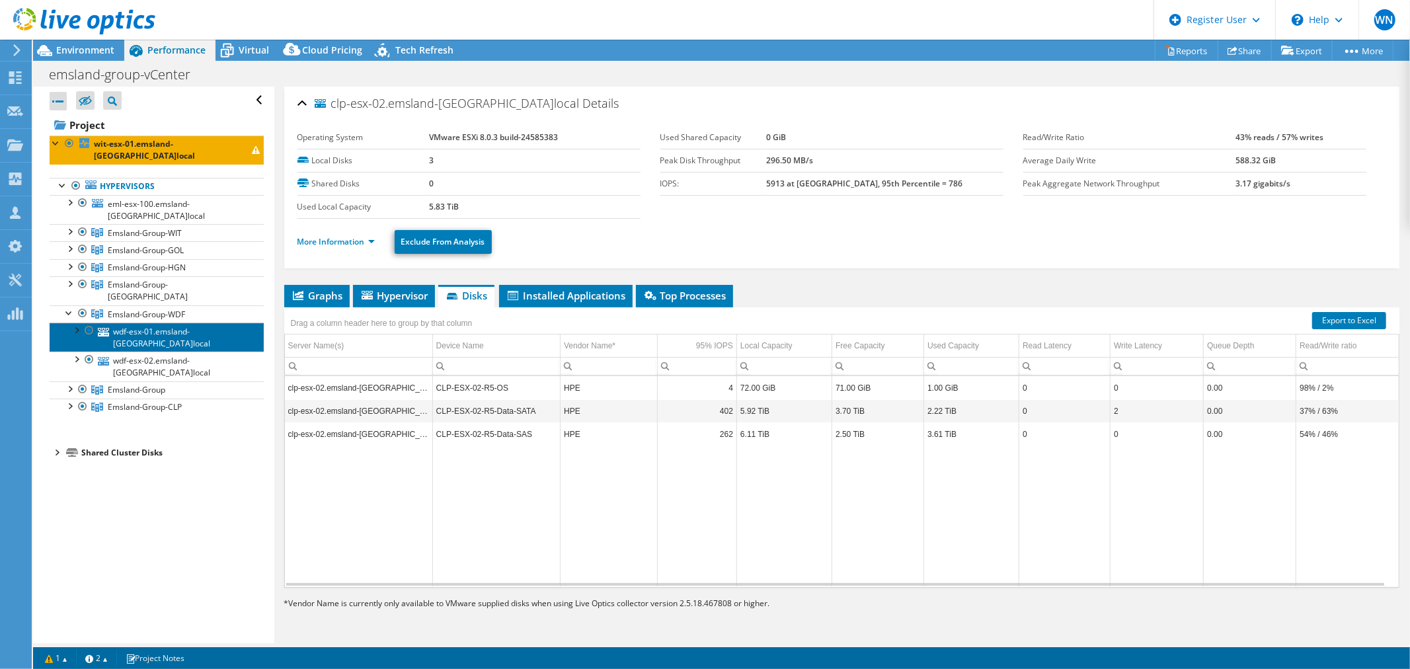
click at [152, 322] on link "wdf-esx-01.emsland-[GEOGRAPHIC_DATA]local" at bounding box center [157, 336] width 214 height 29
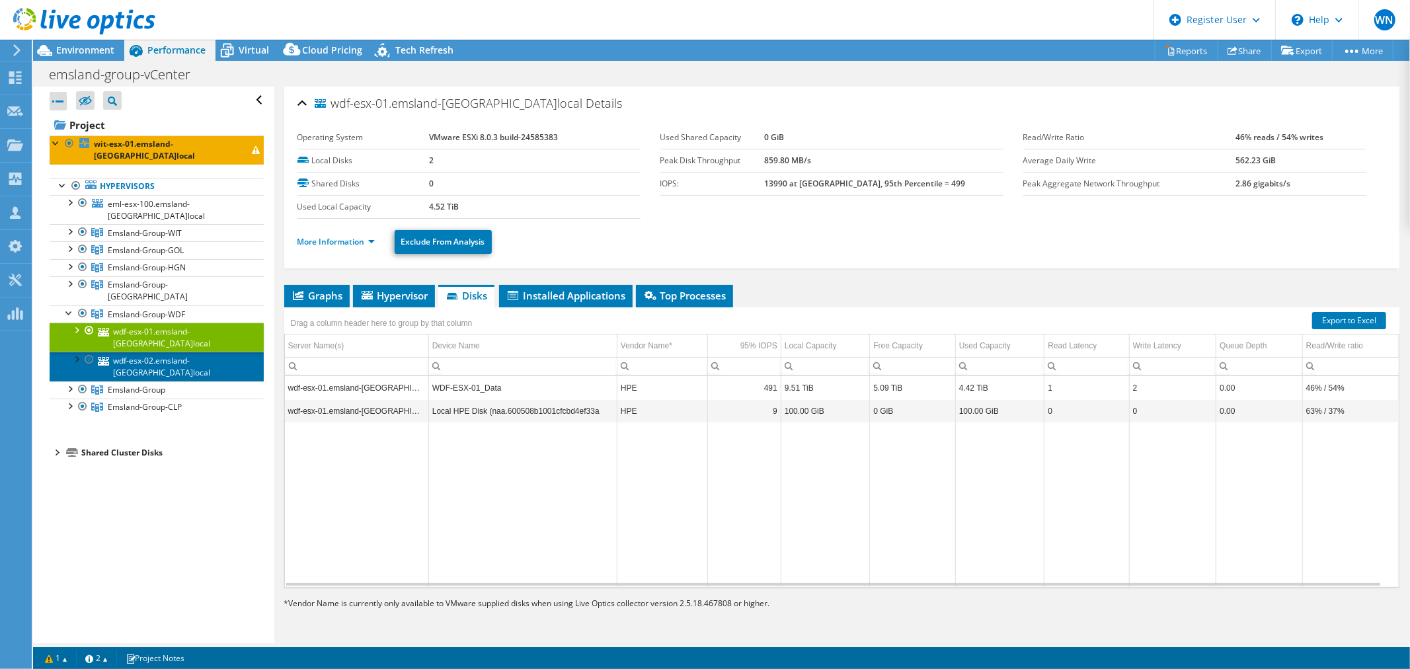
click at [215, 352] on link "wdf-esx-02.emsland-[GEOGRAPHIC_DATA]local" at bounding box center [157, 366] width 214 height 29
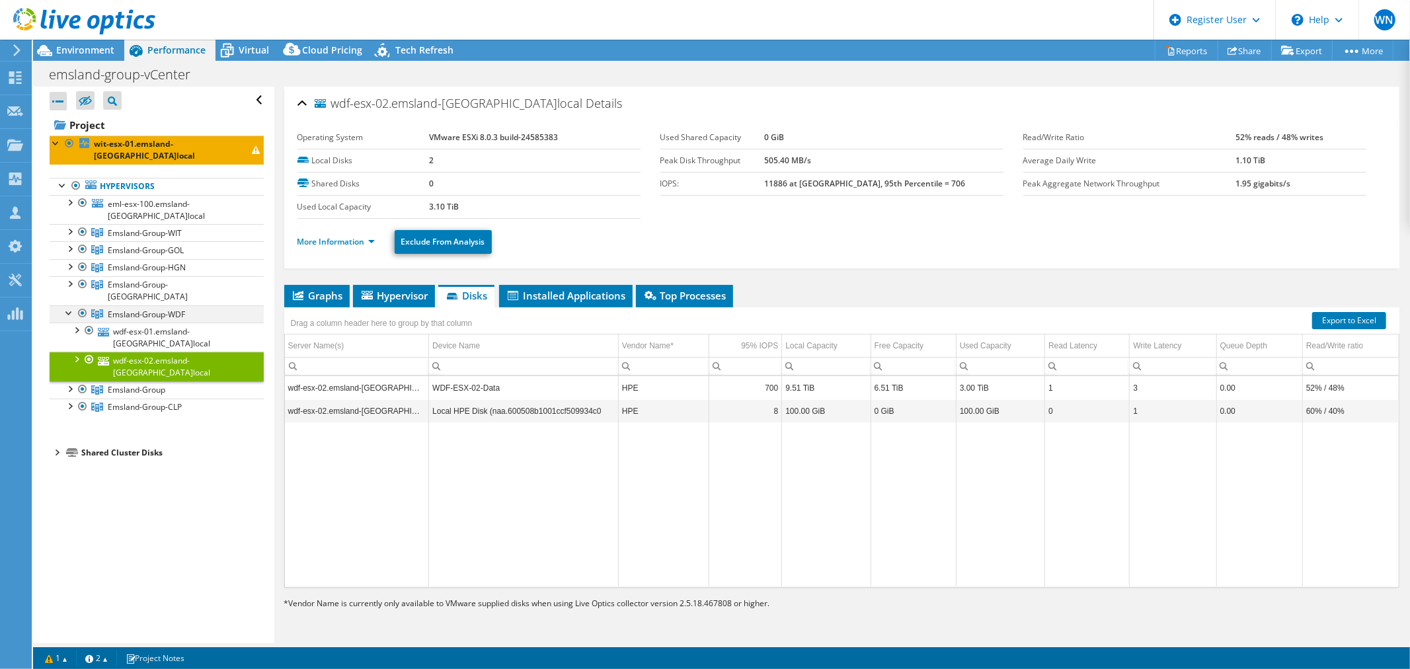
click at [69, 305] on div at bounding box center [69, 311] width 13 height 13
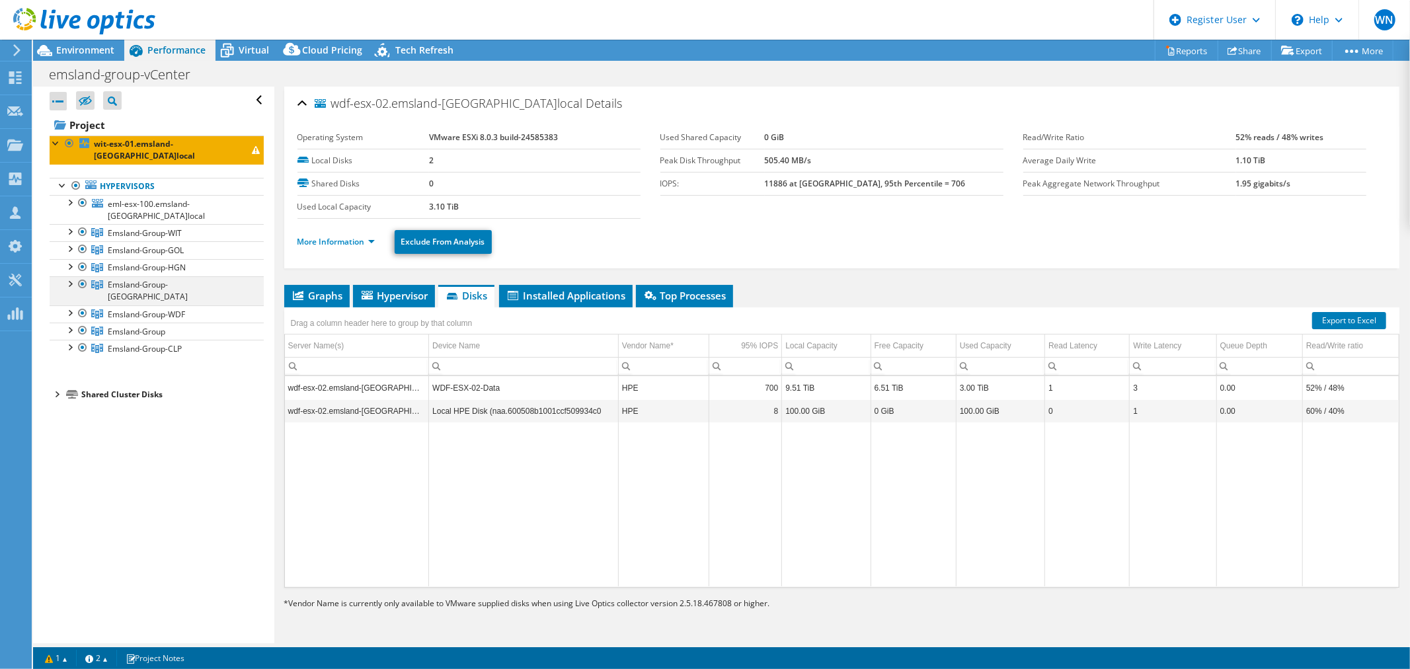
click at [73, 276] on div at bounding box center [69, 282] width 13 height 13
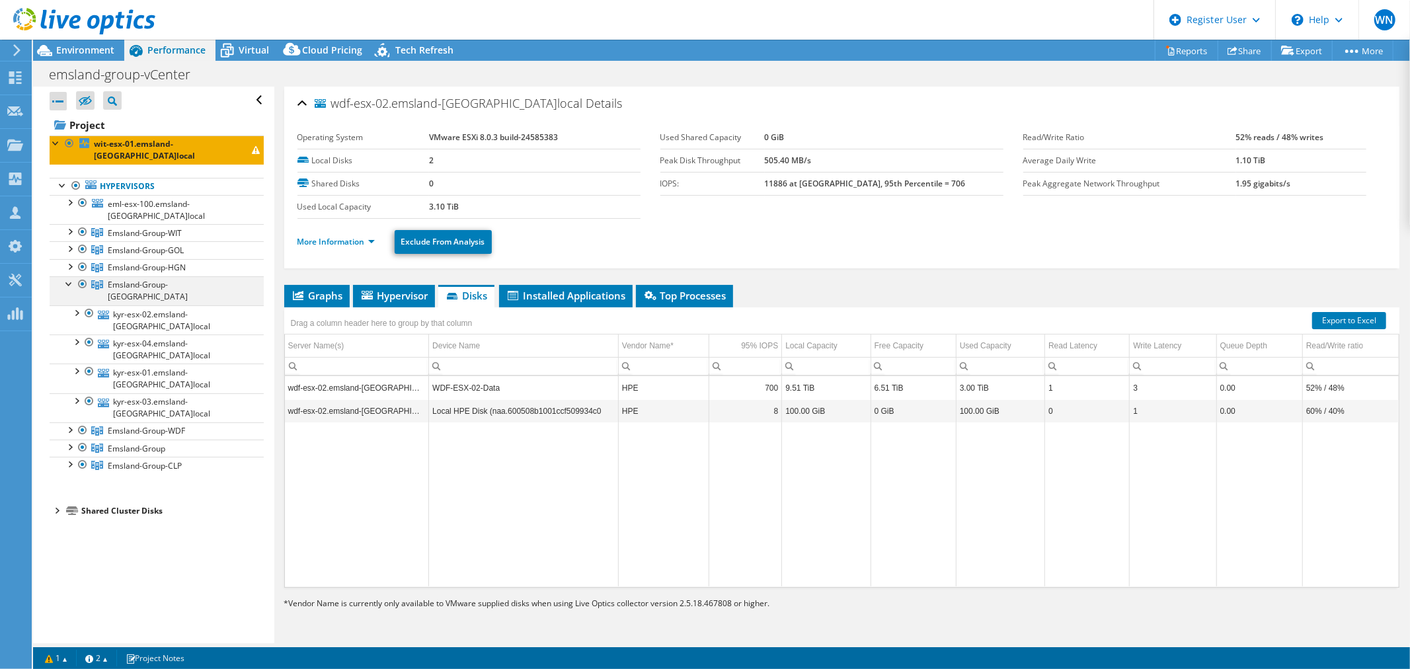
click at [71, 276] on div at bounding box center [69, 282] width 13 height 13
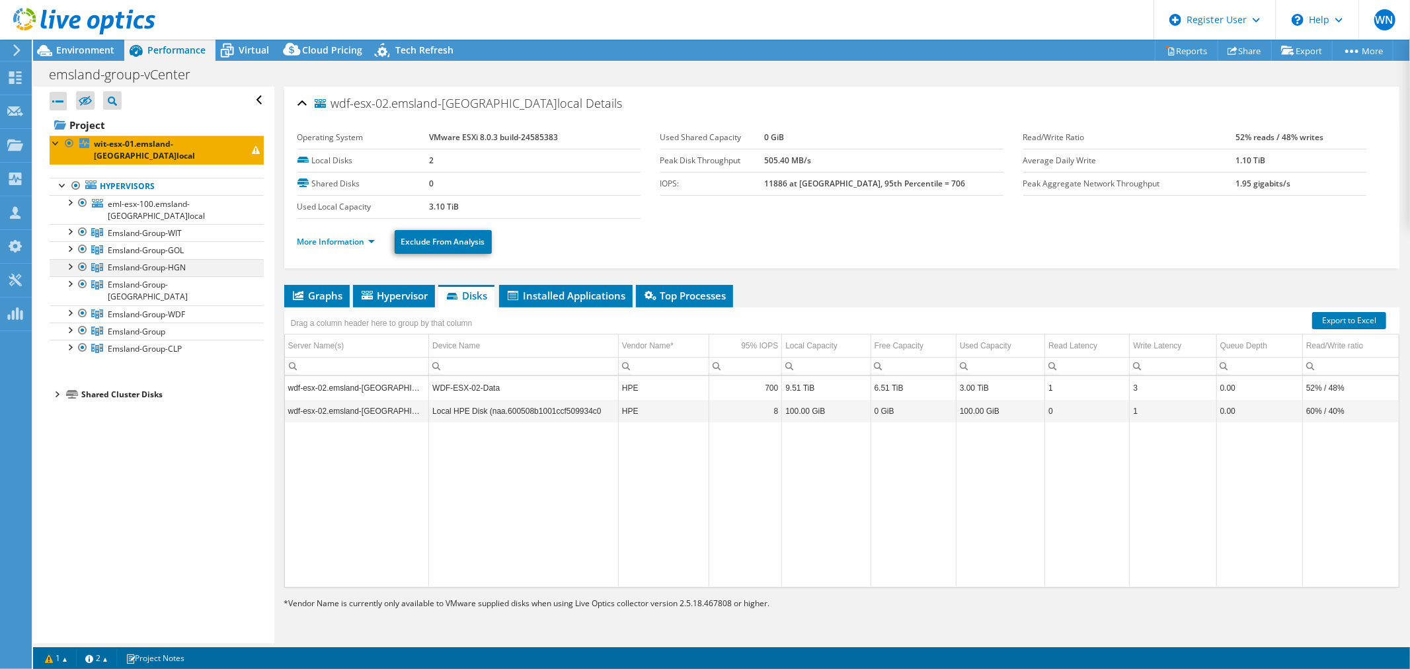
click at [71, 259] on div at bounding box center [69, 265] width 13 height 13
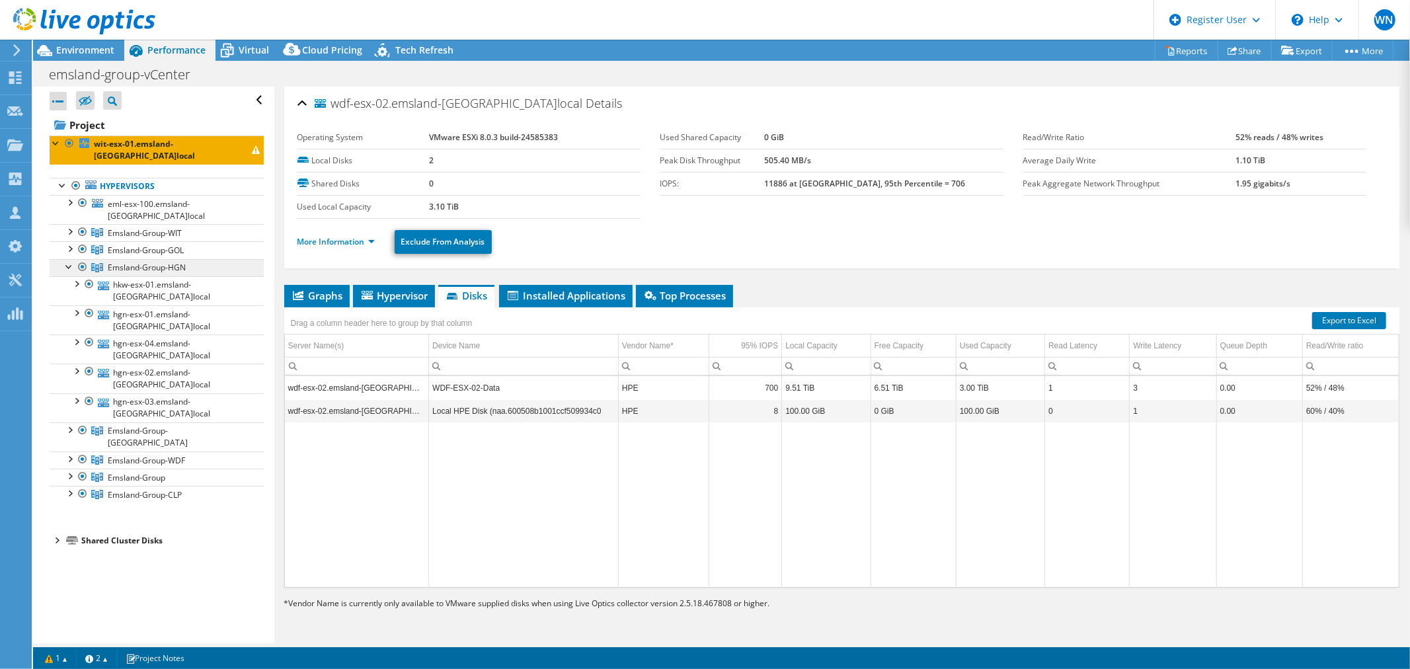
click at [175, 262] on span "Emsland-Group-HGN" at bounding box center [147, 267] width 78 height 11
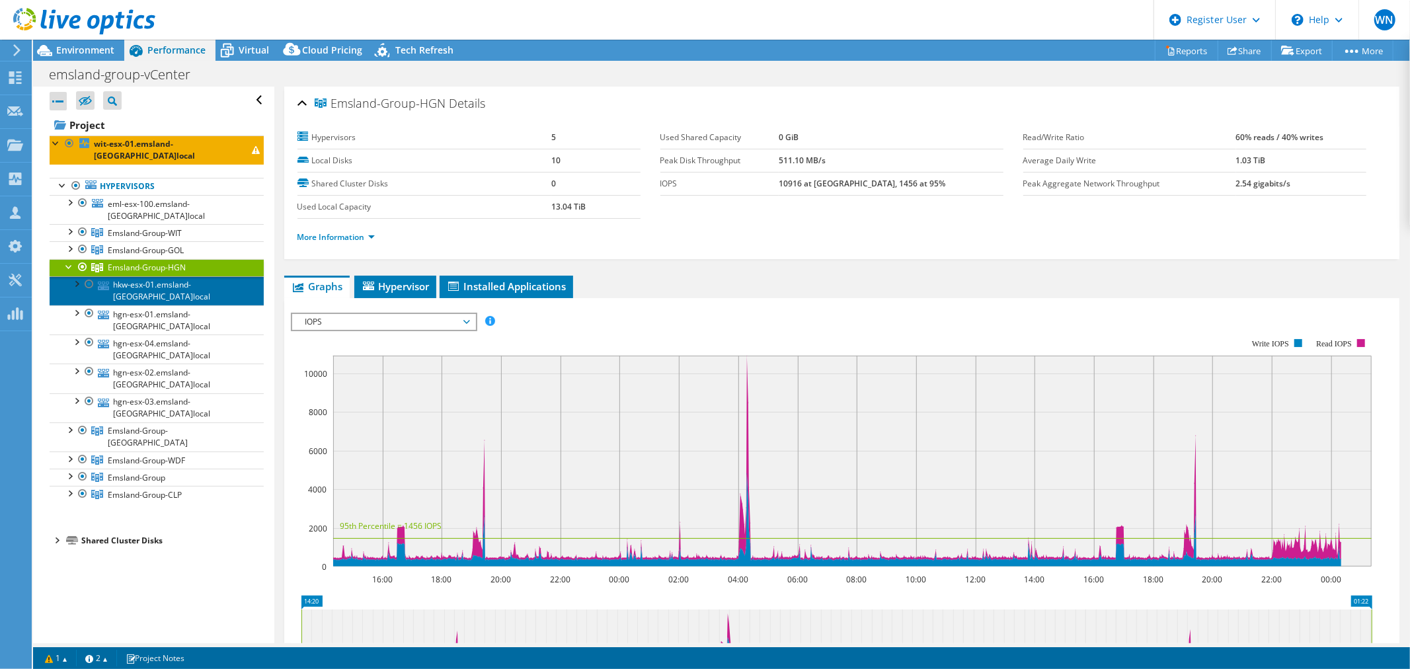
click at [164, 276] on link "hkw-esx-01.emsland-[GEOGRAPHIC_DATA]local" at bounding box center [157, 290] width 214 height 29
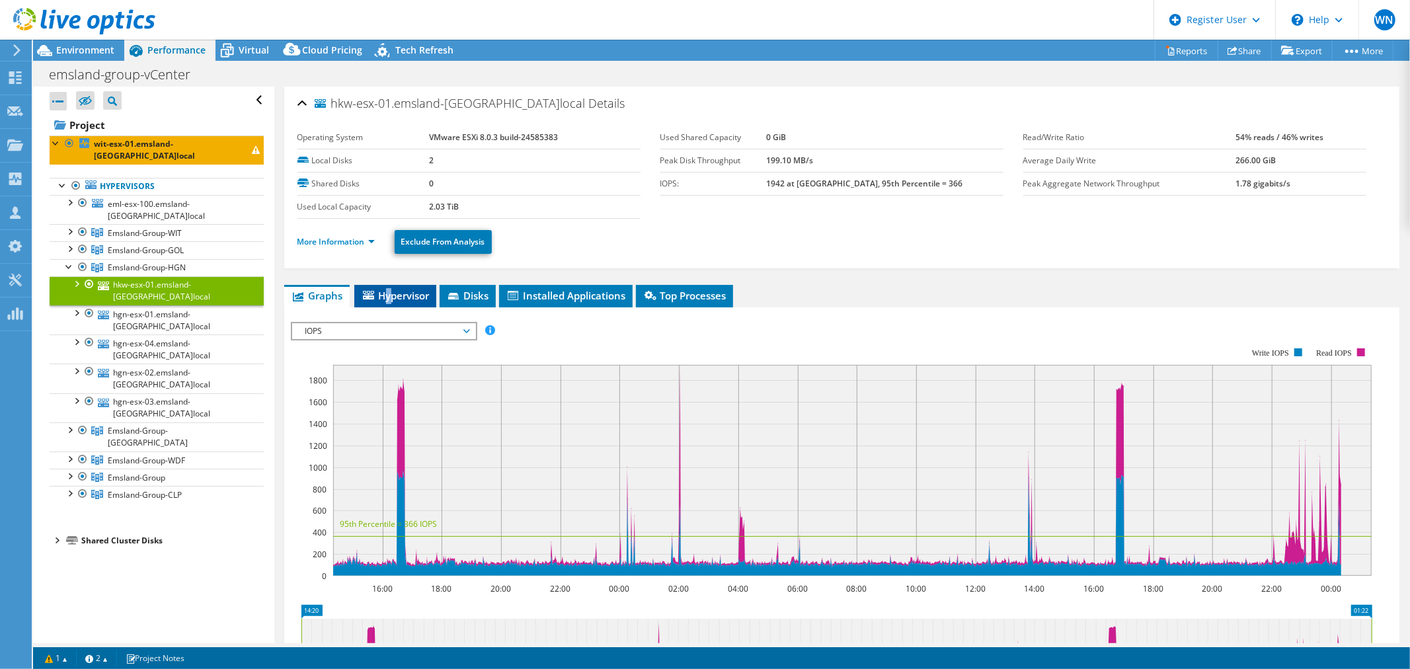
click at [389, 291] on span "Hypervisor" at bounding box center [395, 295] width 69 height 13
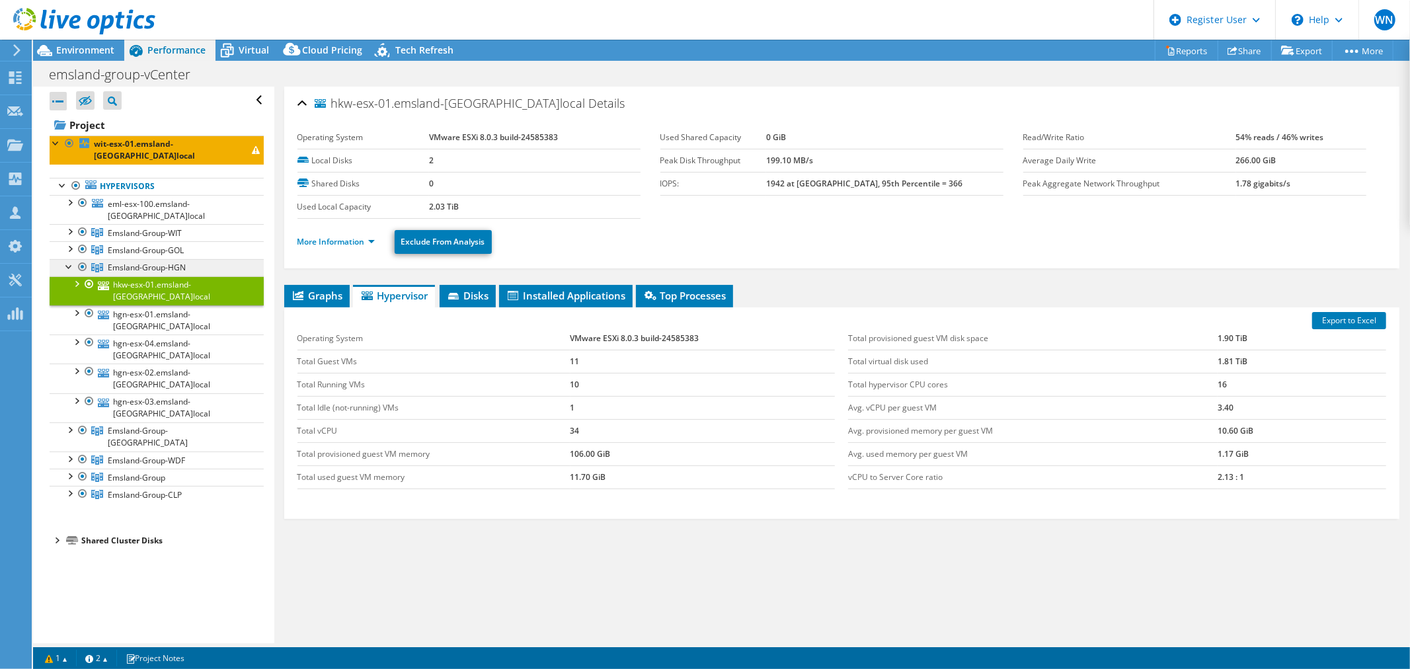
click at [155, 262] on span "Emsland-Group-HGN" at bounding box center [147, 267] width 78 height 11
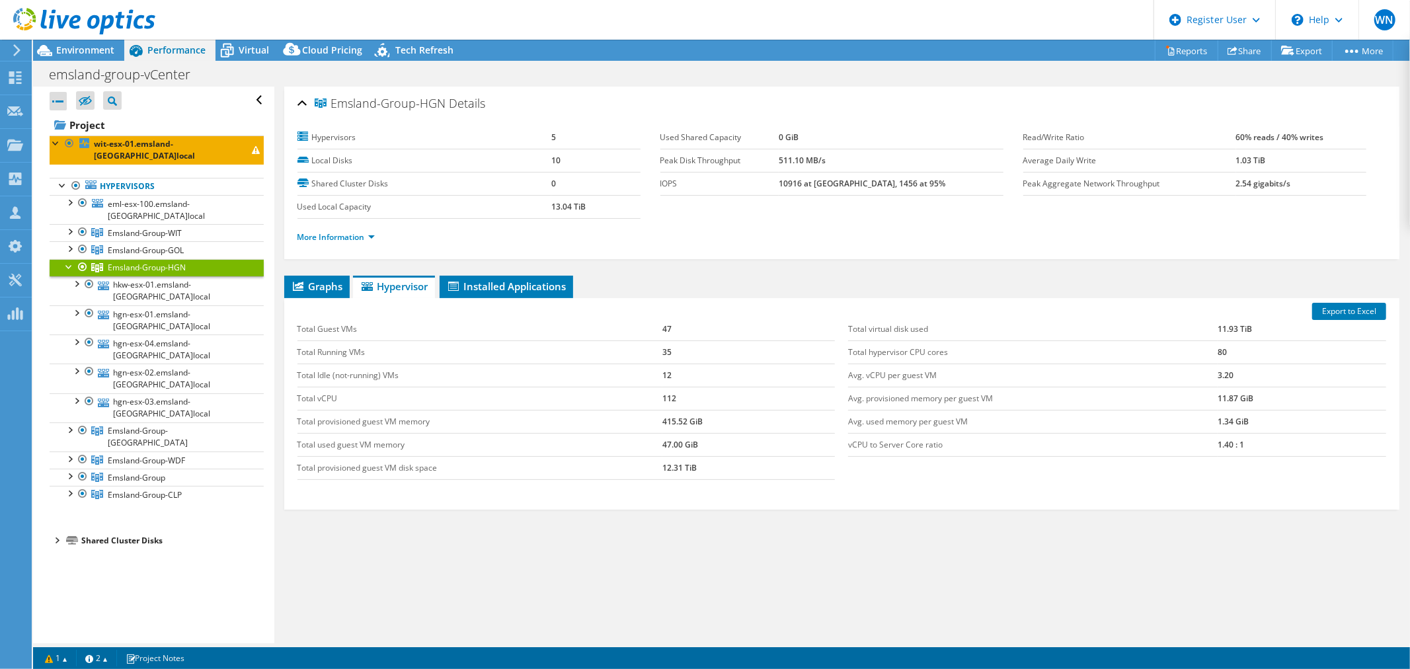
click at [71, 259] on div at bounding box center [69, 265] width 13 height 13
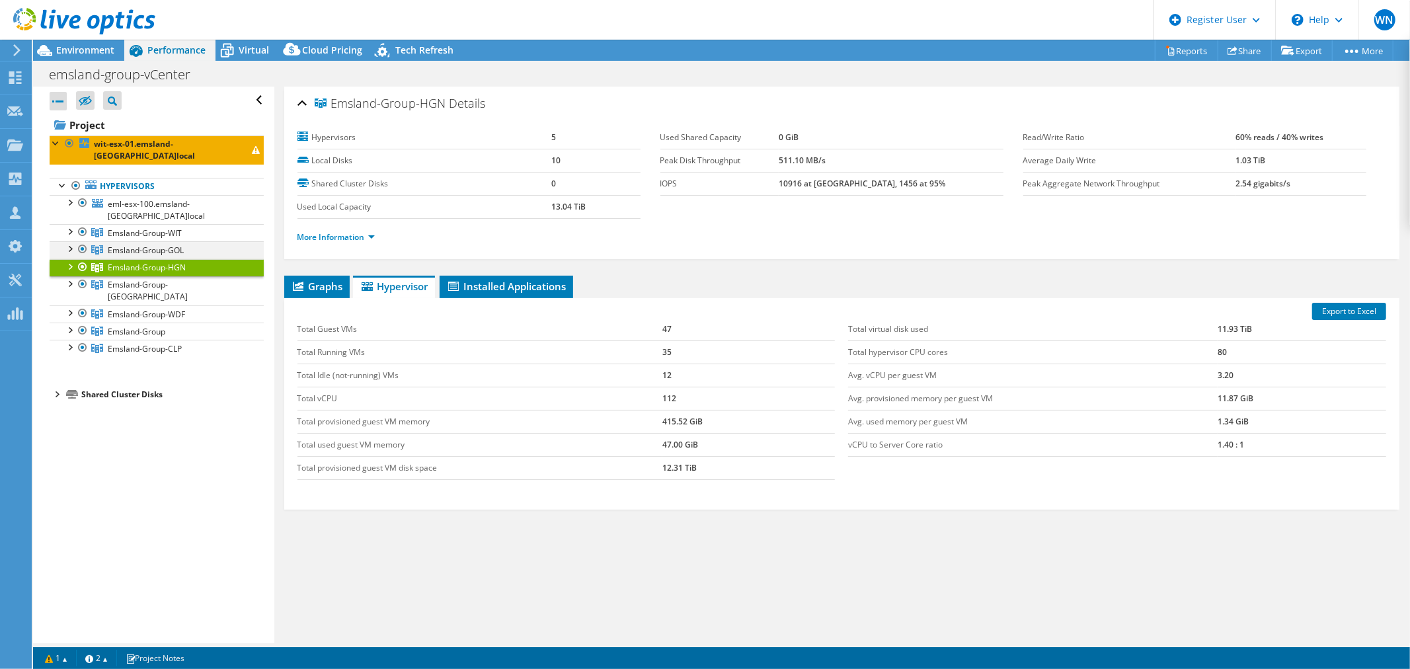
click at [71, 241] on div at bounding box center [69, 247] width 13 height 13
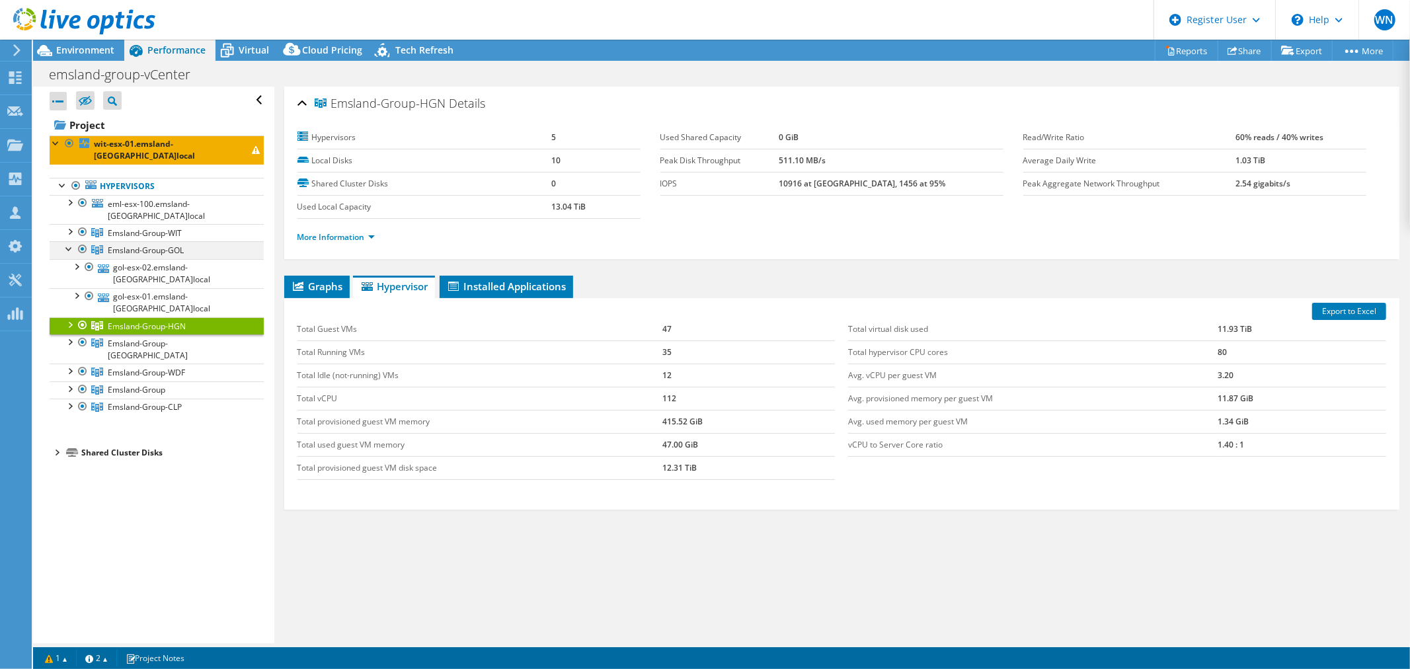
click at [71, 241] on div at bounding box center [69, 247] width 13 height 13
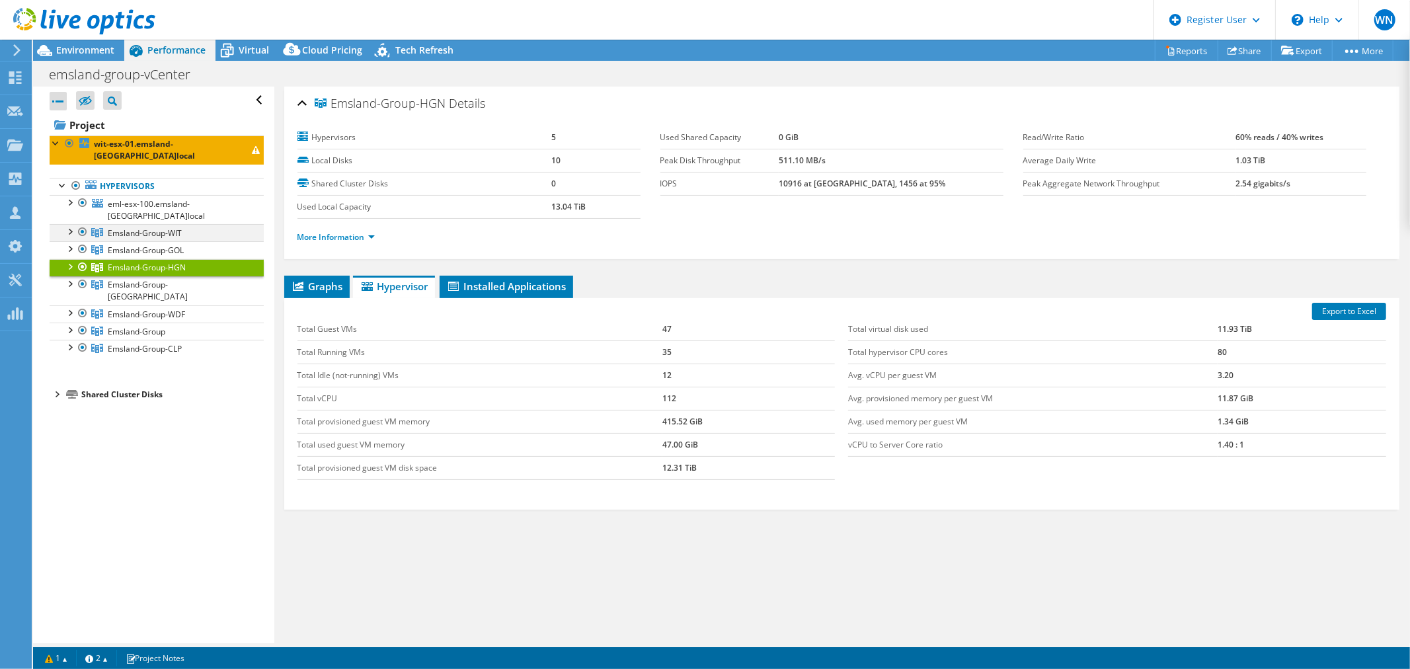
click at [75, 224] on div at bounding box center [69, 230] width 13 height 13
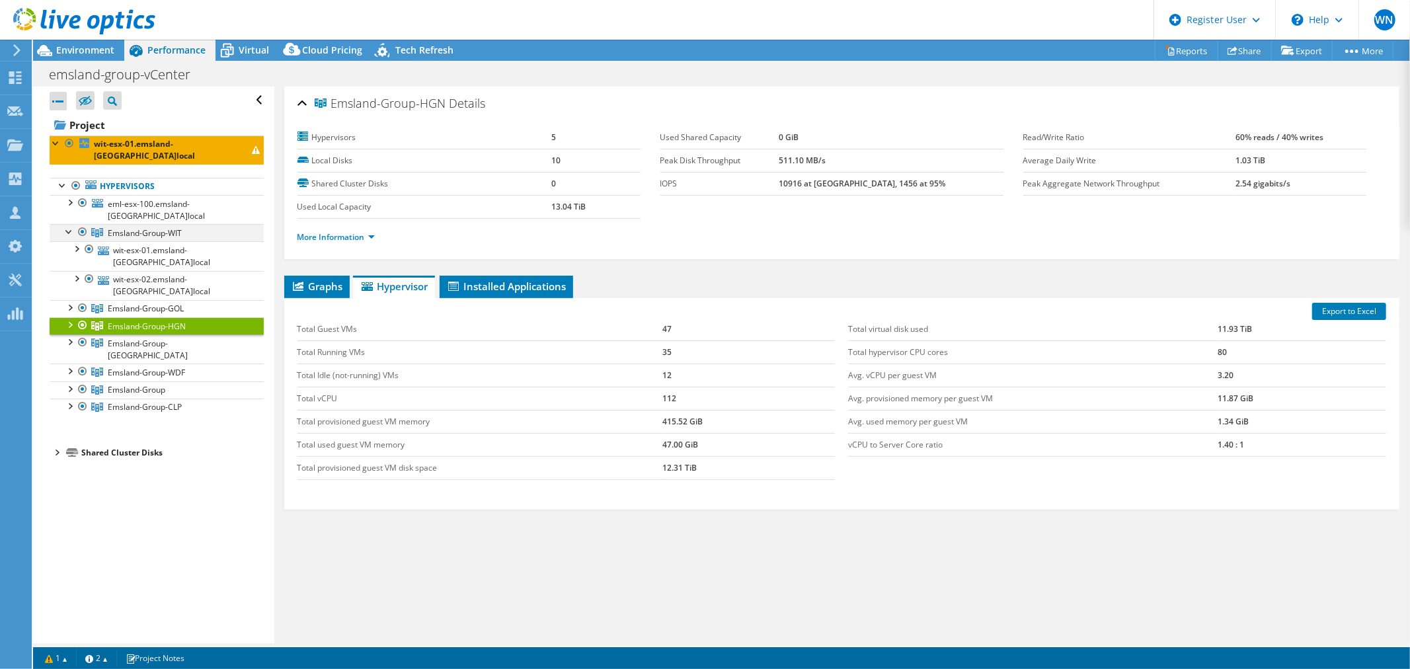
click at [75, 224] on div at bounding box center [69, 230] width 13 height 13
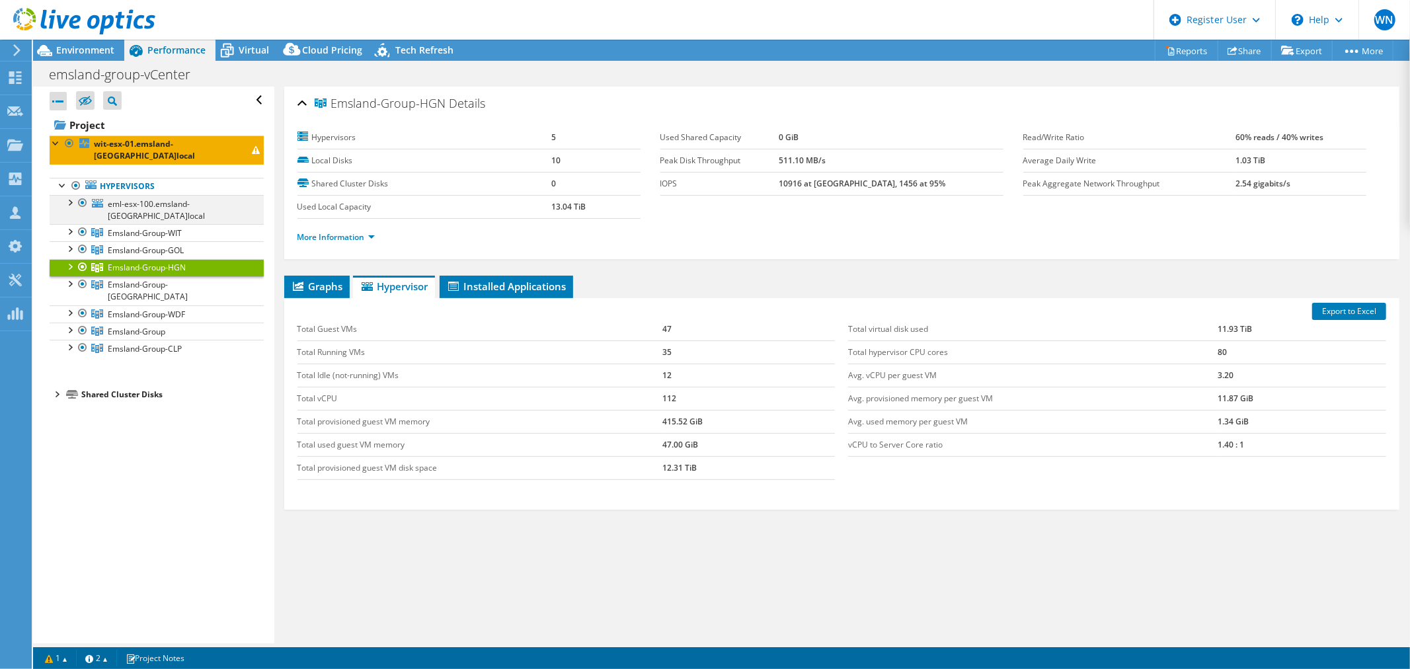
click at [71, 195] on div at bounding box center [69, 201] width 13 height 13
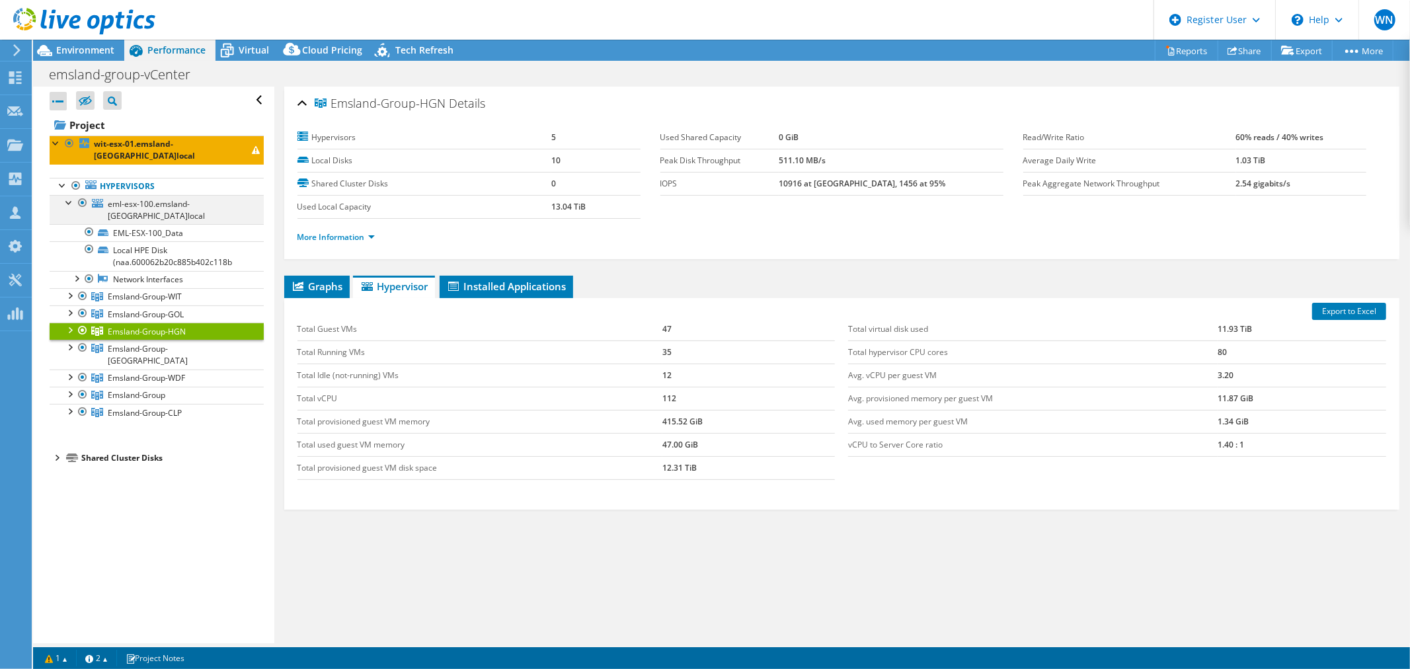
click at [71, 195] on div at bounding box center [69, 201] width 13 height 13
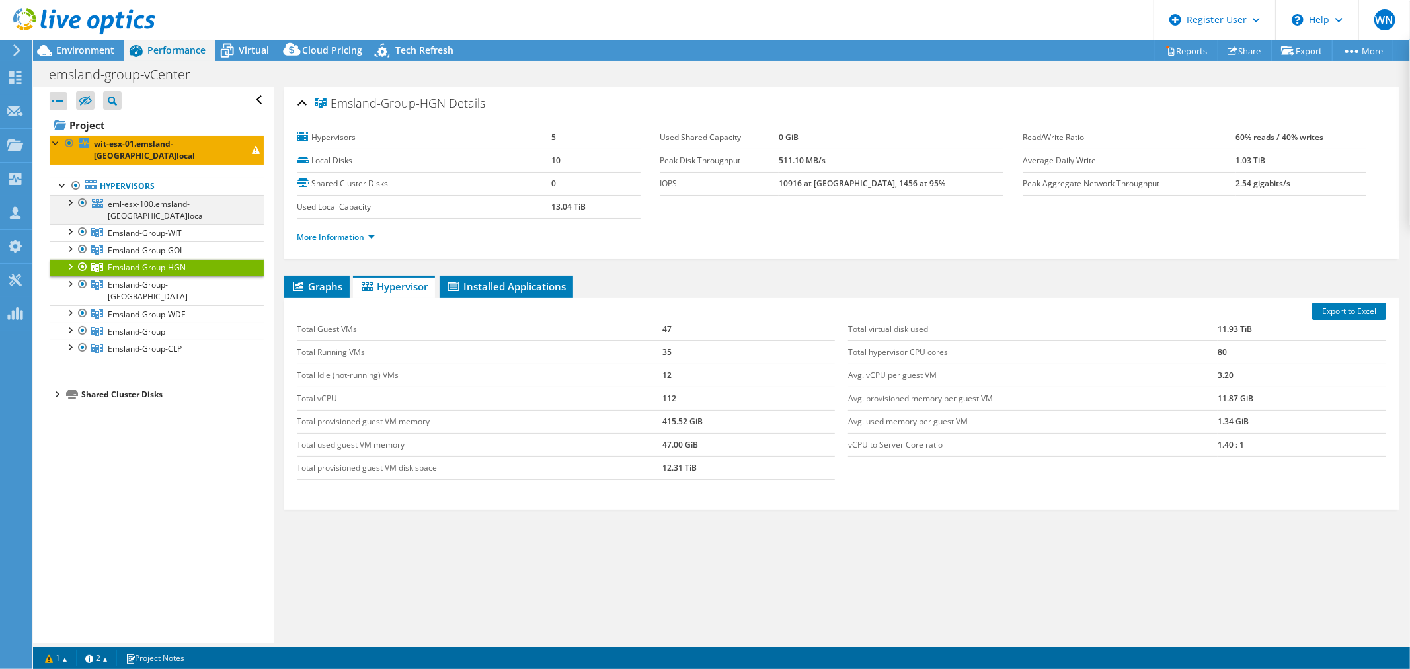
click at [69, 195] on div at bounding box center [69, 201] width 13 height 13
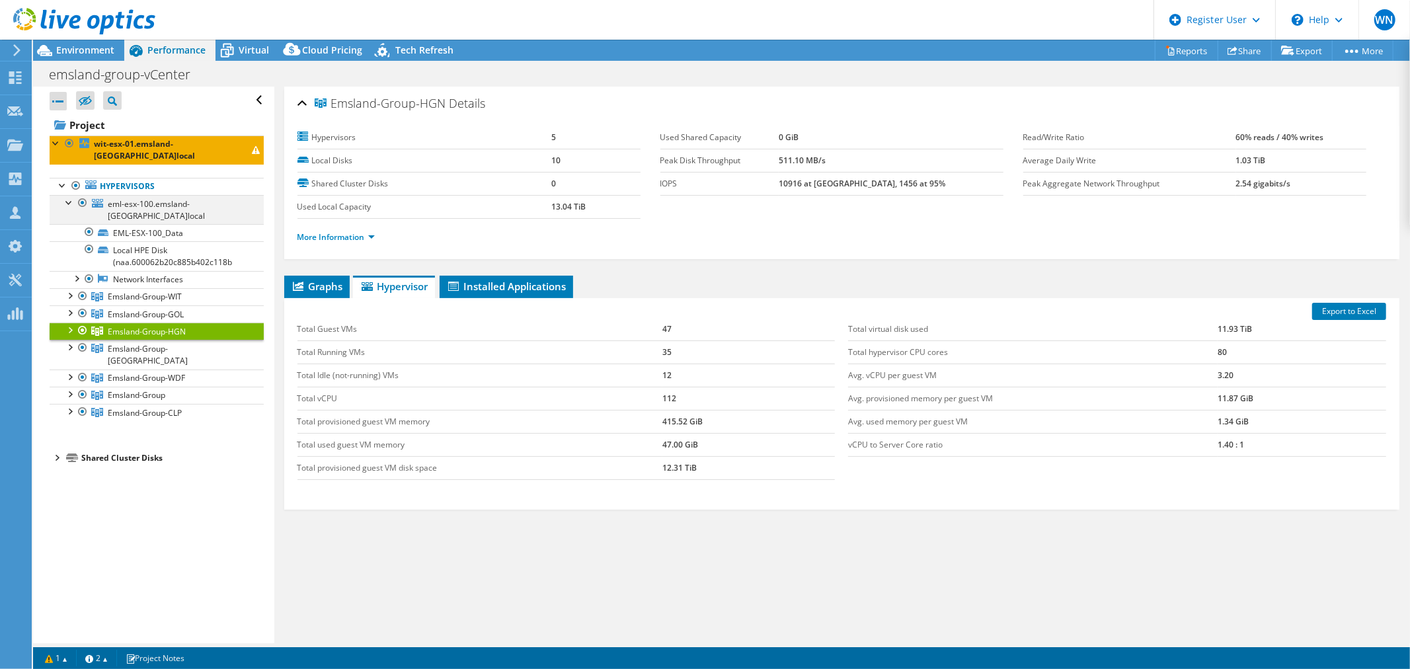
click at [69, 195] on div at bounding box center [69, 201] width 13 height 13
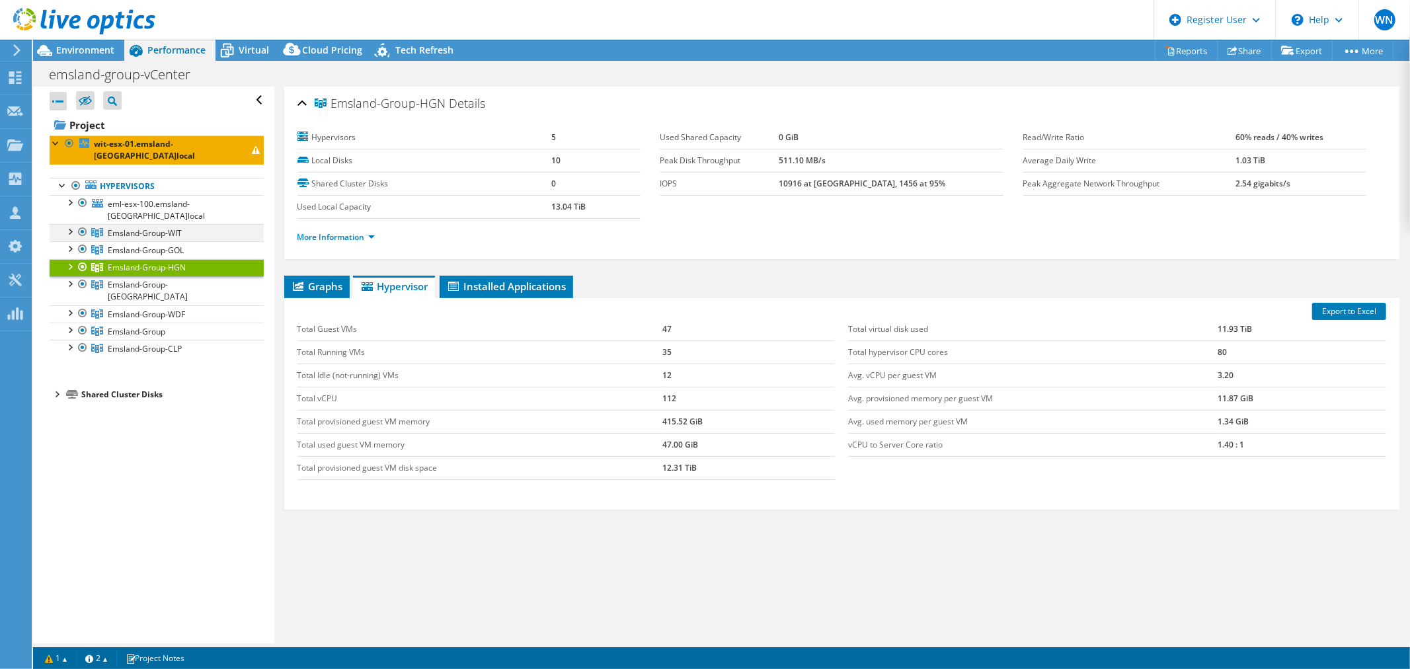
click at [73, 224] on div at bounding box center [69, 230] width 13 height 13
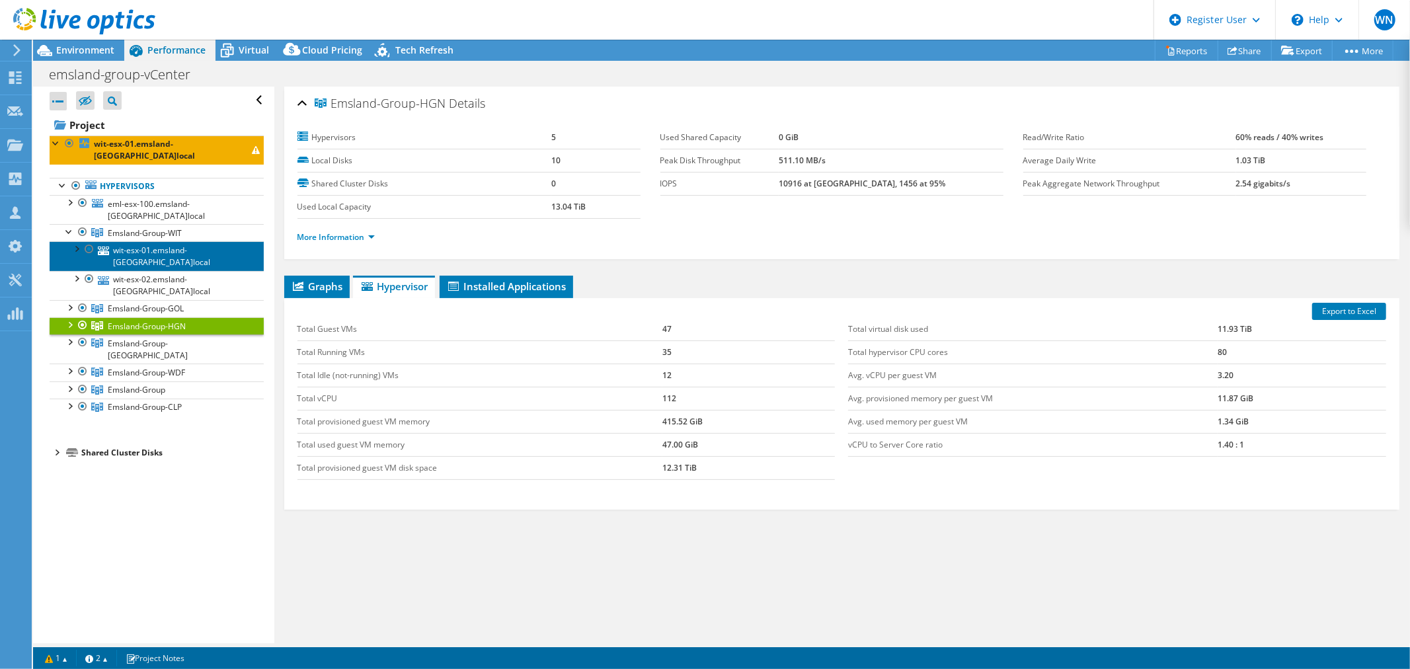
click at [215, 241] on link "wit-esx-01.emsland-[GEOGRAPHIC_DATA]local" at bounding box center [157, 255] width 214 height 29
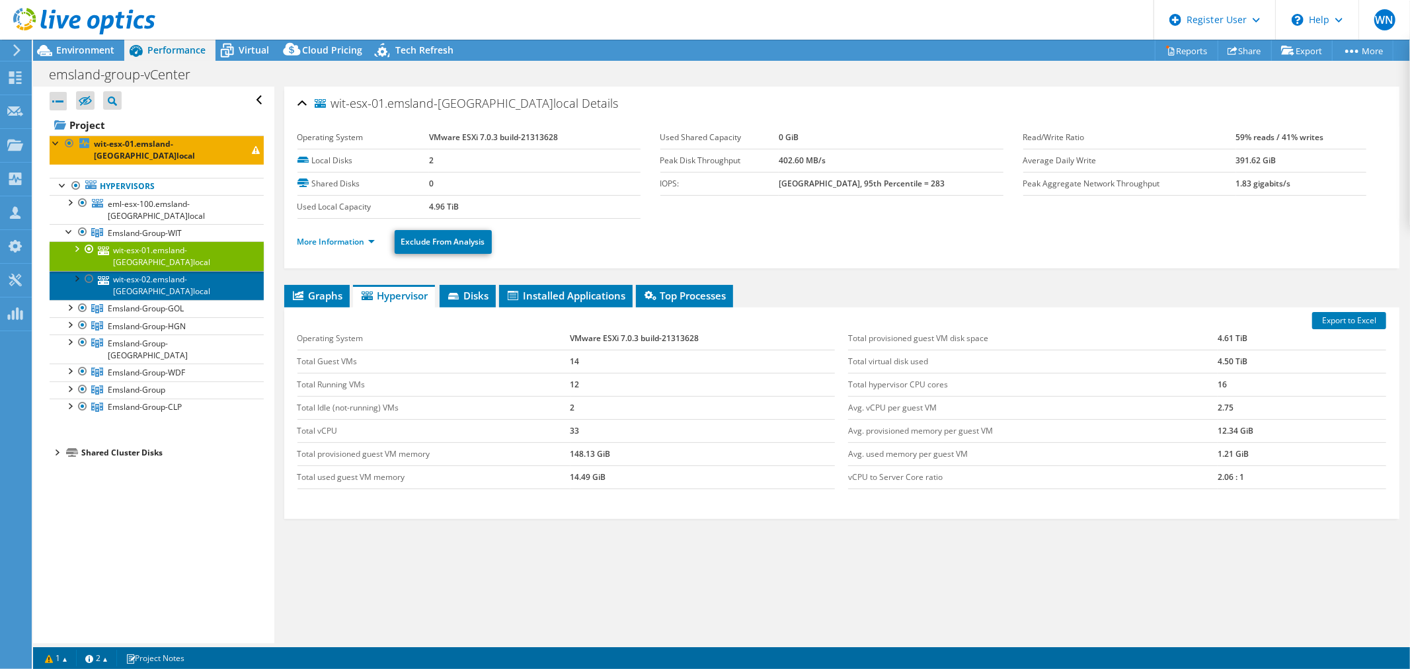
click at [211, 271] on link "wit-esx-02.emsland-[GEOGRAPHIC_DATA]local" at bounding box center [157, 285] width 214 height 29
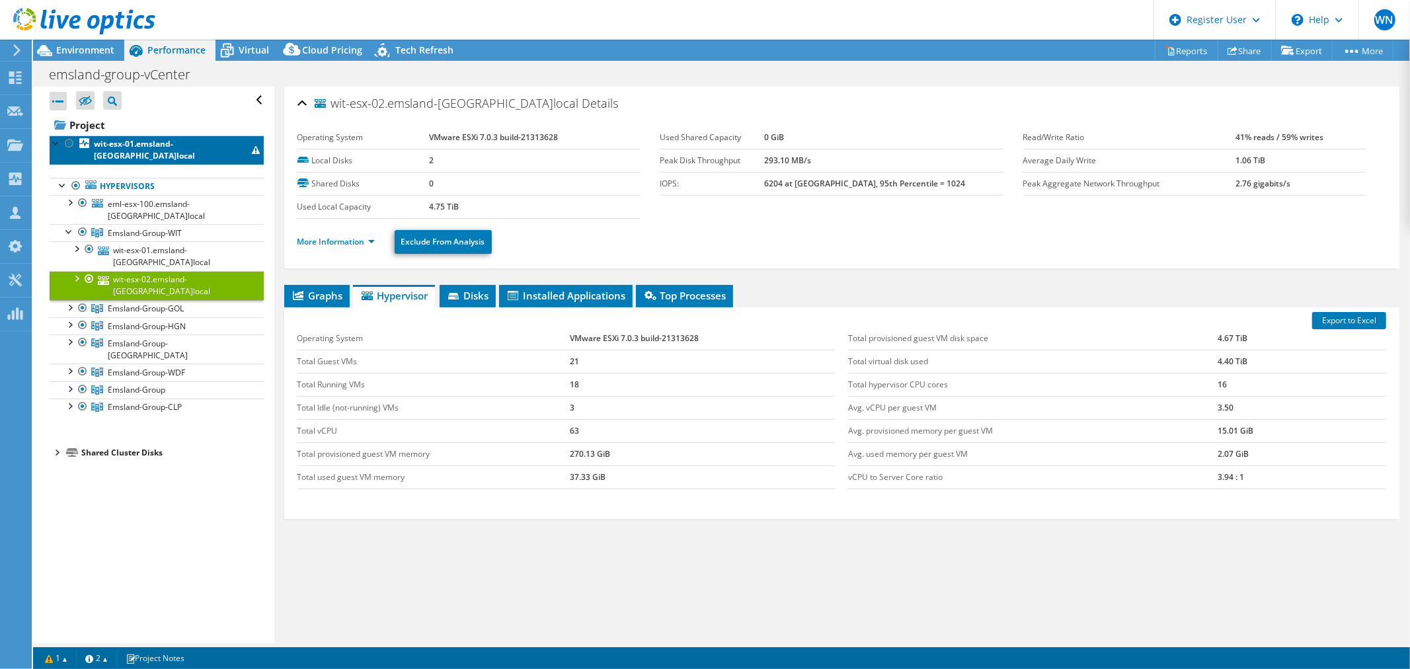
click at [110, 147] on b "wit-esx-01.emsland-[GEOGRAPHIC_DATA]local" at bounding box center [144, 149] width 101 height 23
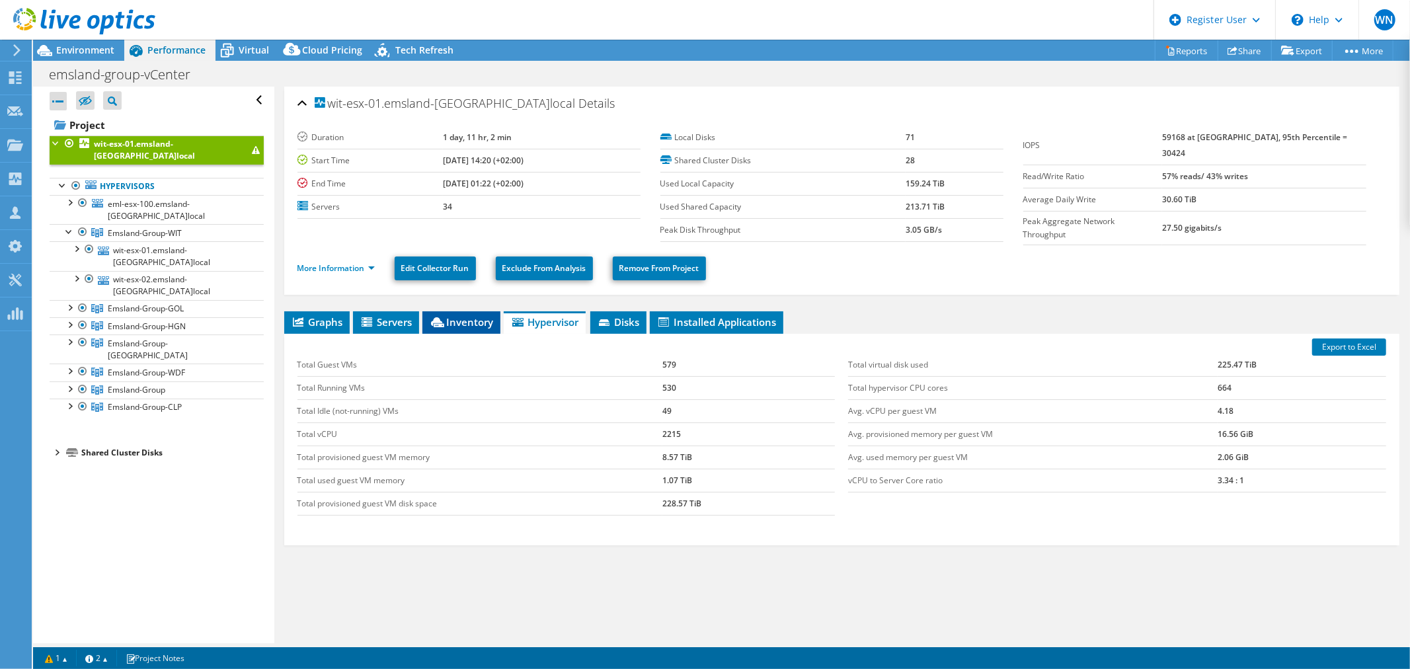
click at [458, 321] on span "Inventory" at bounding box center [461, 321] width 65 height 13
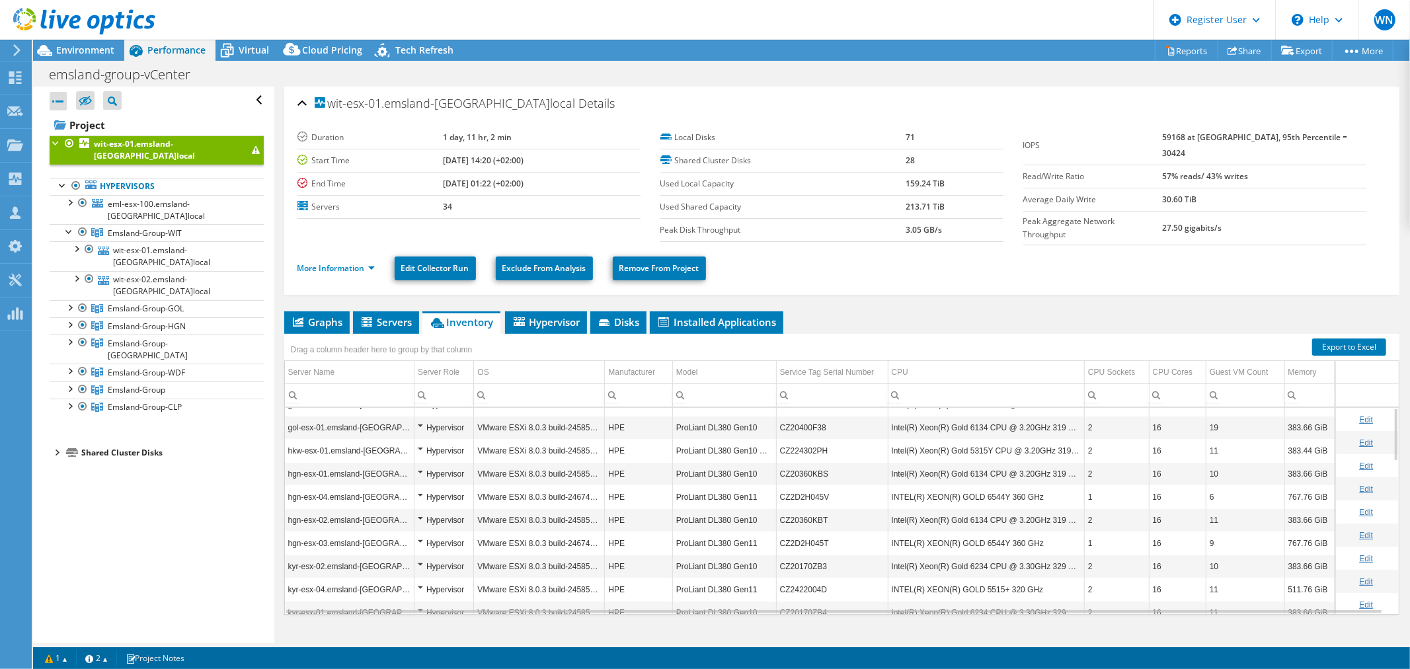
scroll to position [0, 0]
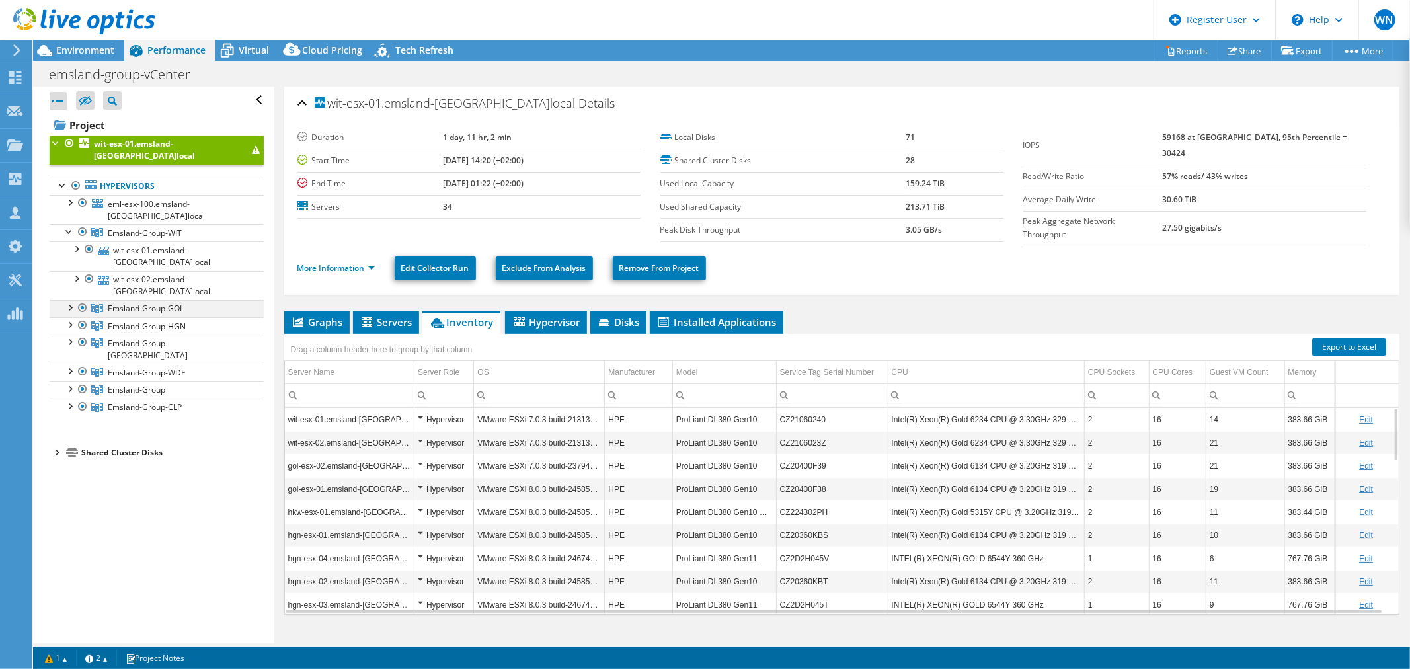
click at [70, 300] on div at bounding box center [69, 306] width 13 height 13
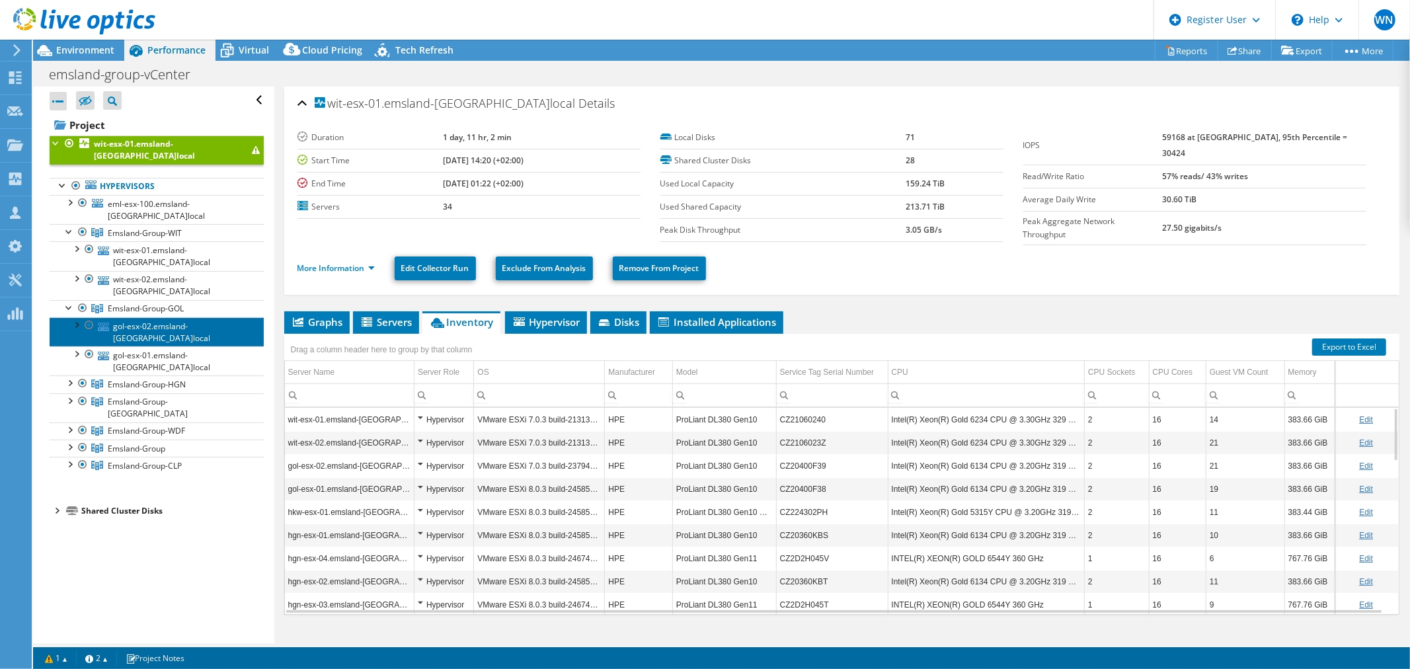
click at [163, 317] on link "gol-esx-02.emsland-[GEOGRAPHIC_DATA]local" at bounding box center [157, 331] width 214 height 29
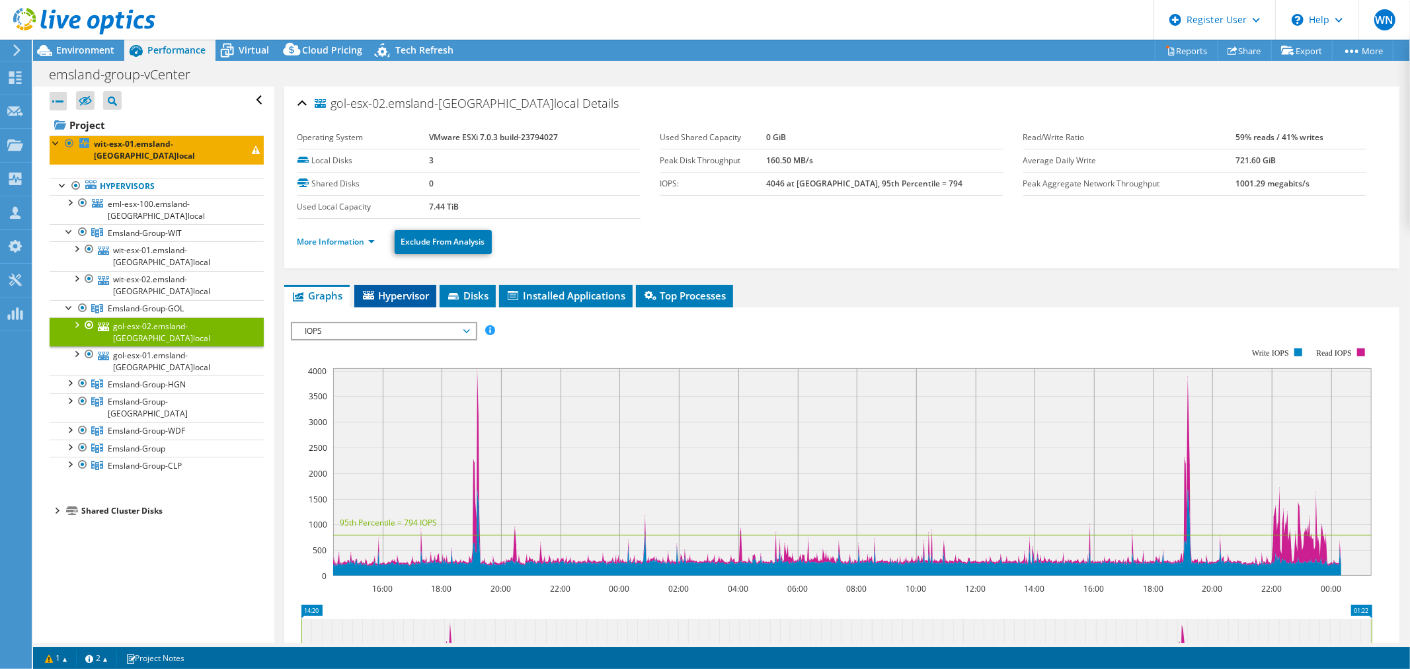
click at [398, 298] on span "Hypervisor" at bounding box center [395, 295] width 69 height 13
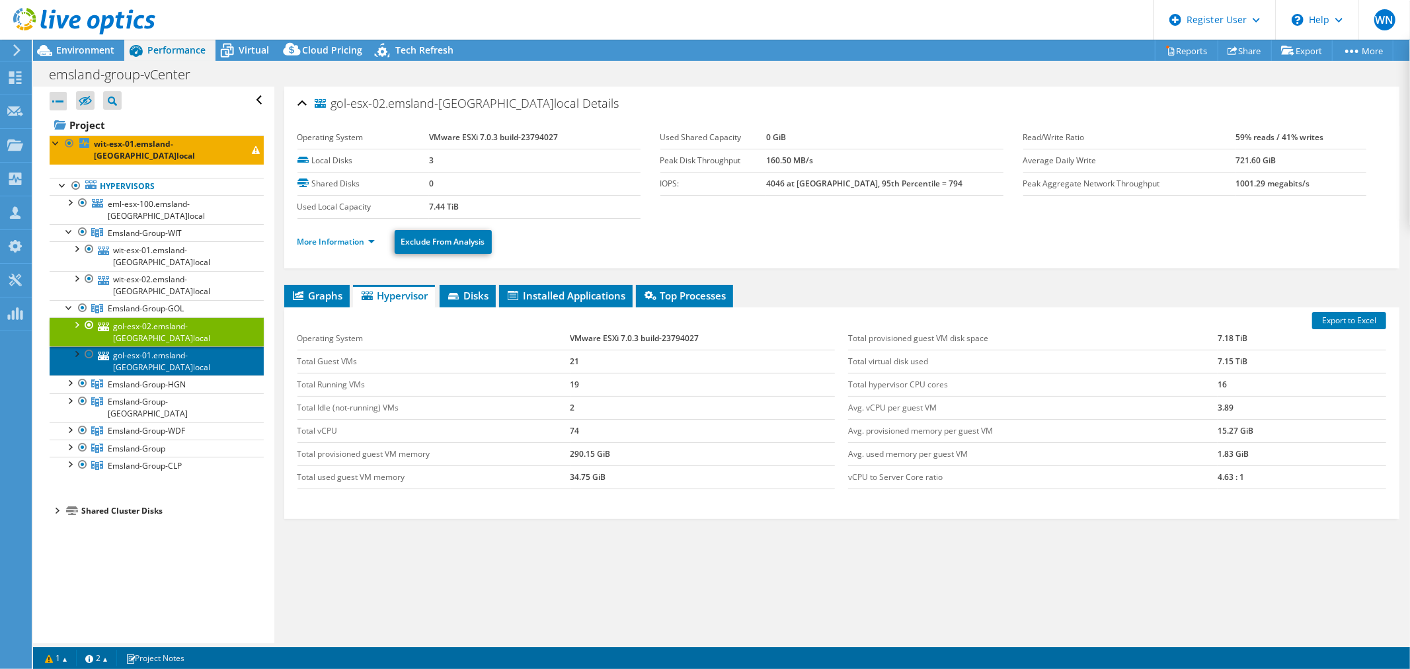
click at [184, 346] on link "gol-esx-01.emsland-[GEOGRAPHIC_DATA]local" at bounding box center [157, 360] width 214 height 29
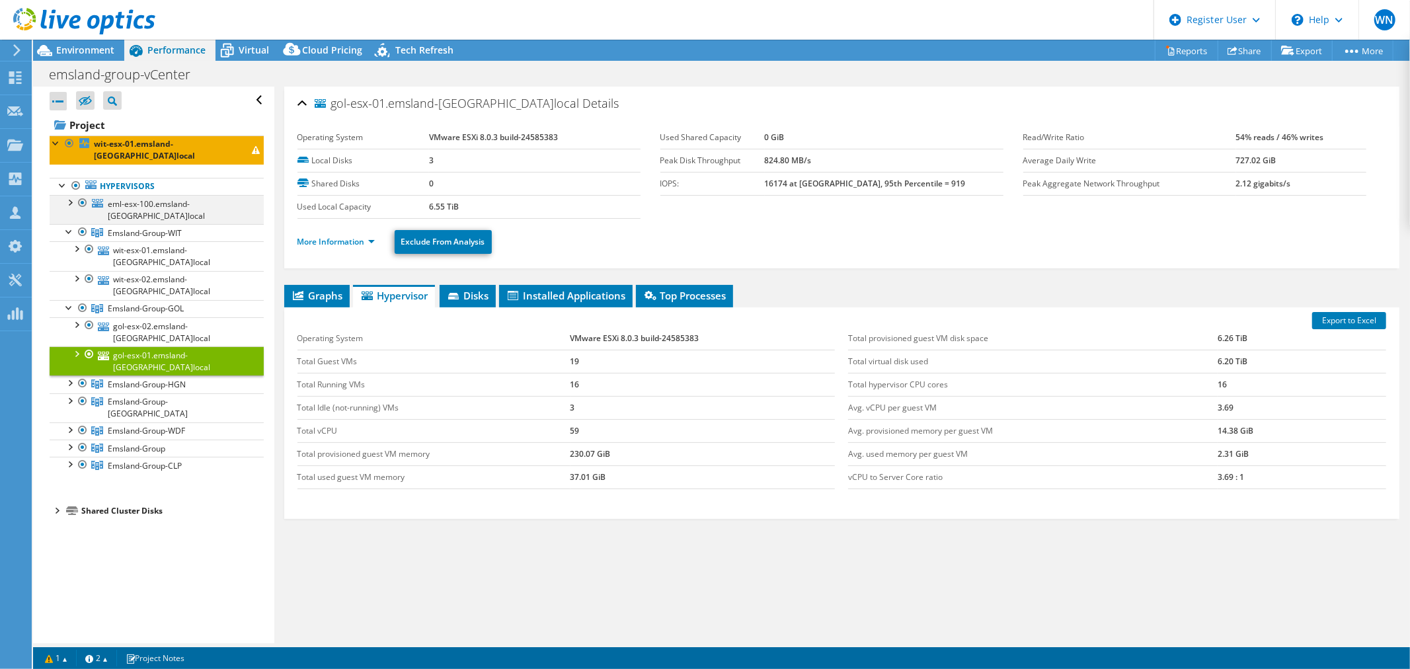
click at [69, 195] on div at bounding box center [69, 201] width 13 height 13
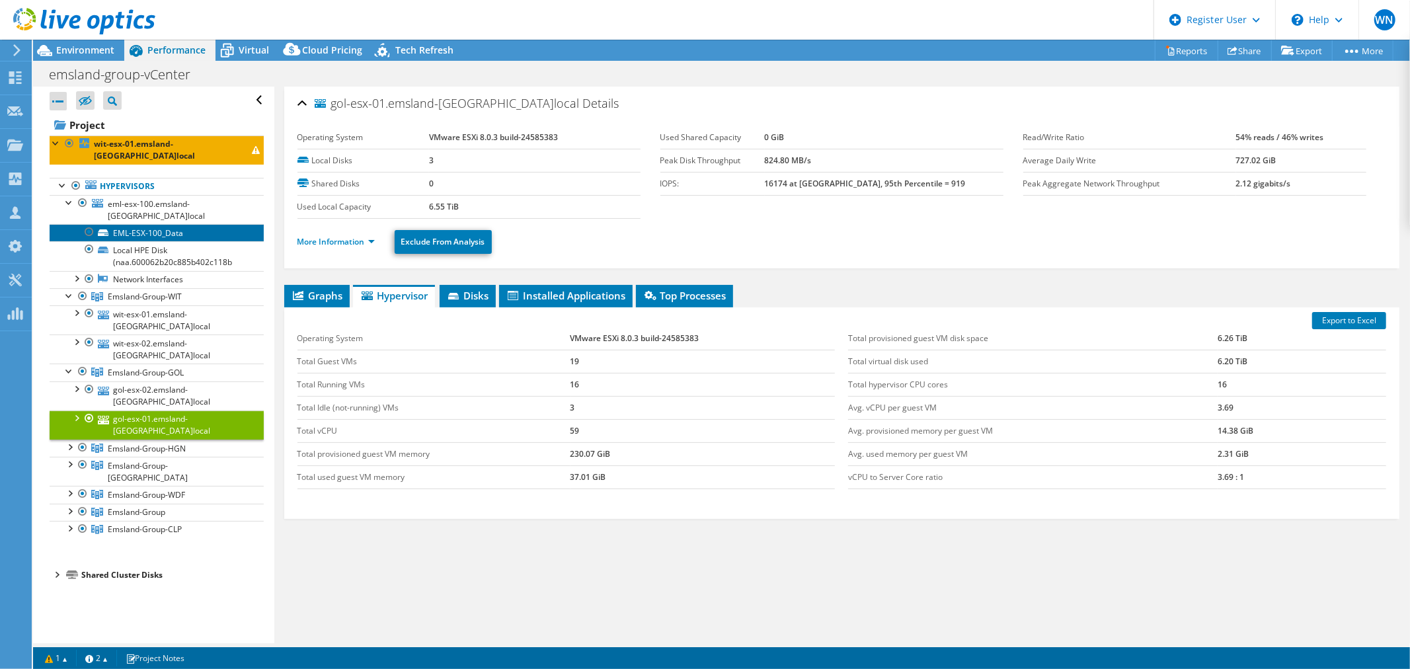
click at [161, 224] on link "EML-ESX-100_Data" at bounding box center [157, 232] width 214 height 17
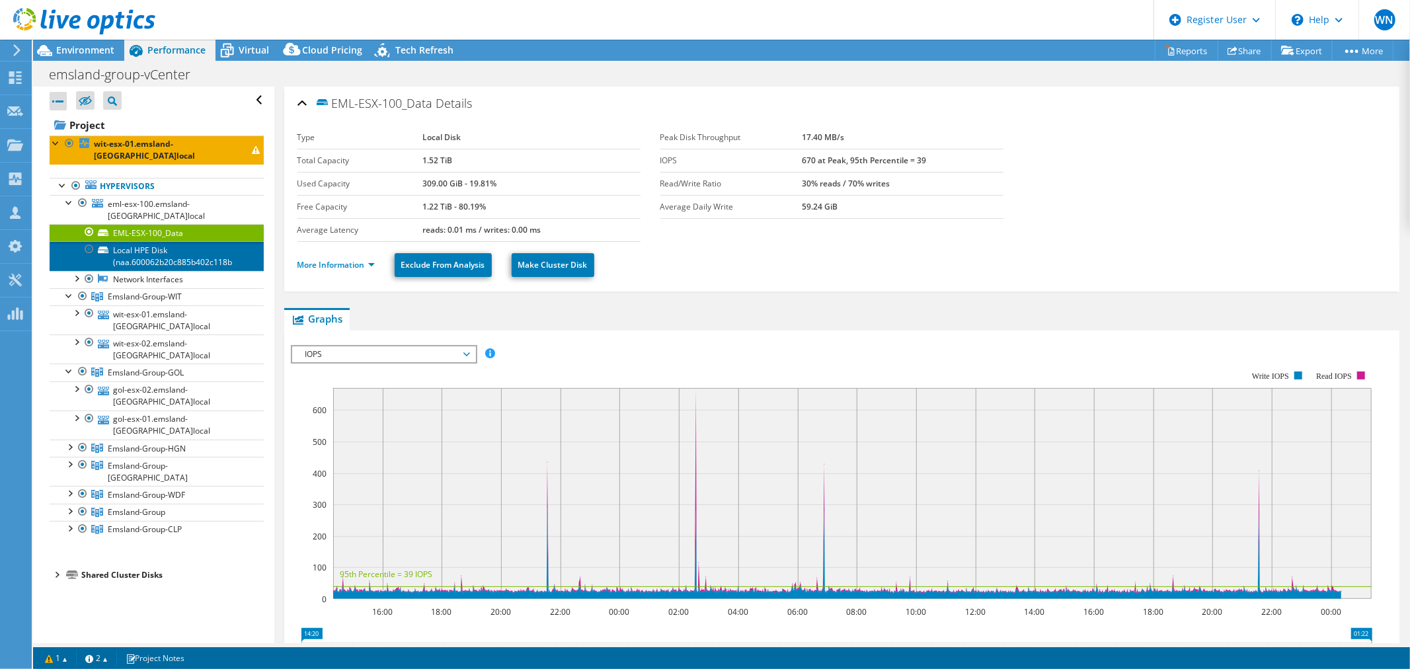
click at [163, 241] on link "Local HPE Disk (naa.600062b20c885b402c118b" at bounding box center [157, 255] width 214 height 29
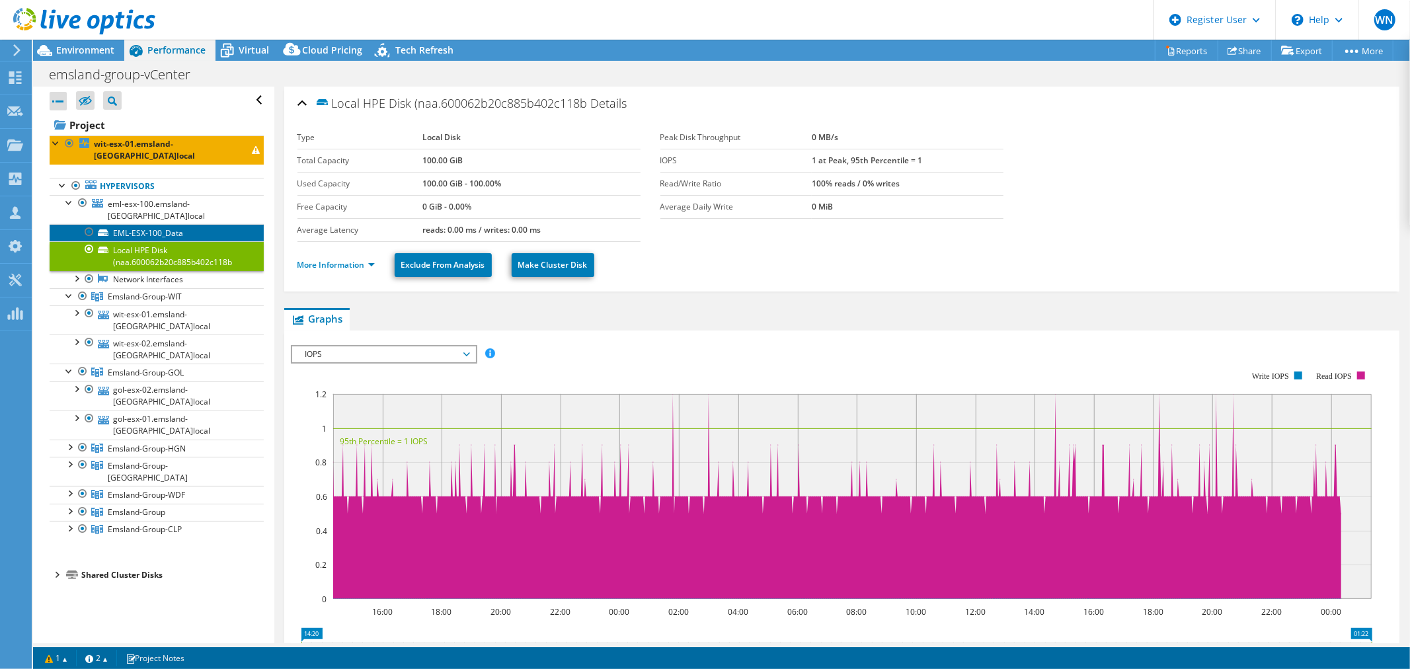
click at [164, 224] on link "EML-ESX-100_Data" at bounding box center [157, 232] width 214 height 17
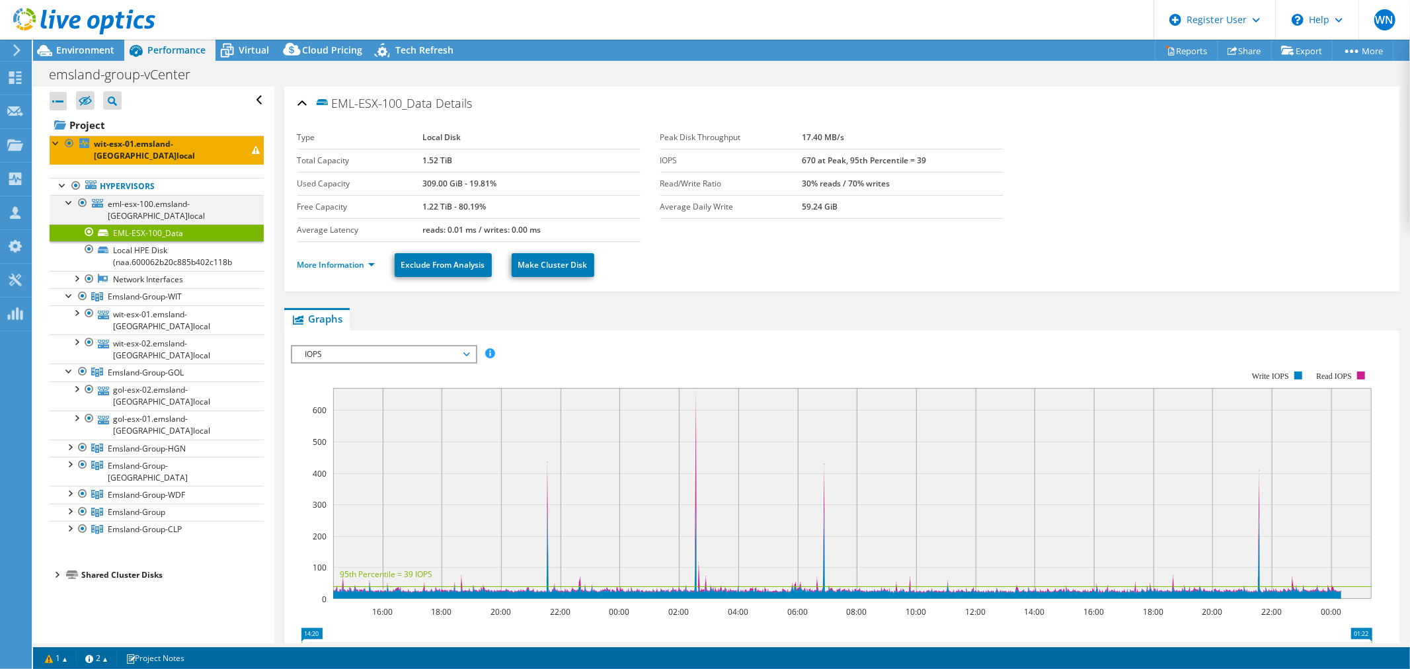
click at [67, 195] on div at bounding box center [69, 201] width 13 height 13
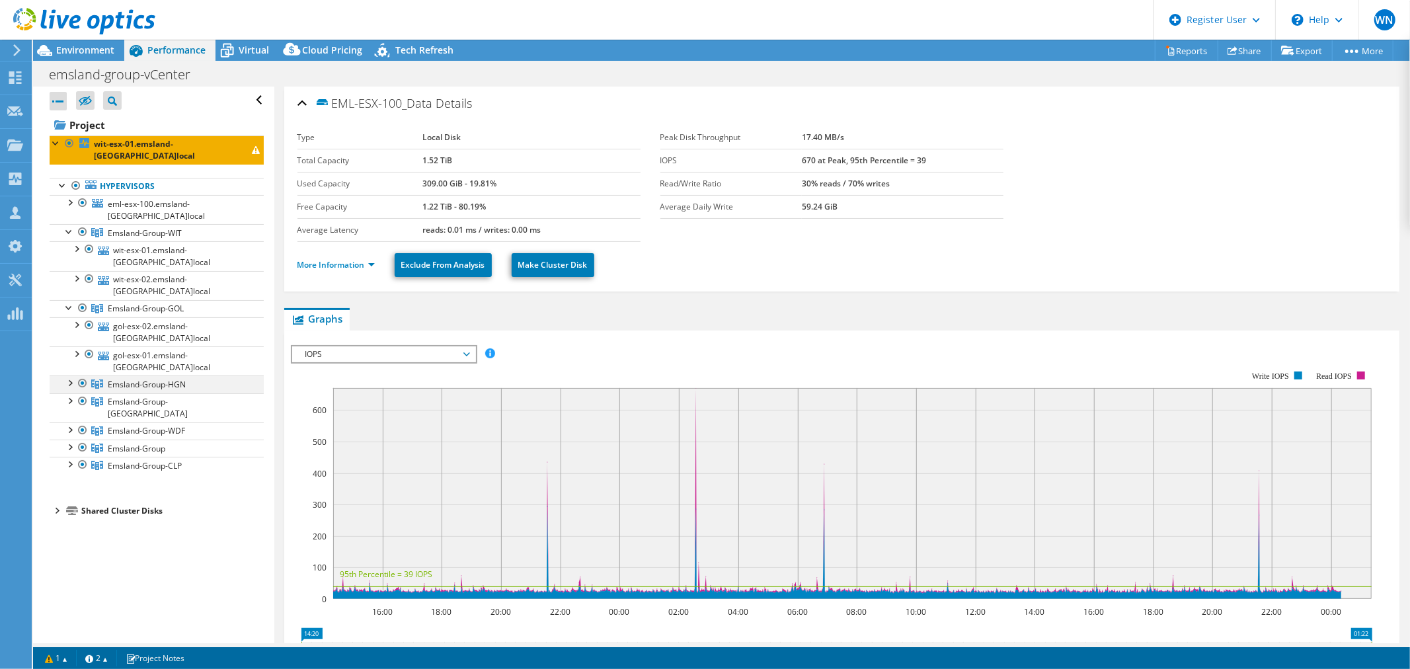
click at [69, 375] on div at bounding box center [69, 381] width 13 height 13
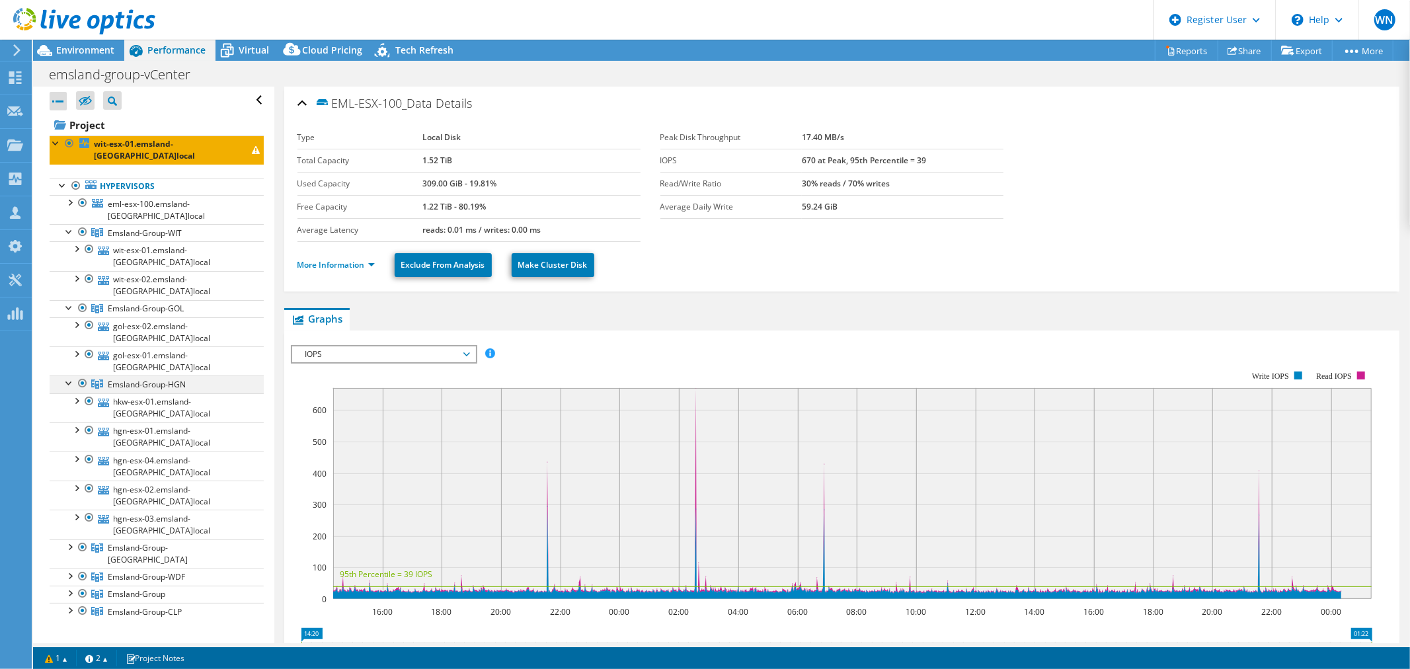
click at [68, 375] on div at bounding box center [69, 381] width 13 height 13
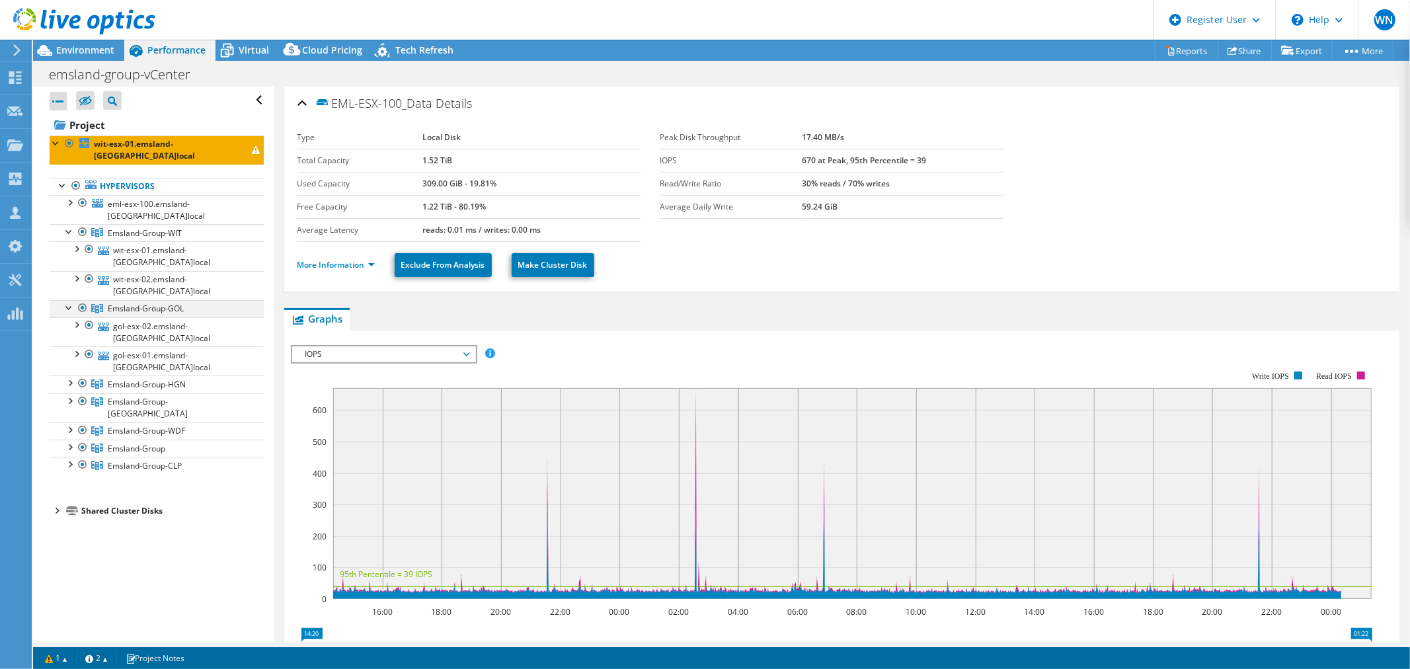
click at [69, 300] on div at bounding box center [69, 306] width 13 height 13
click at [69, 224] on div at bounding box center [69, 230] width 13 height 13
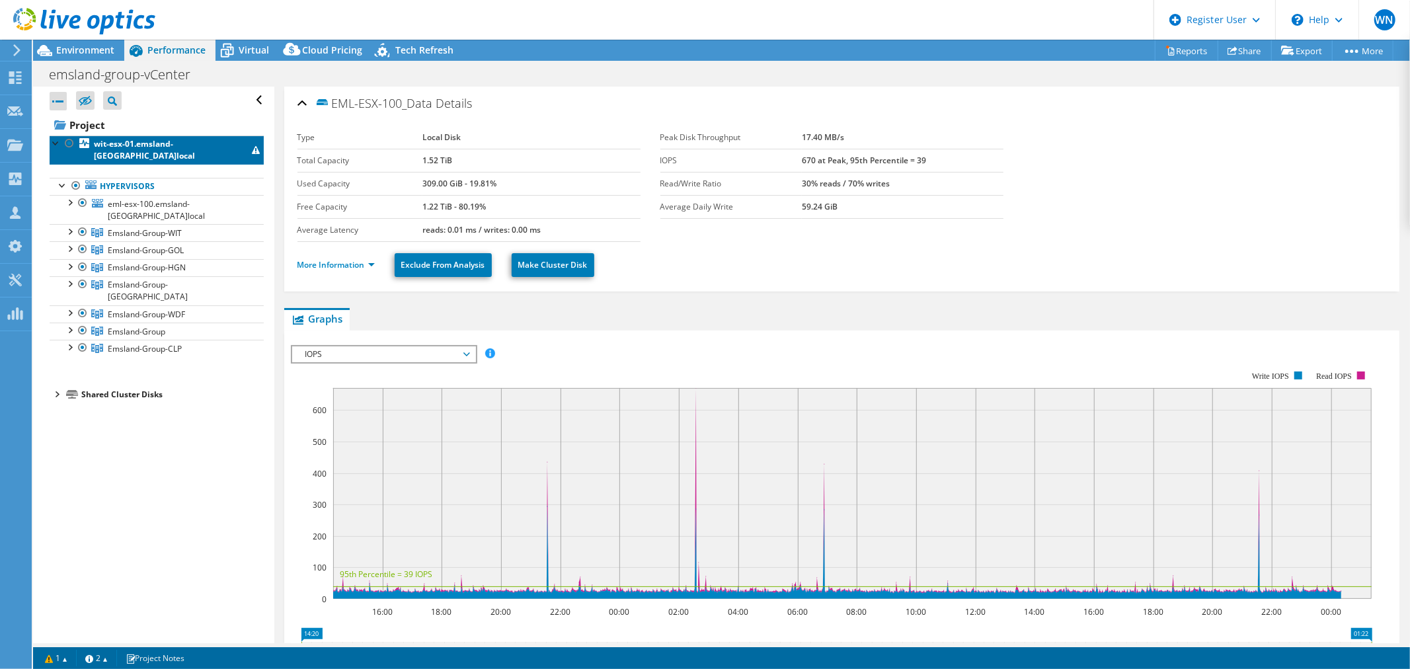
click at [120, 141] on b "wit-esx-01.emsland-[GEOGRAPHIC_DATA]local" at bounding box center [144, 149] width 101 height 23
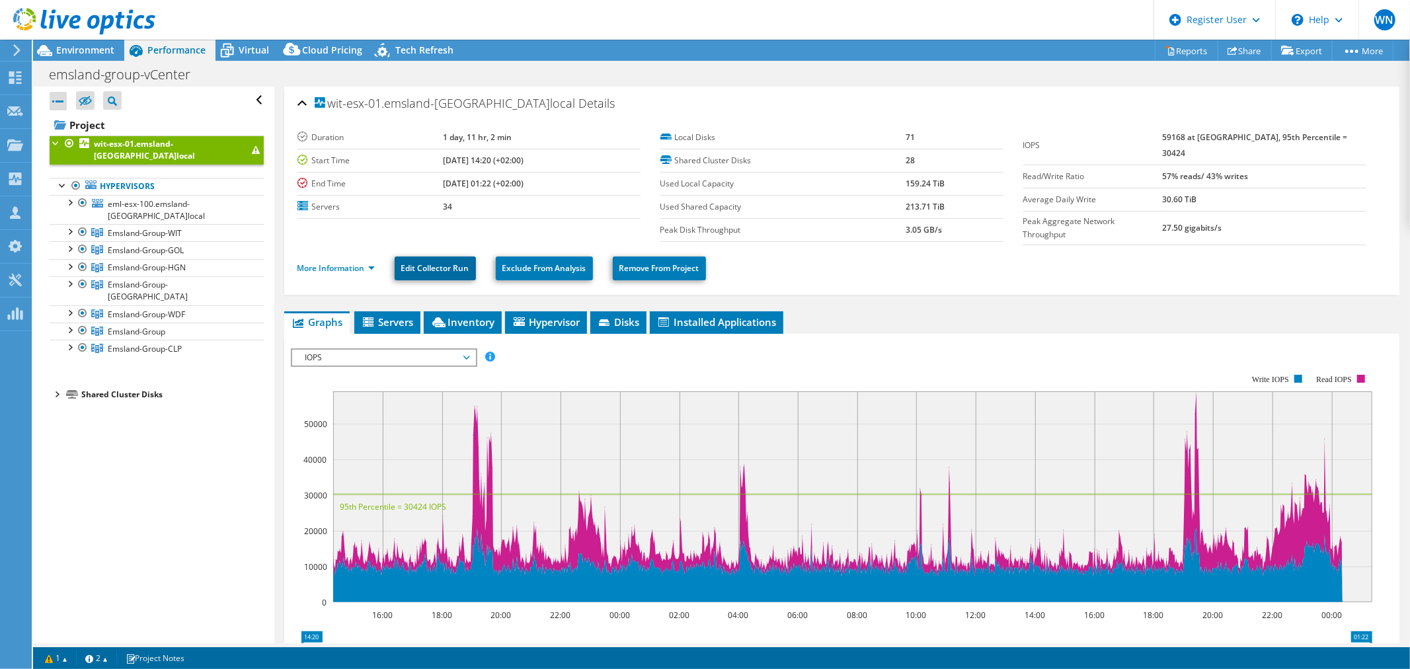
click at [433, 262] on link "Edit Collector Run" at bounding box center [435, 268] width 81 height 24
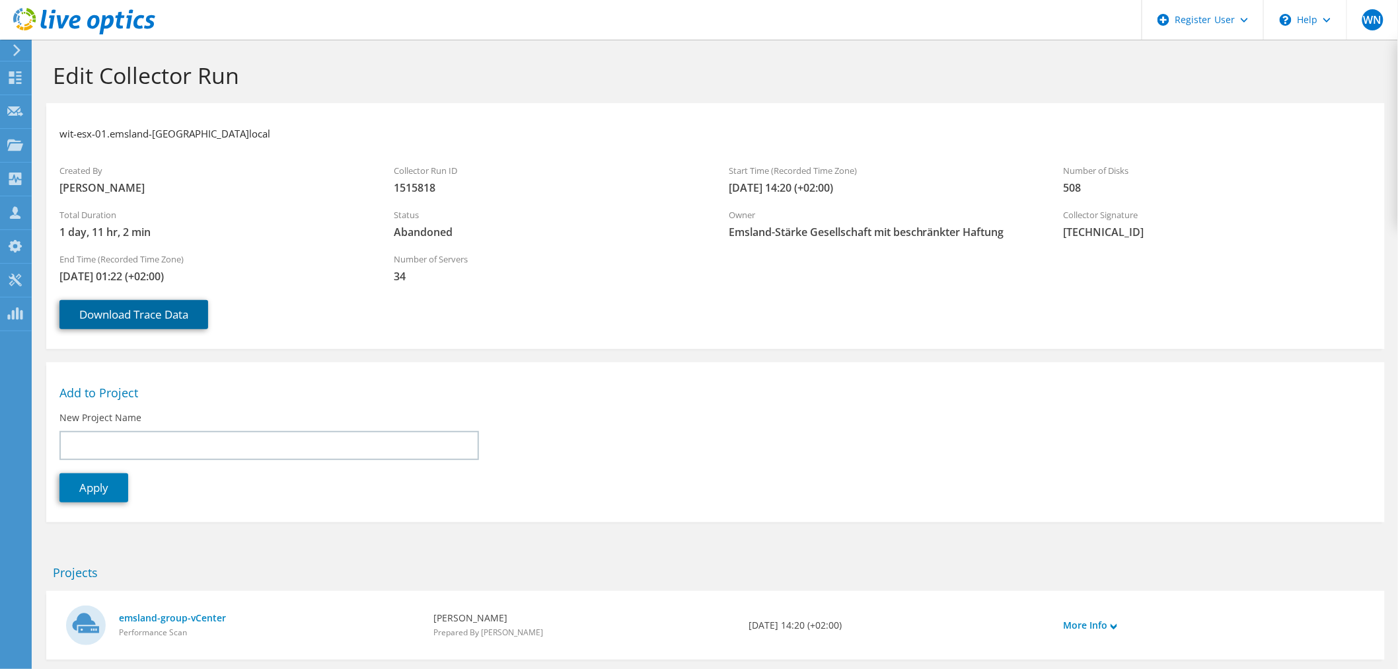
click at [139, 315] on link "Download Trace Data" at bounding box center [133, 314] width 149 height 29
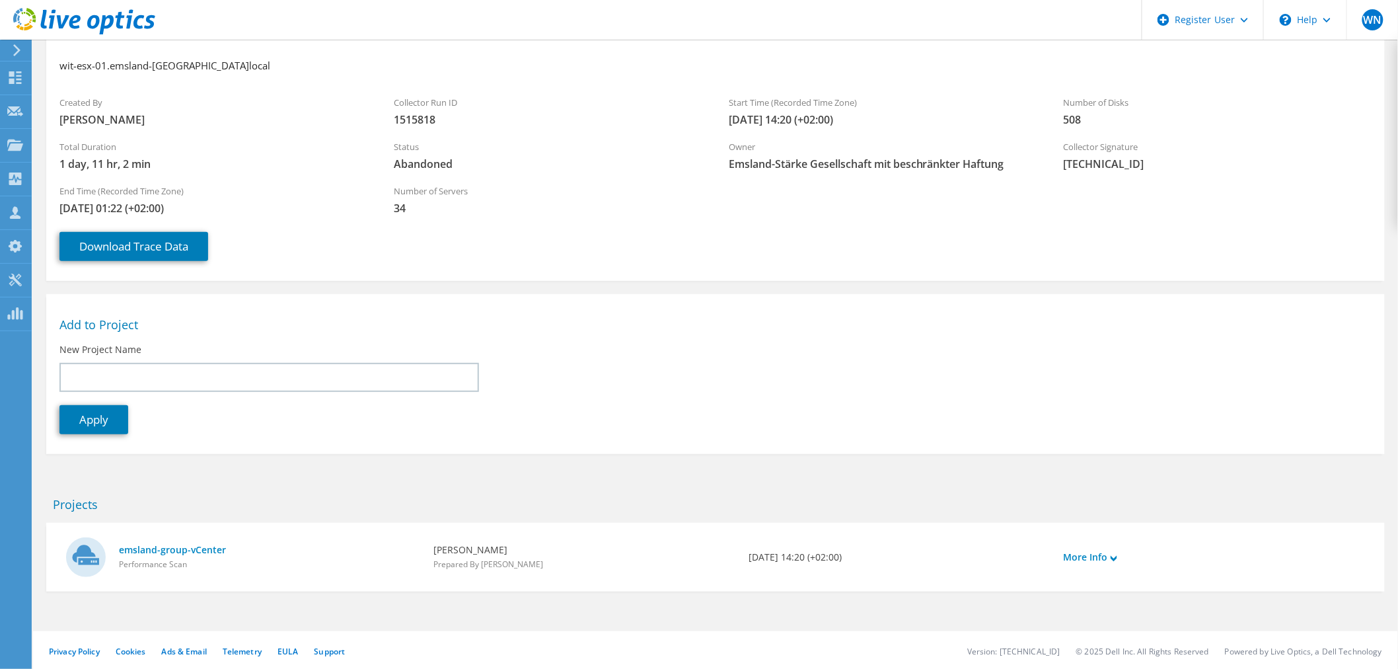
scroll to position [69, 0]
click at [218, 14] on header "WN Dell User Winfried Noske Winfried.Noske@dell.com Dell My Profile Log Out \n …" at bounding box center [699, 20] width 1398 height 40
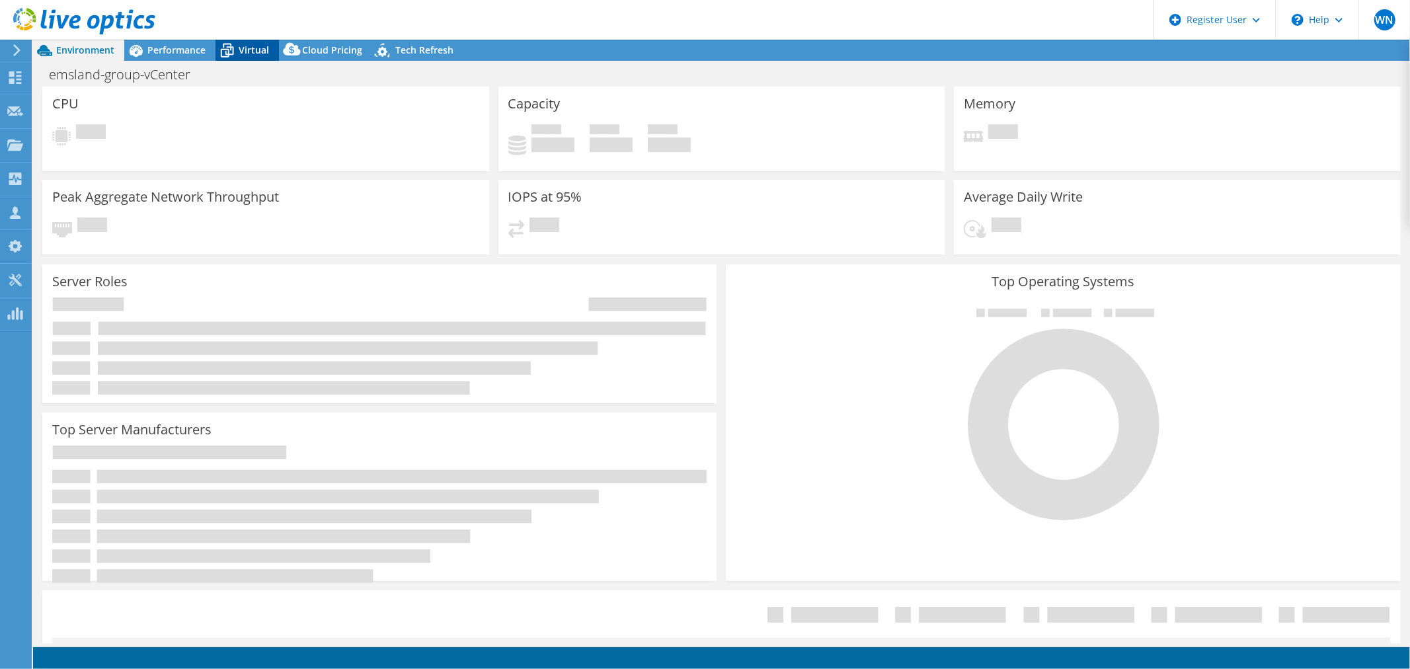
select select "SelectRegion"
select select "EUFrankfurt"
select select "EUR"
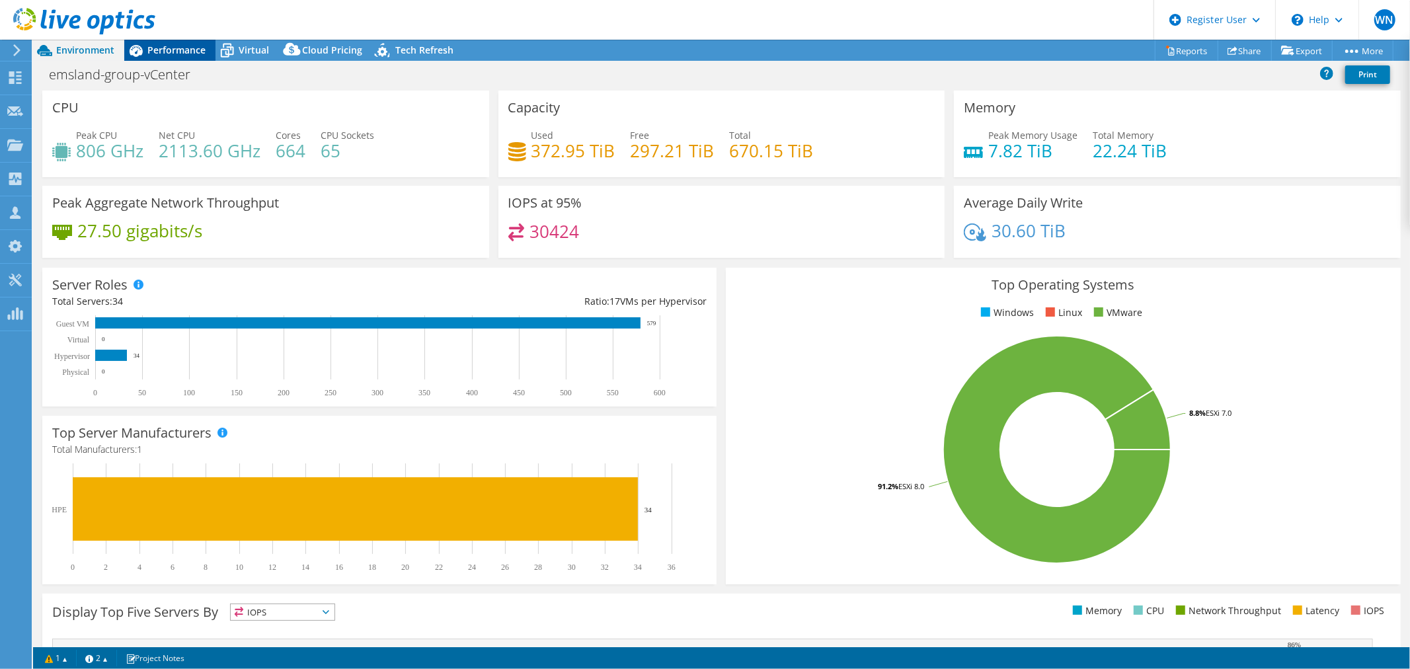
click at [180, 50] on span "Performance" at bounding box center [176, 50] width 58 height 13
